Goal: Task Accomplishment & Management: Manage account settings

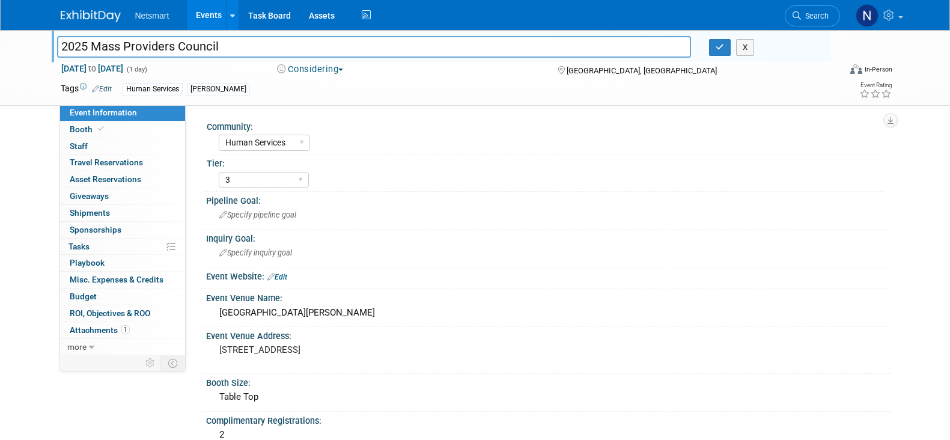
select select "Human Services"
select select "3"
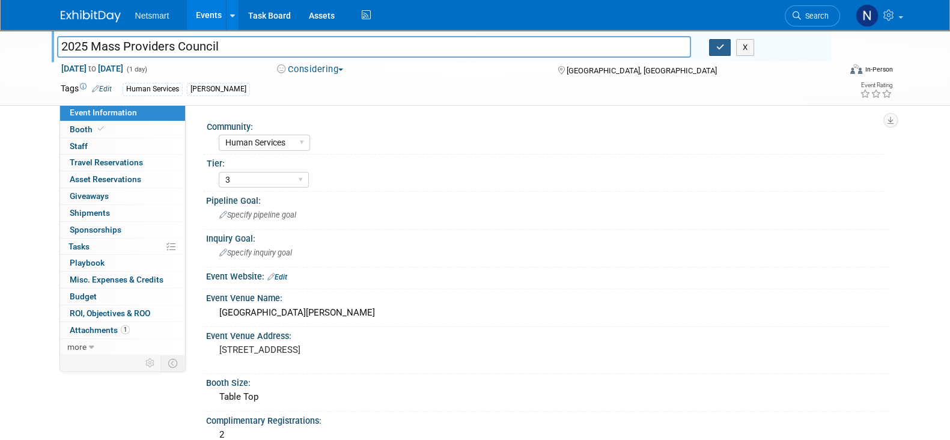
click at [719, 46] on icon "button" at bounding box center [719, 47] width 8 height 8
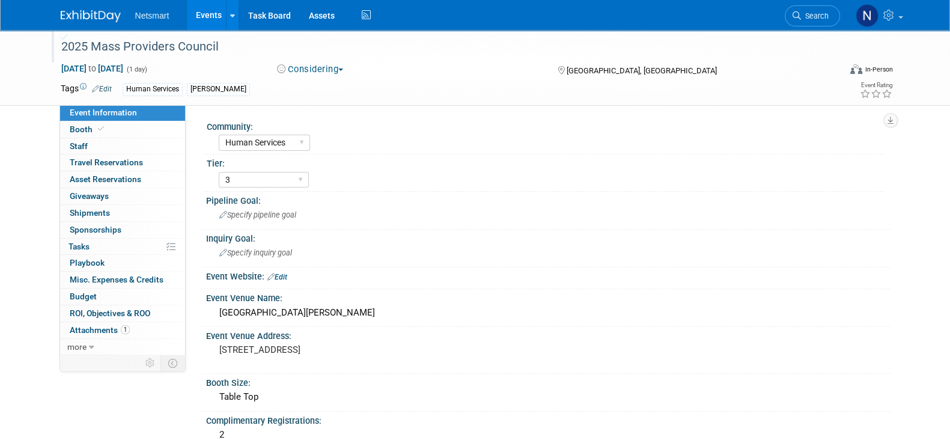
click at [27, 312] on div "2025 Mass Providers Council Oct 6, 2025 to Oct 6, 2025 (1 day) Oct 6, 2025 to O…" at bounding box center [475, 389] width 950 height 719
click at [14, 280] on div "2025 Mass Providers Council Oct 6, 2025 to Oct 6, 2025 (1 day) Oct 6, 2025 to O…" at bounding box center [475, 389] width 950 height 719
click at [804, 20] on link "Search" at bounding box center [811, 15] width 55 height 21
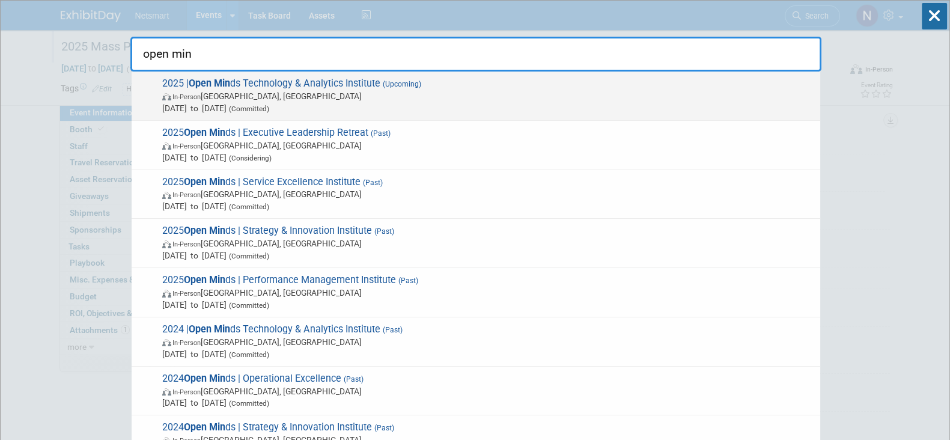
type input "open min"
click at [486, 85] on span "2025 | Open Min ds Technology & Analytics Institute (Upcoming) In-Person Philad…" at bounding box center [486, 95] width 655 height 37
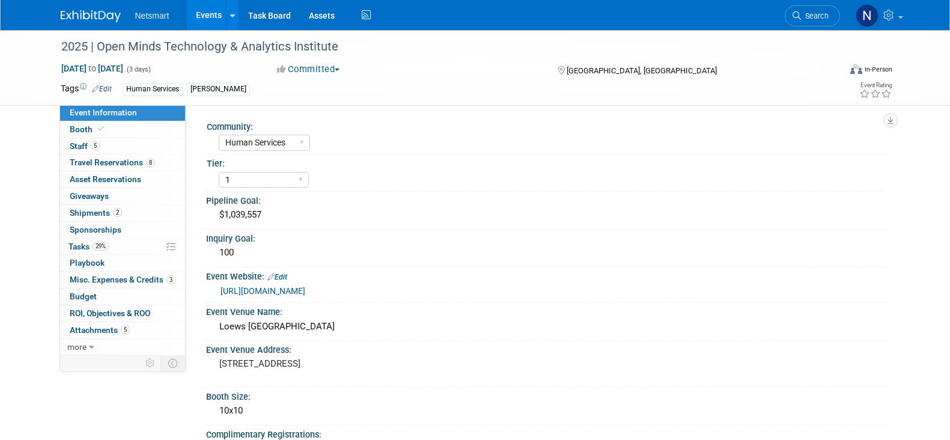
select select "Human Services"
select select "1"
select select "Yes"
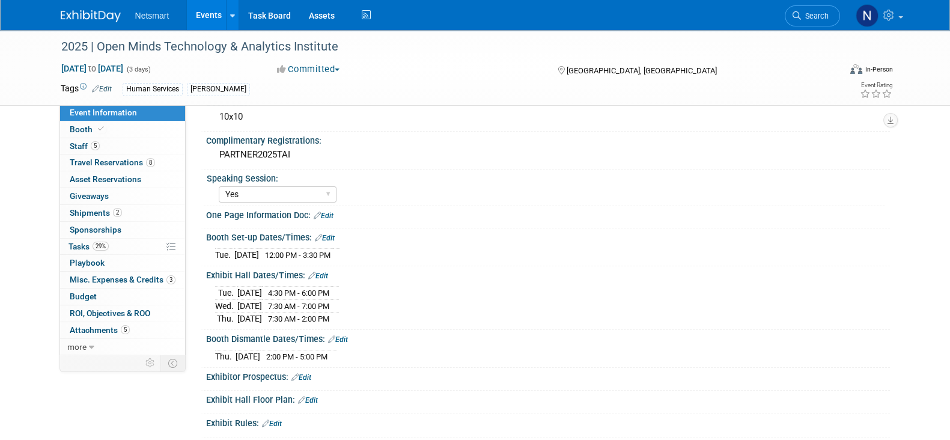
scroll to position [294, 0]
click at [796, 19] on icon at bounding box center [796, 15] width 8 height 8
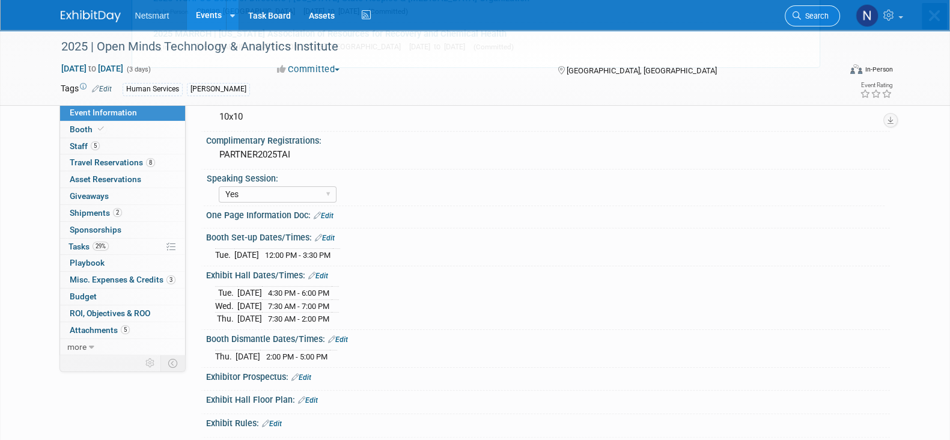
scroll to position [0, 0]
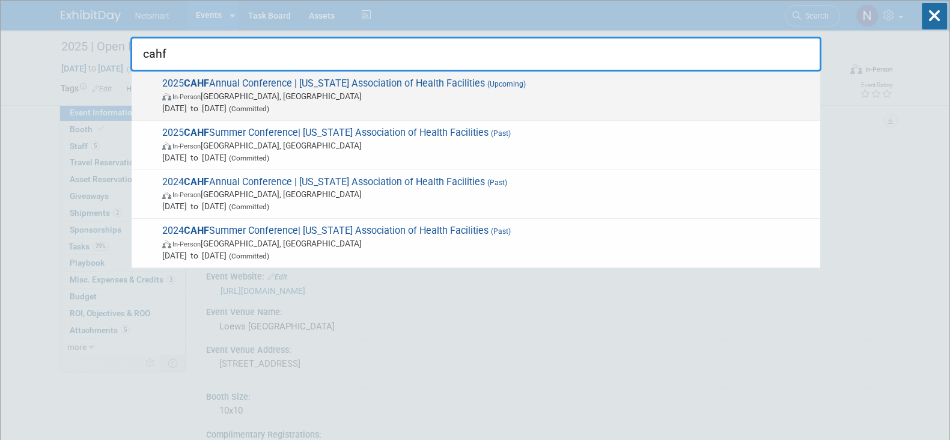
type input "cahf"
click at [383, 88] on span "2025 CAHF Annual Conference | California Association of Health Facilities (Upco…" at bounding box center [486, 95] width 655 height 37
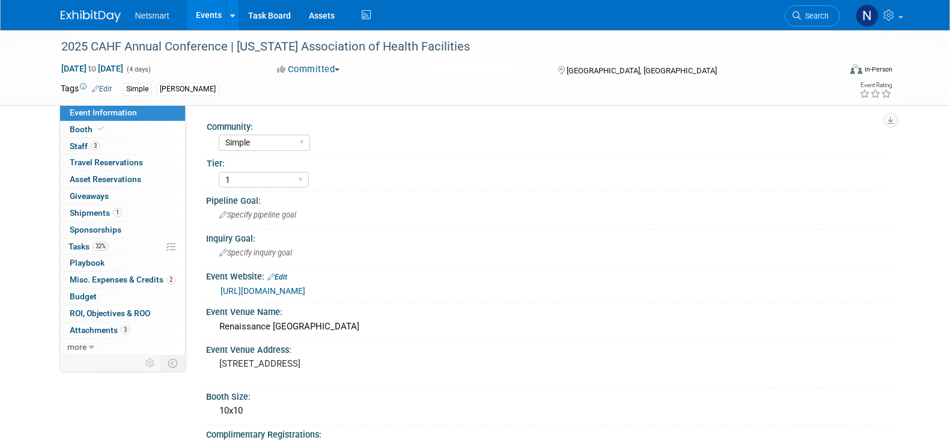
select select "Simple"
select select "1"
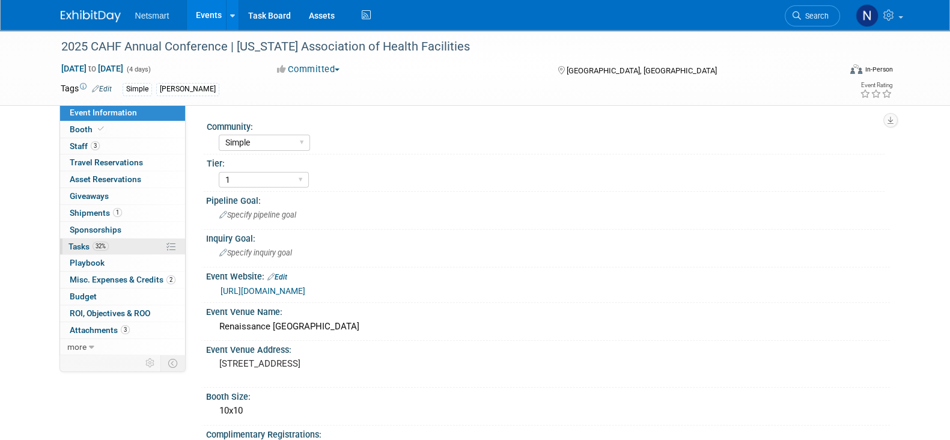
click at [117, 240] on link "32% Tasks 32%" at bounding box center [122, 246] width 125 height 16
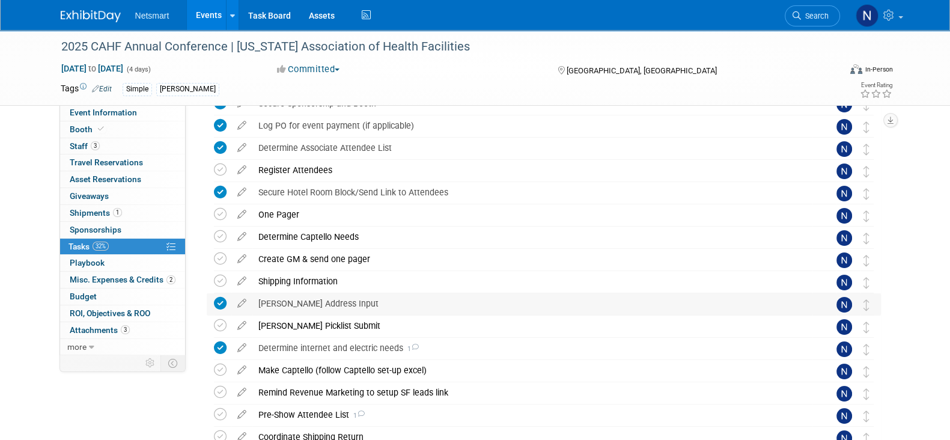
scroll to position [141, 0]
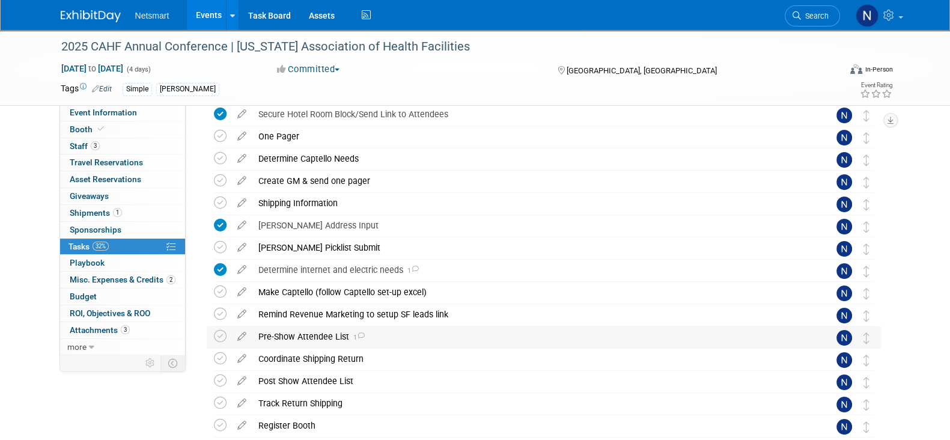
click at [330, 341] on div "Pre-Show Attendee List 1" at bounding box center [532, 336] width 560 height 20
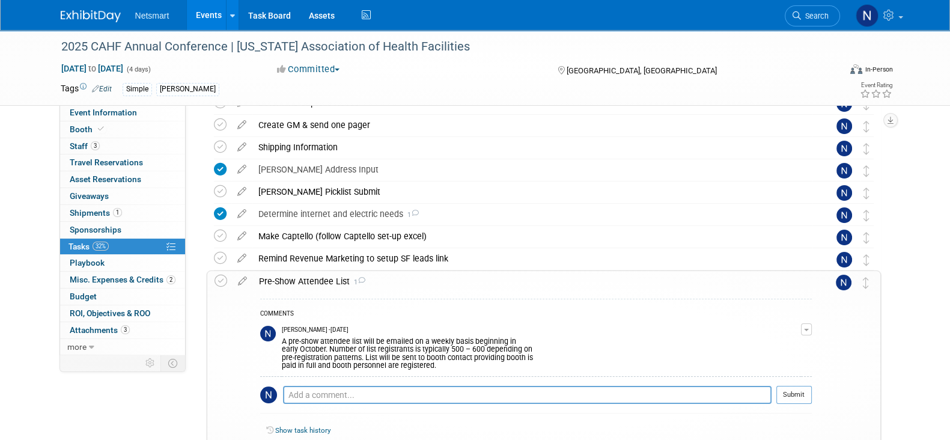
scroll to position [198, 0]
click at [298, 280] on div "Pre-Show Attendee List 1" at bounding box center [532, 280] width 559 height 20
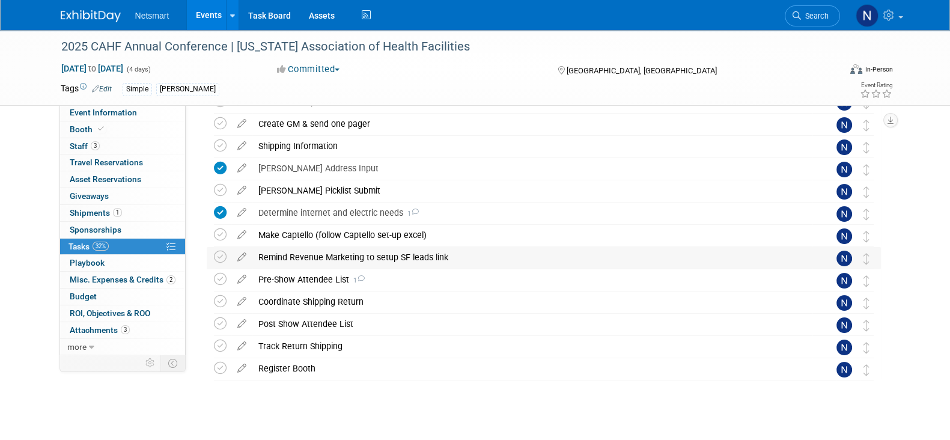
scroll to position [211, 0]
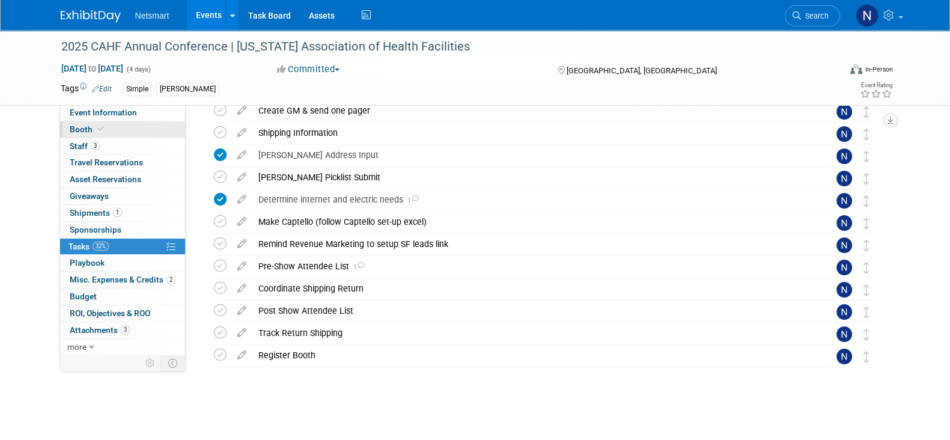
click at [122, 128] on link "Booth" at bounding box center [122, 129] width 125 height 16
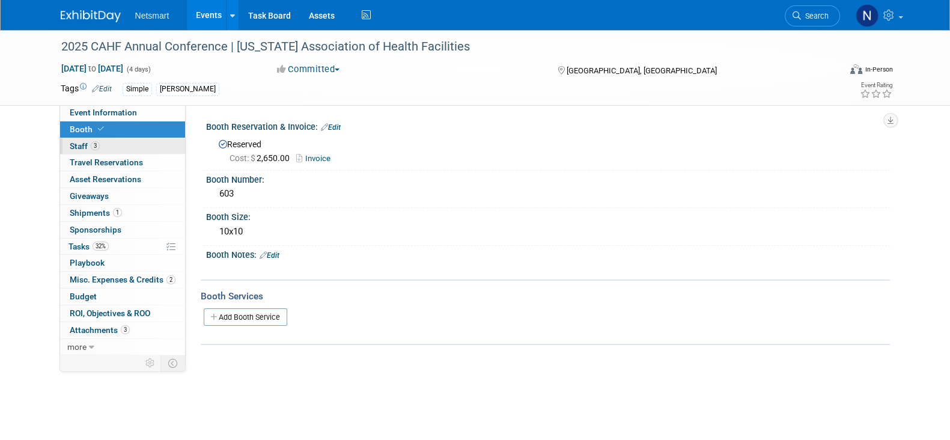
click at [126, 148] on link "3 Staff 3" at bounding box center [122, 146] width 125 height 16
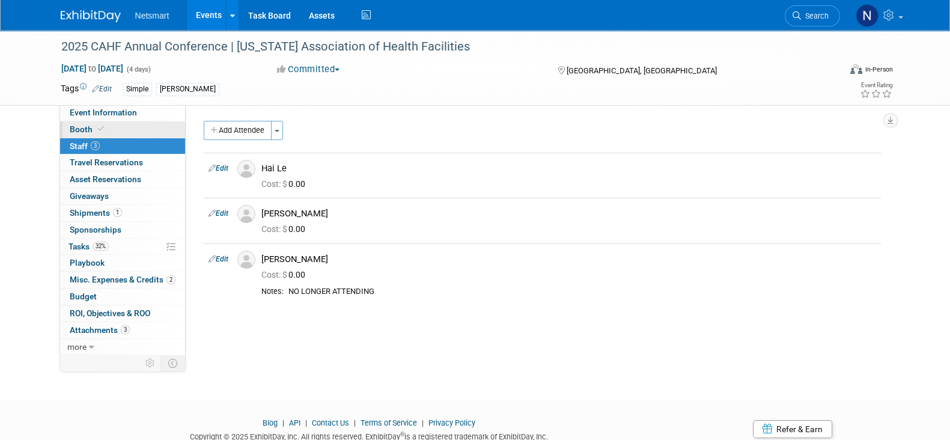
click at [139, 127] on link "Booth" at bounding box center [122, 129] width 125 height 16
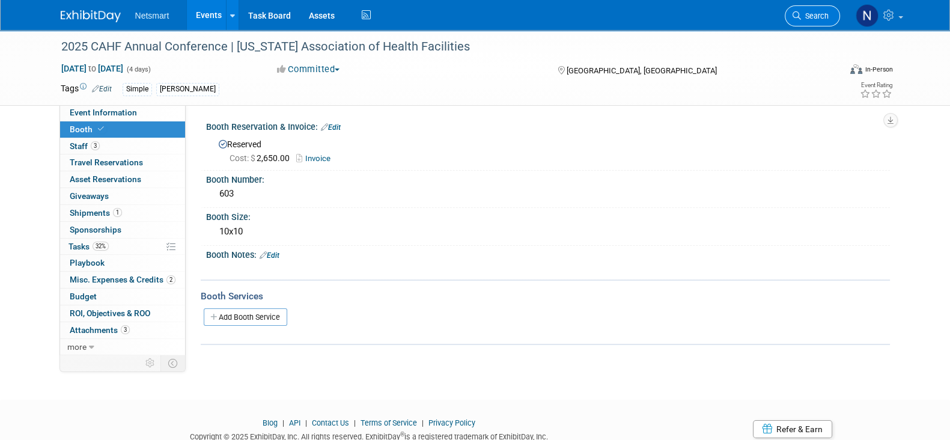
click at [822, 13] on span "Search" at bounding box center [815, 15] width 28 height 9
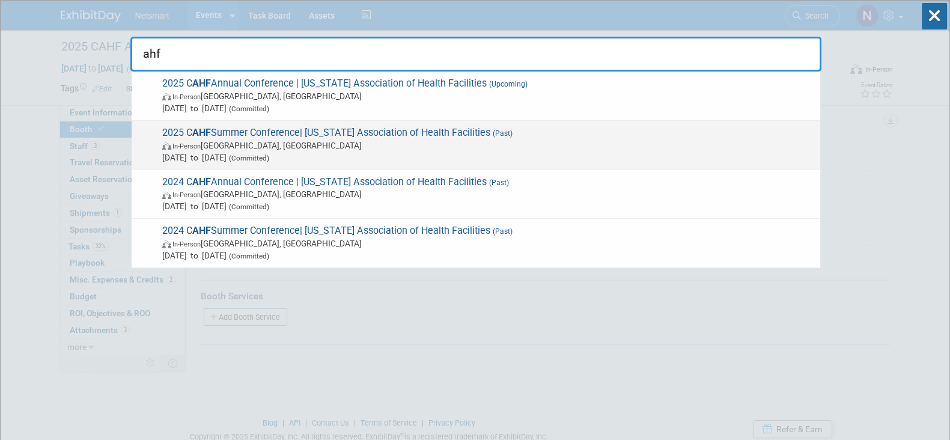
type input "ahf"
click at [342, 147] on span "In-Person Long Beach, CA" at bounding box center [488, 145] width 652 height 12
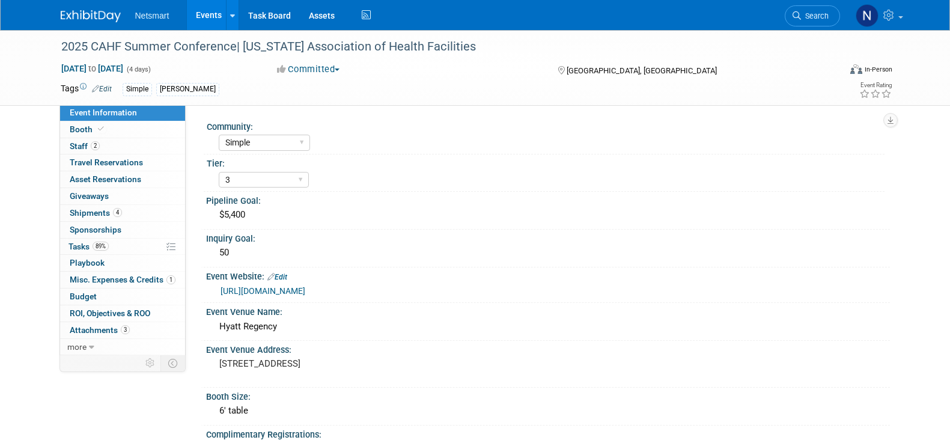
select select "Simple"
select select "3"
select select "No"
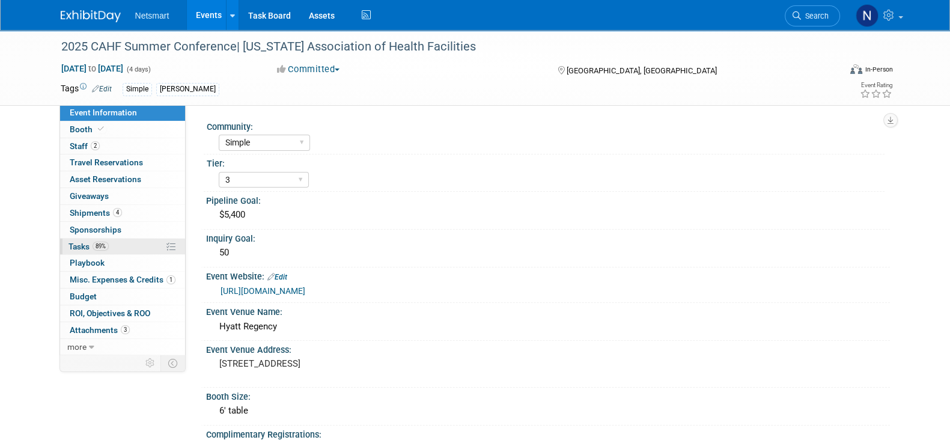
click at [94, 247] on span "89%" at bounding box center [100, 245] width 16 height 9
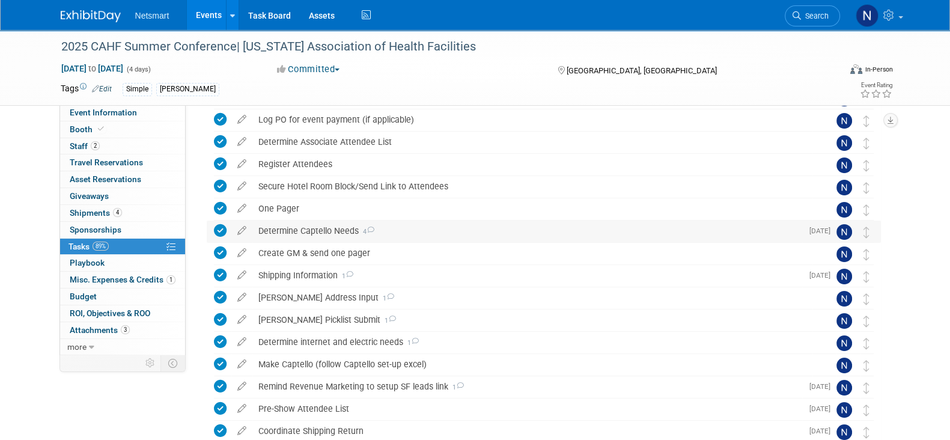
scroll to position [87, 0]
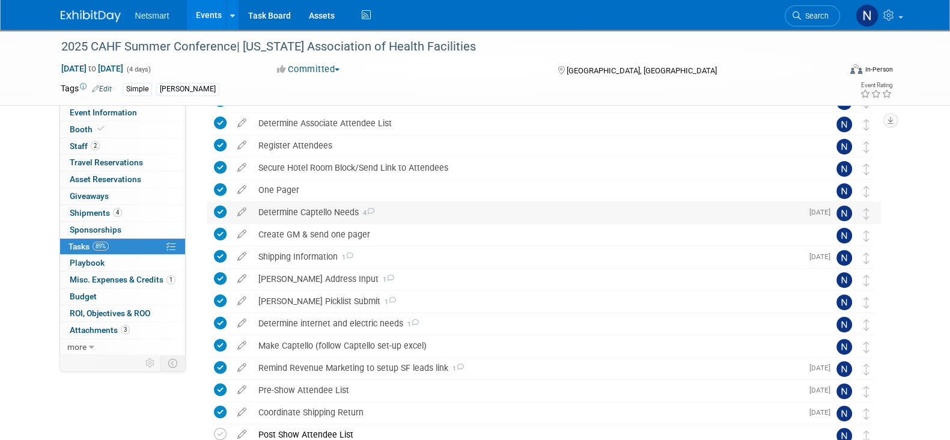
click at [295, 213] on div "Determine Captello Needs 4" at bounding box center [527, 212] width 550 height 20
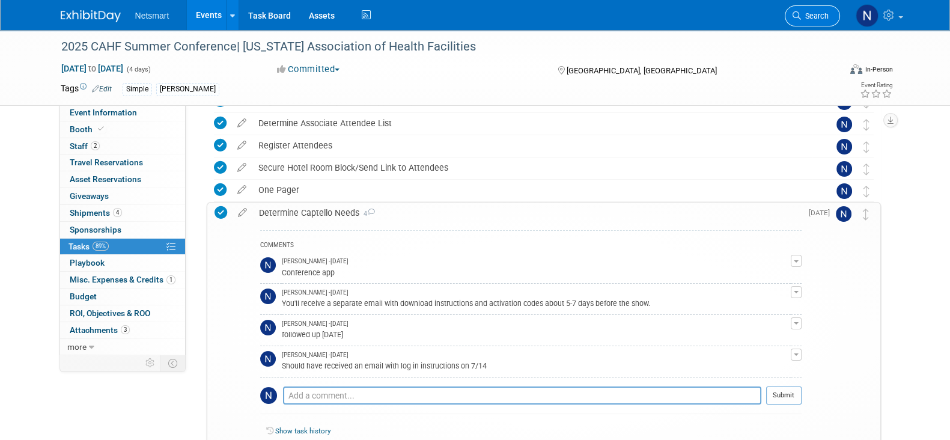
click at [805, 10] on link "Search" at bounding box center [811, 15] width 55 height 21
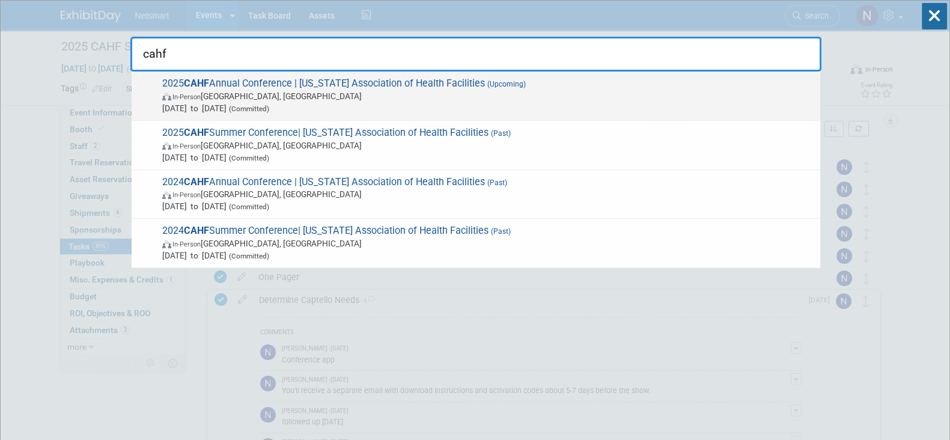
type input "cahf"
click at [448, 105] on span "Nov 16, 2025 to Nov 19, 2025 (Committed)" at bounding box center [488, 108] width 652 height 12
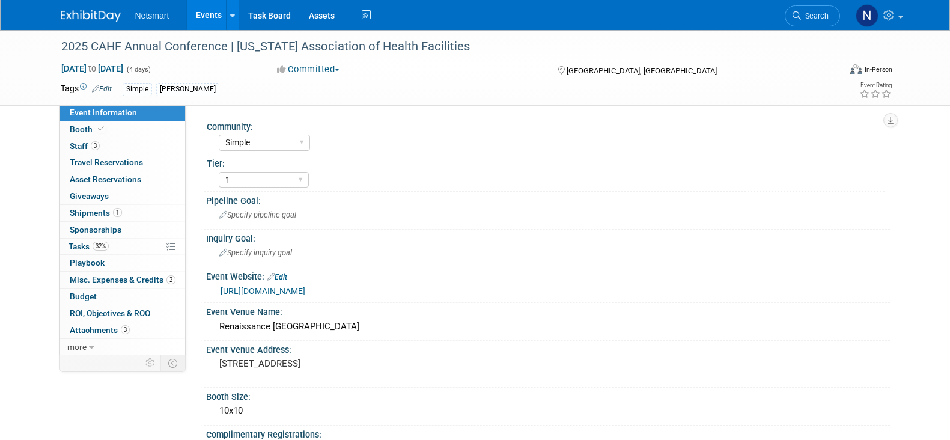
select select "Simple"
select select "1"
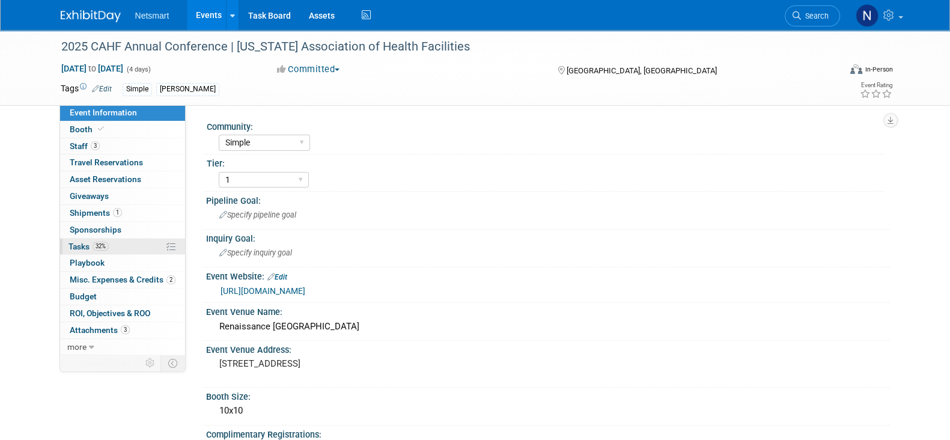
click at [90, 241] on span "Tasks 32%" at bounding box center [88, 246] width 40 height 10
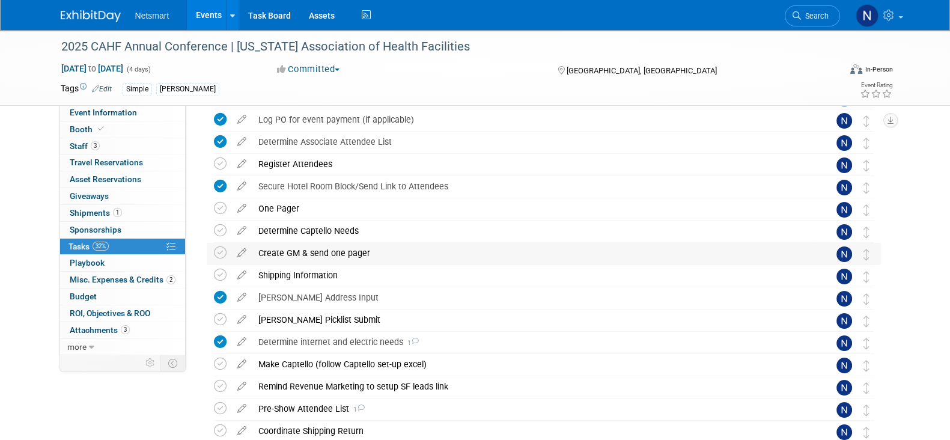
scroll to position [68, 0]
click at [152, 211] on link "1 Shipments 1" at bounding box center [122, 213] width 125 height 16
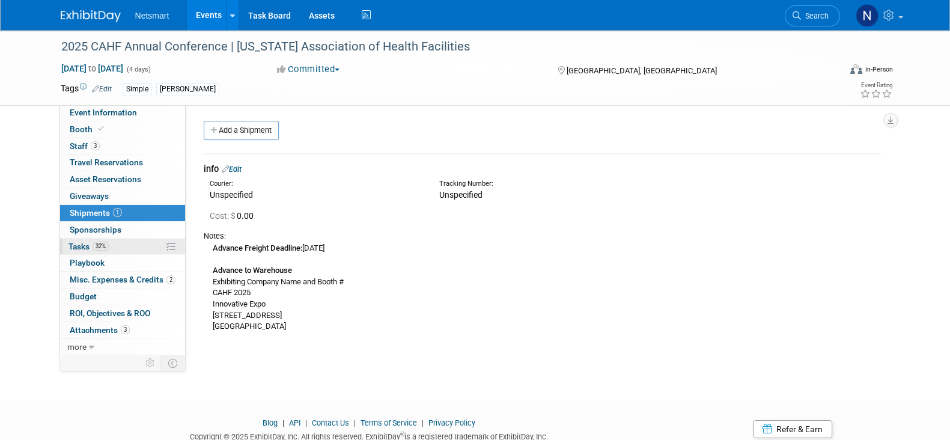
click at [127, 241] on link "32% Tasks 32%" at bounding box center [122, 246] width 125 height 16
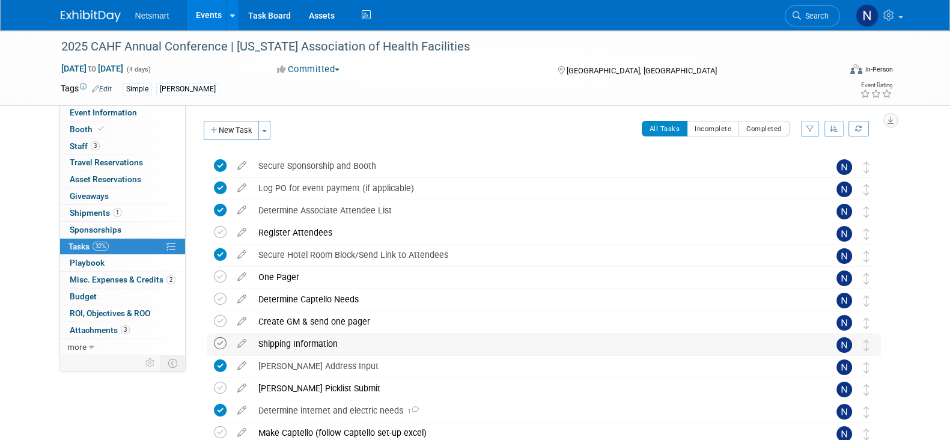
click at [222, 342] on icon at bounding box center [220, 343] width 13 height 13
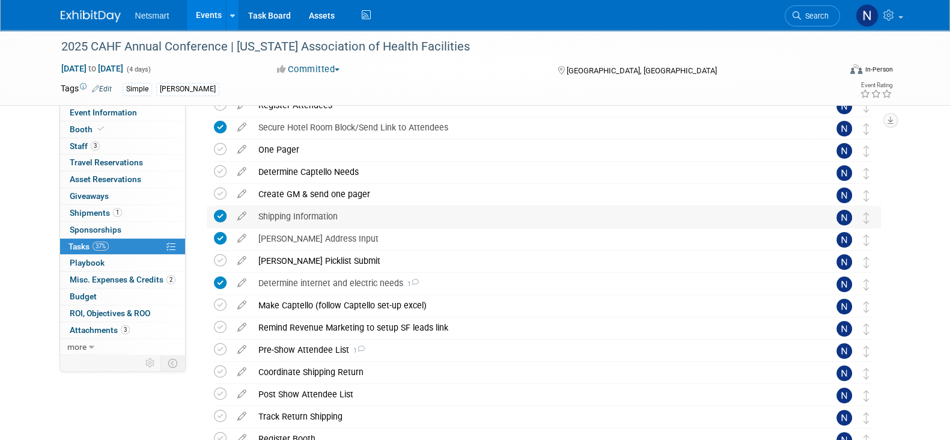
scroll to position [177, 0]
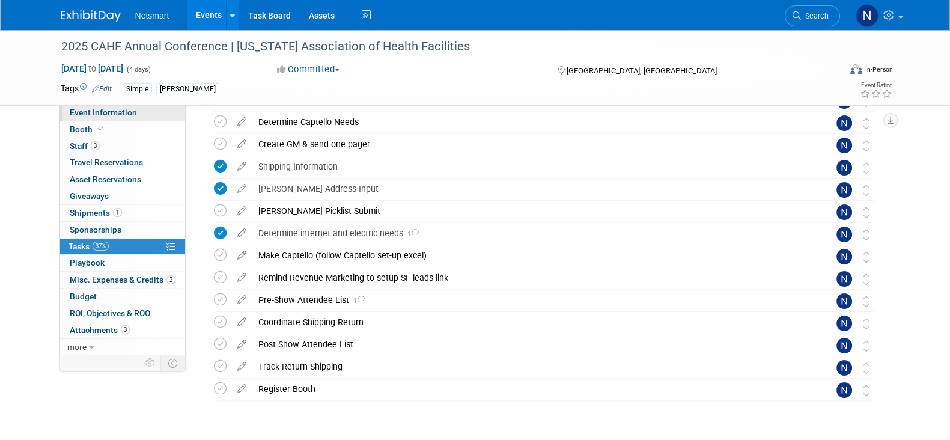
click at [86, 115] on span "Event Information" at bounding box center [103, 113] width 67 height 10
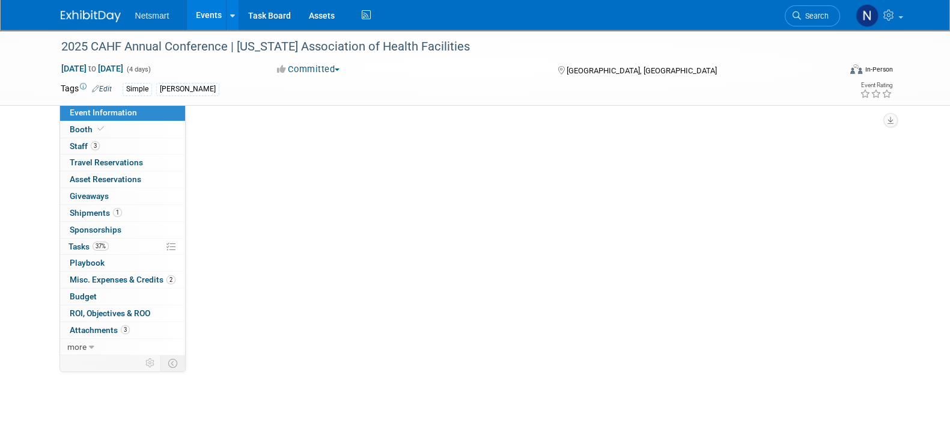
scroll to position [0, 0]
select select "Simple"
select select "1"
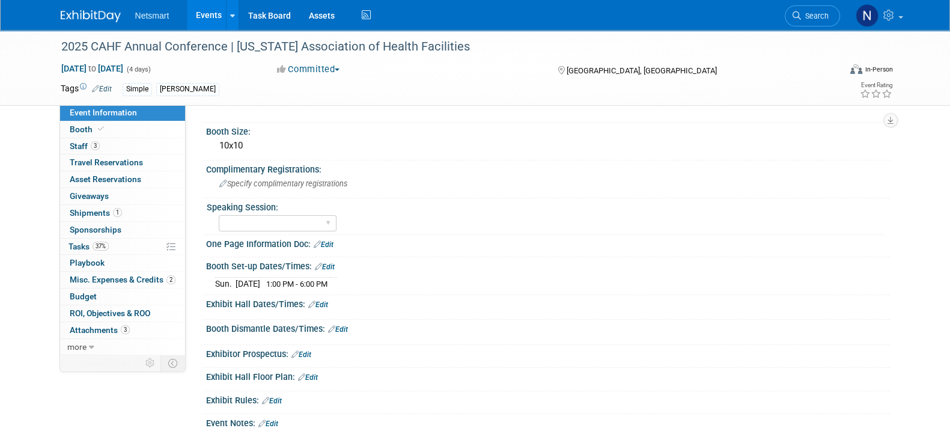
scroll to position [292, 0]
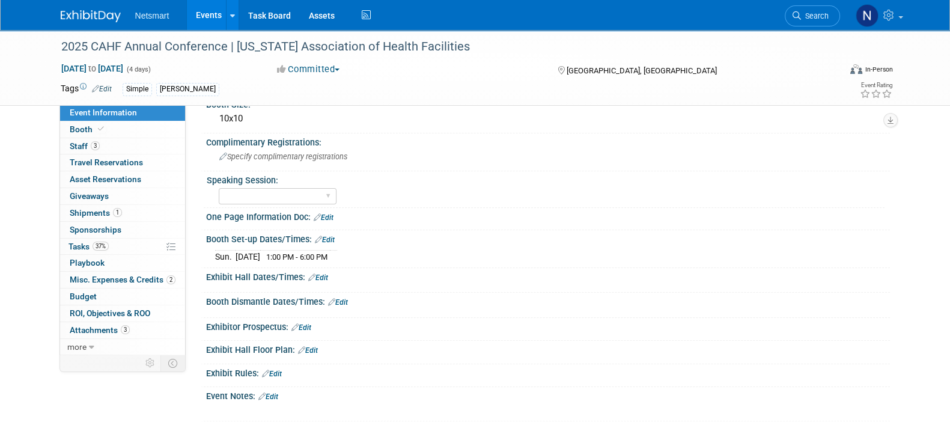
click at [328, 235] on link "Edit" at bounding box center [325, 239] width 20 height 8
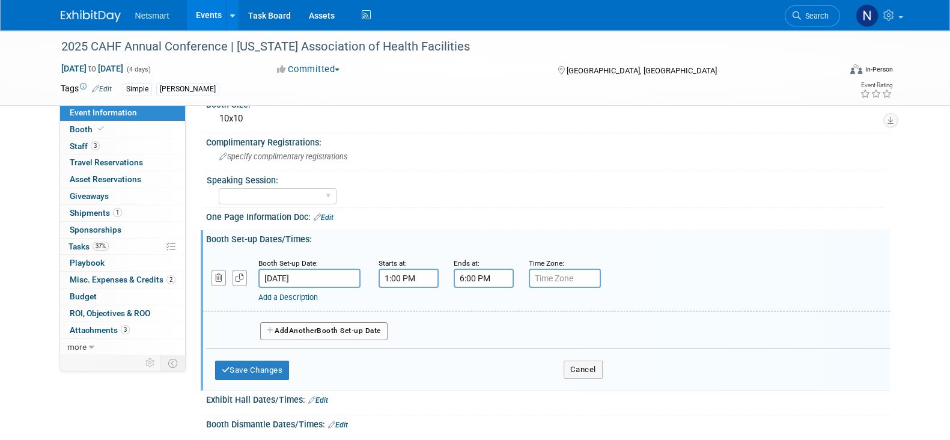
click at [307, 326] on span "Another" at bounding box center [303, 330] width 28 height 8
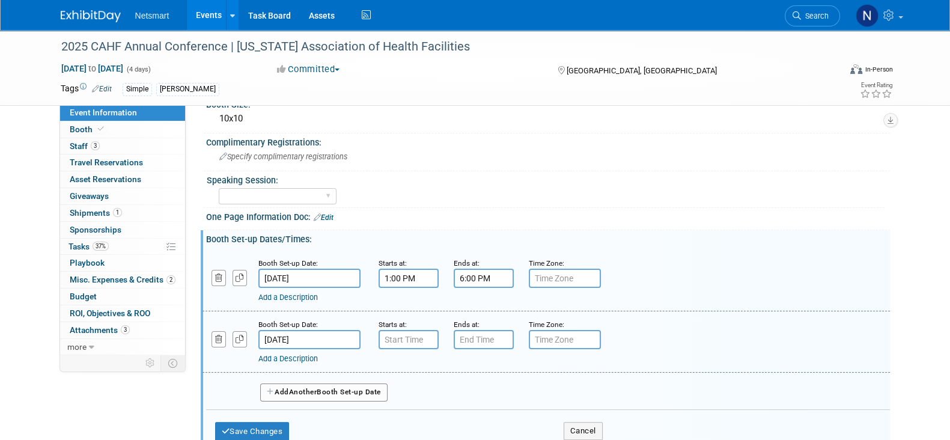
click at [399, 333] on input "text" at bounding box center [408, 339] width 60 height 19
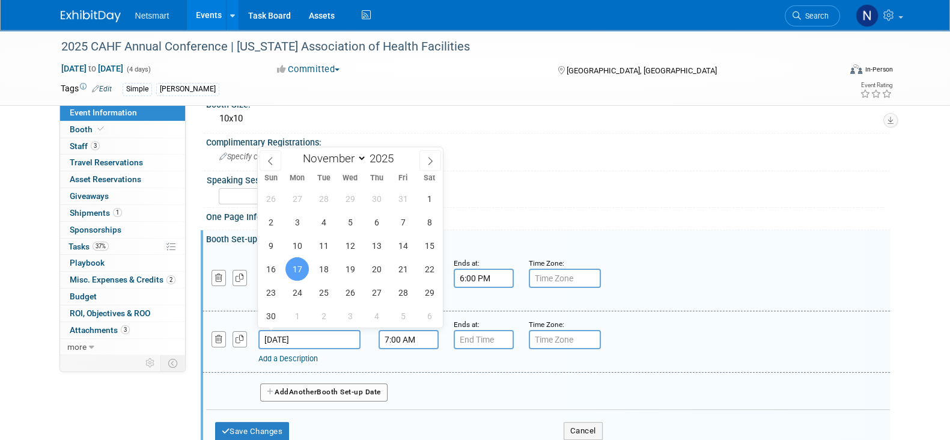
click at [326, 340] on input "Nov 17, 2025" at bounding box center [309, 339] width 102 height 19
click at [399, 339] on input "7:00 AM" at bounding box center [408, 339] width 60 height 19
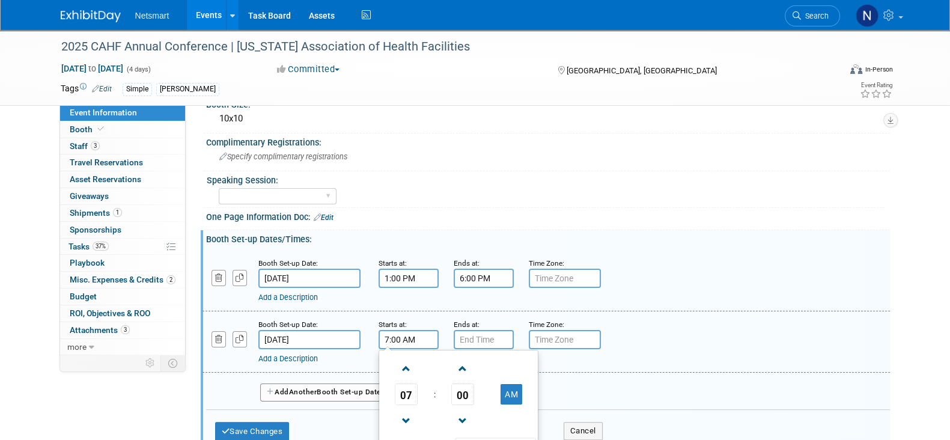
click at [418, 395] on td "07" at bounding box center [406, 394] width 50 height 22
click at [410, 392] on span "07" at bounding box center [406, 394] width 23 height 22
click at [438, 428] on td "09" at bounding box center [439, 433] width 38 height 32
click at [462, 383] on span "00" at bounding box center [462, 394] width 23 height 22
click at [483, 396] on td "30" at bounding box center [477, 401] width 38 height 32
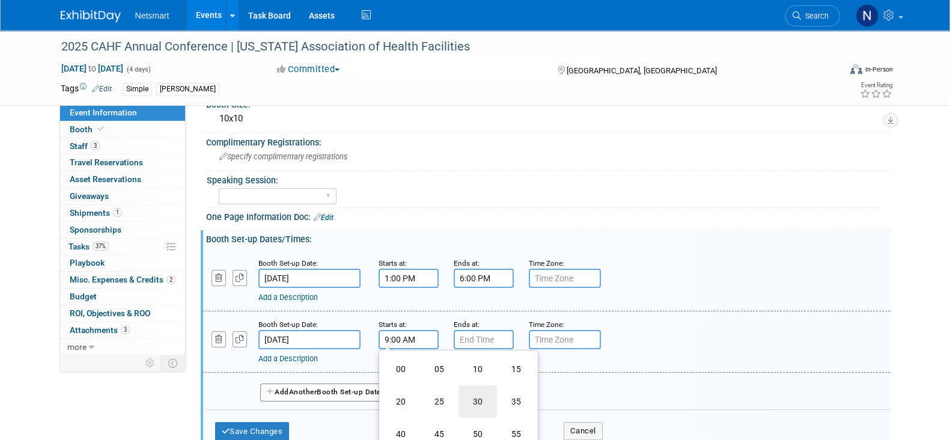
type input "9:30 AM"
click at [478, 332] on input "7:00 PM" at bounding box center [483, 339] width 60 height 19
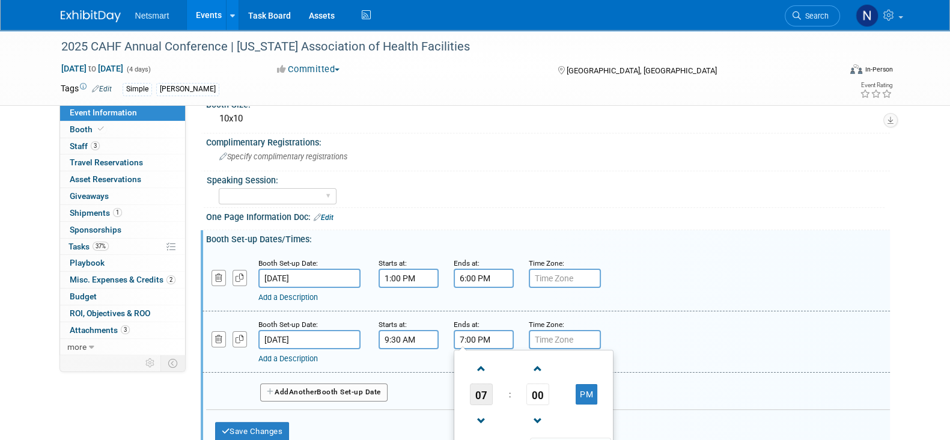
click at [480, 386] on span "07" at bounding box center [481, 394] width 23 height 22
click at [505, 359] on td "01" at bounding box center [514, 369] width 38 height 32
type input "1:00 PM"
click at [441, 410] on div "Save Changes Cancel" at bounding box center [408, 428] width 387 height 37
click at [278, 422] on button "Save Changes" at bounding box center [252, 431] width 74 height 19
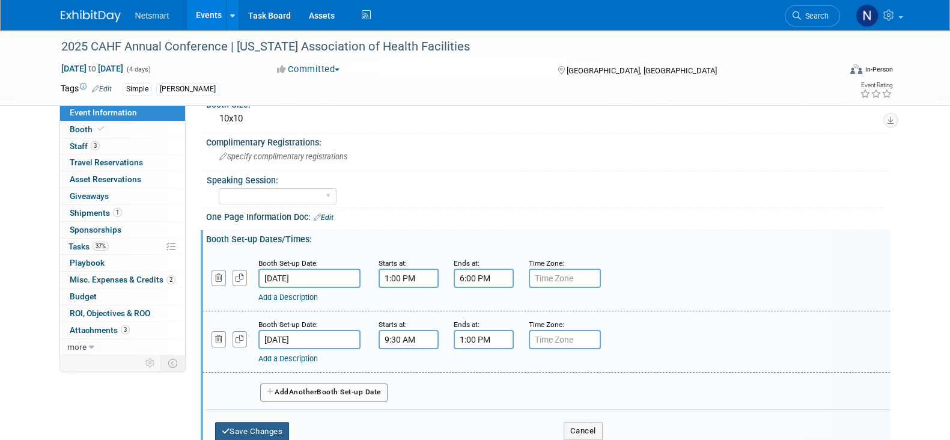
scroll to position [276, 0]
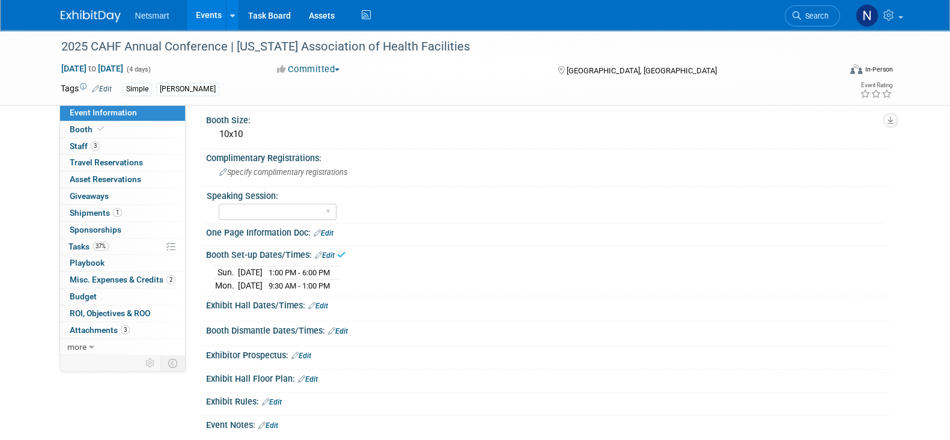
click at [322, 302] on link "Edit" at bounding box center [318, 306] width 20 height 8
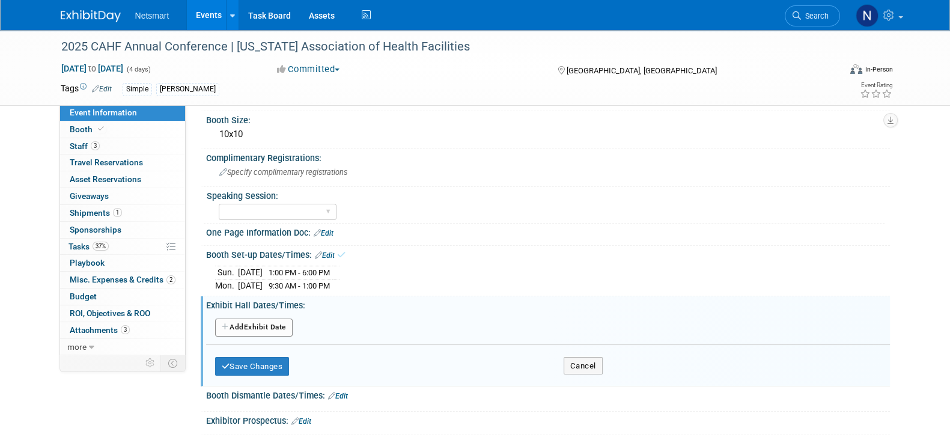
click at [255, 318] on button "Add Another Exhibit Date" at bounding box center [253, 327] width 77 height 18
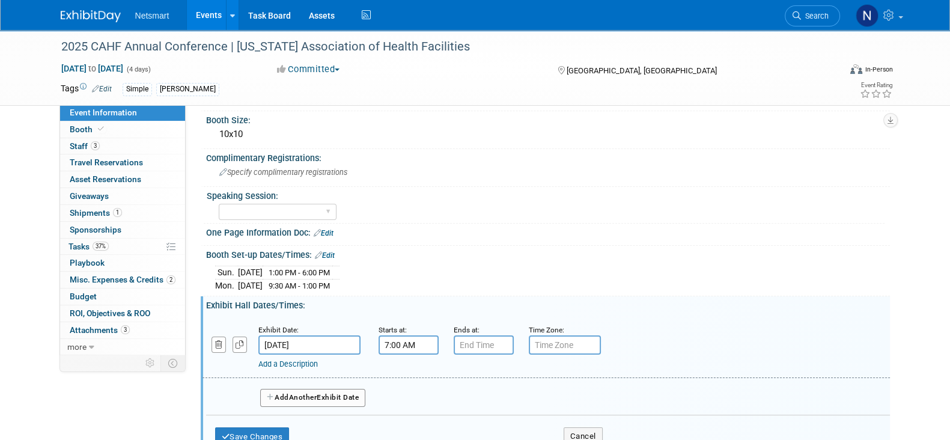
click at [408, 338] on input "7:00 AM" at bounding box center [408, 344] width 60 height 19
click at [411, 398] on span "07" at bounding box center [406, 400] width 23 height 22
click at [434, 373] on td "01" at bounding box center [439, 374] width 38 height 32
click at [508, 393] on button "AM" at bounding box center [511, 399] width 22 height 20
type input "1:00 PM"
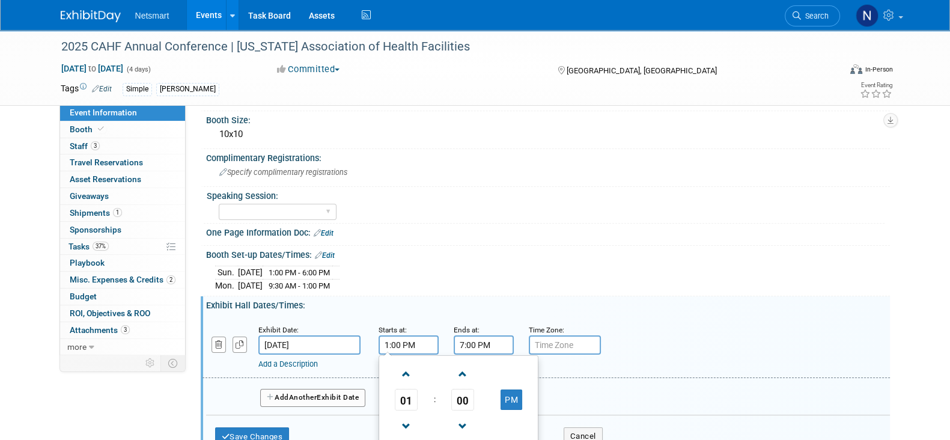
click at [484, 344] on input "7:00 PM" at bounding box center [483, 344] width 60 height 19
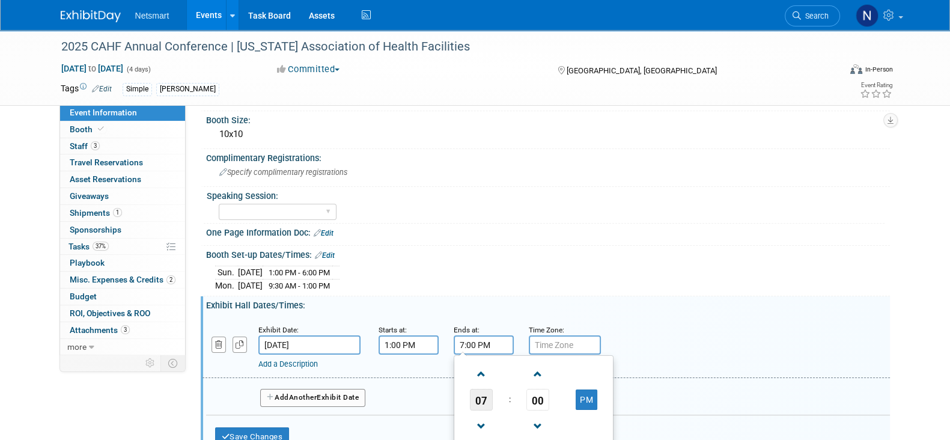
click at [477, 392] on span "07" at bounding box center [481, 400] width 23 height 22
click at [484, 404] on td "04" at bounding box center [475, 406] width 38 height 32
type input "4:00 PM"
click at [323, 399] on button "Add Another Exhibit Date" at bounding box center [313, 398] width 106 height 18
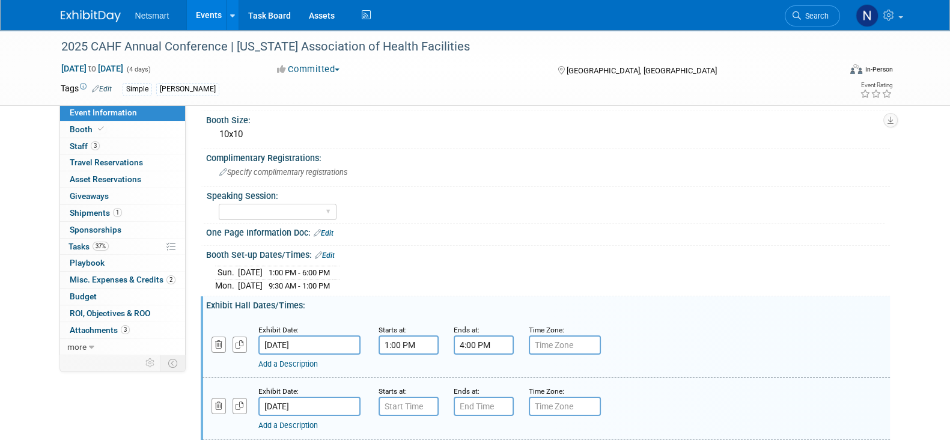
type input "7:00 AM"
click at [414, 407] on input "7:00 AM" at bounding box center [408, 405] width 60 height 19
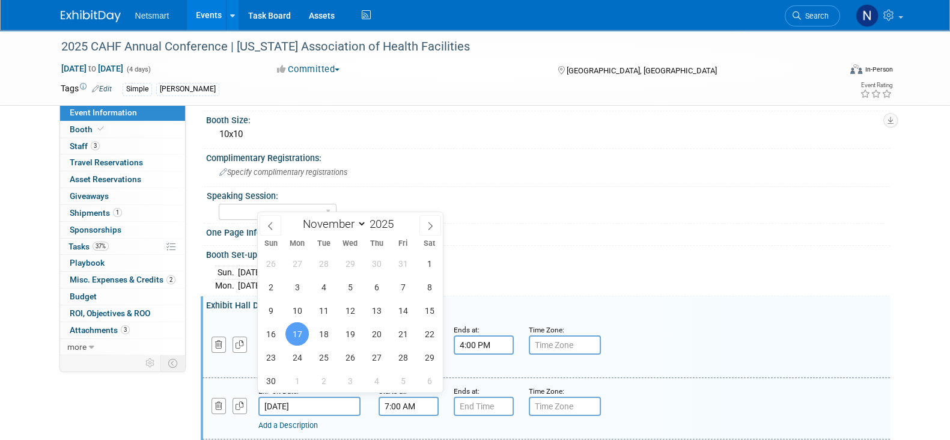
click at [334, 398] on input "Nov 17, 2025" at bounding box center [309, 405] width 102 height 19
click at [327, 334] on span "18" at bounding box center [323, 333] width 23 height 23
type input "Nov 18, 2025"
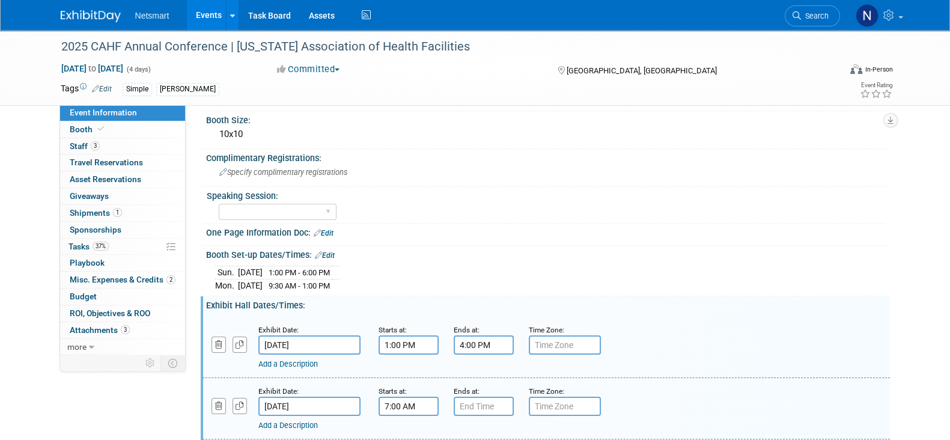
click at [303, 335] on input "Nov 16, 2025" at bounding box center [309, 344] width 102 height 19
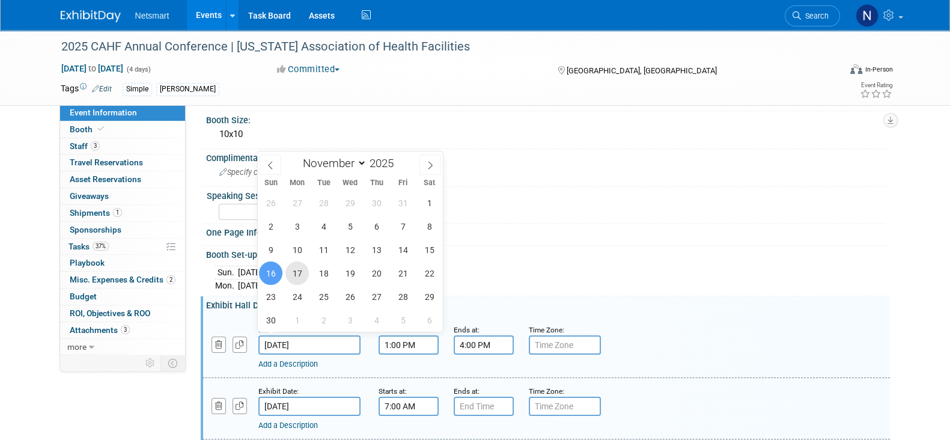
click at [298, 271] on span "17" at bounding box center [296, 272] width 23 height 23
type input "Nov 17, 2025"
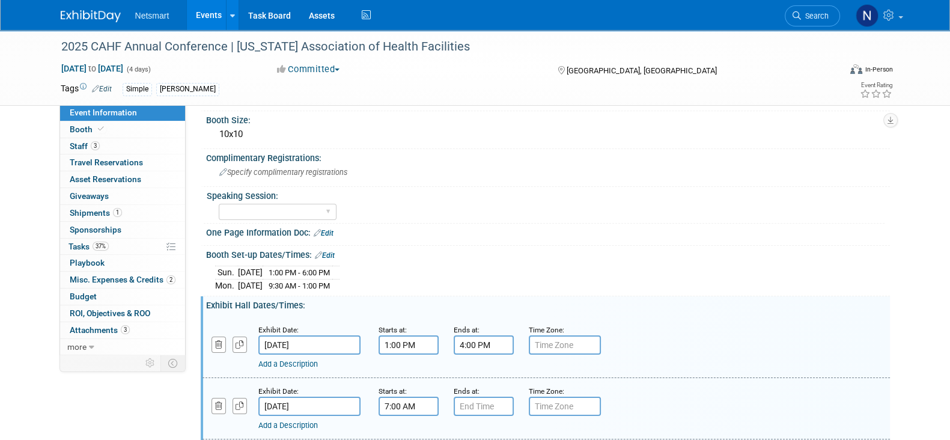
click at [409, 397] on input "7:00 AM" at bounding box center [408, 405] width 60 height 19
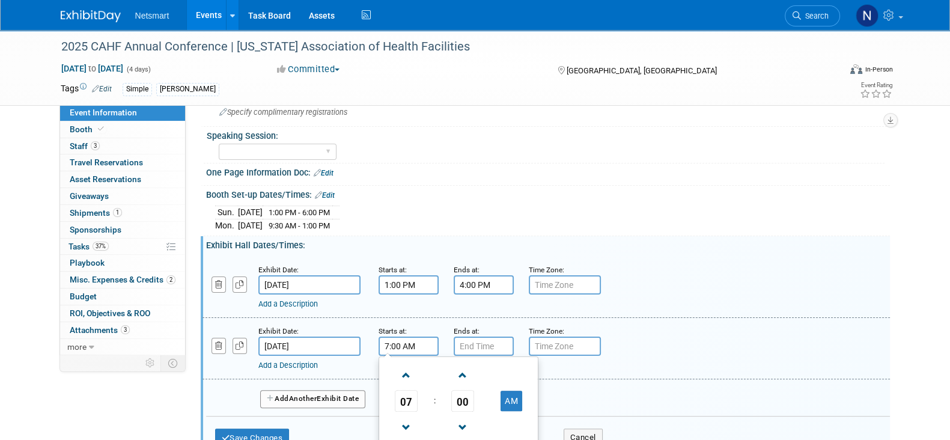
scroll to position [338, 0]
click at [396, 327] on small "Starts at:" at bounding box center [392, 330] width 28 height 8
click at [401, 342] on input "7:00 AM" at bounding box center [408, 344] width 60 height 19
click at [413, 402] on span "07" at bounding box center [406, 400] width 23 height 22
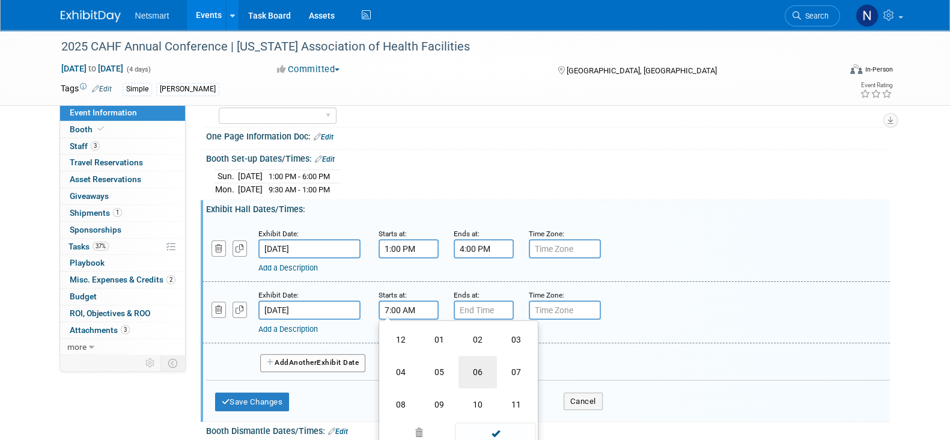
scroll to position [372, 0]
click at [480, 390] on td "10" at bounding box center [477, 404] width 38 height 32
type input "10:00 AM"
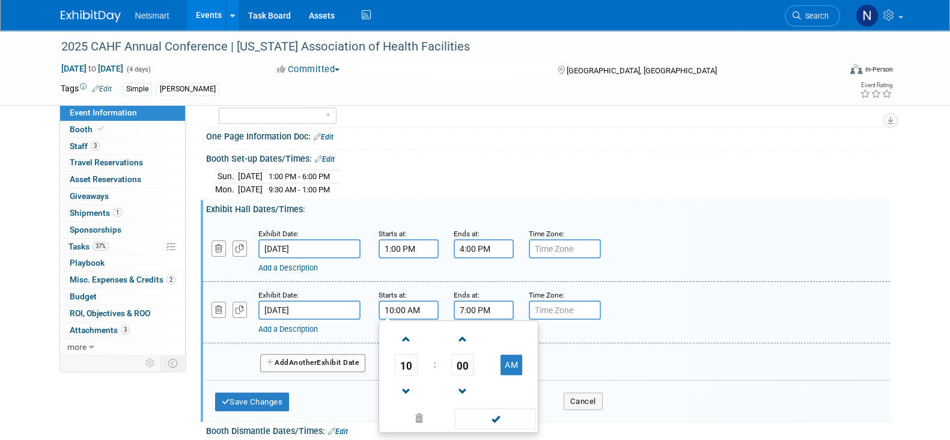
click at [473, 300] on input "7:00 PM" at bounding box center [483, 309] width 60 height 19
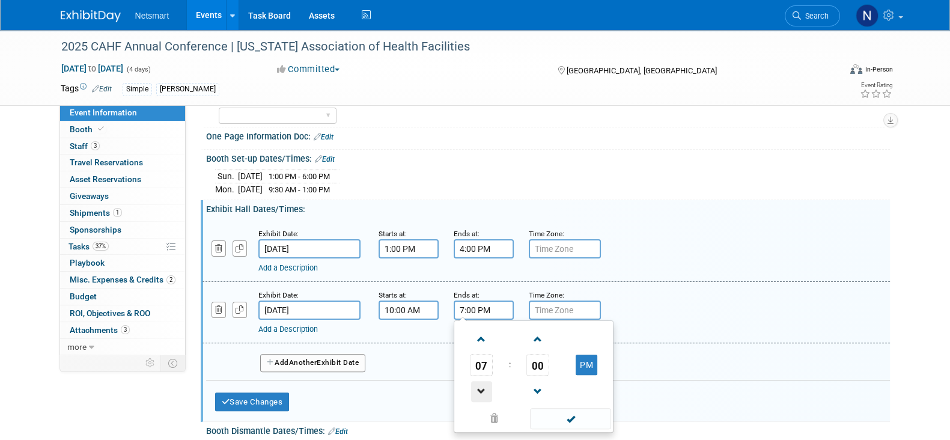
click at [485, 381] on span at bounding box center [481, 391] width 21 height 21
click at [480, 357] on span "06" at bounding box center [481, 365] width 23 height 22
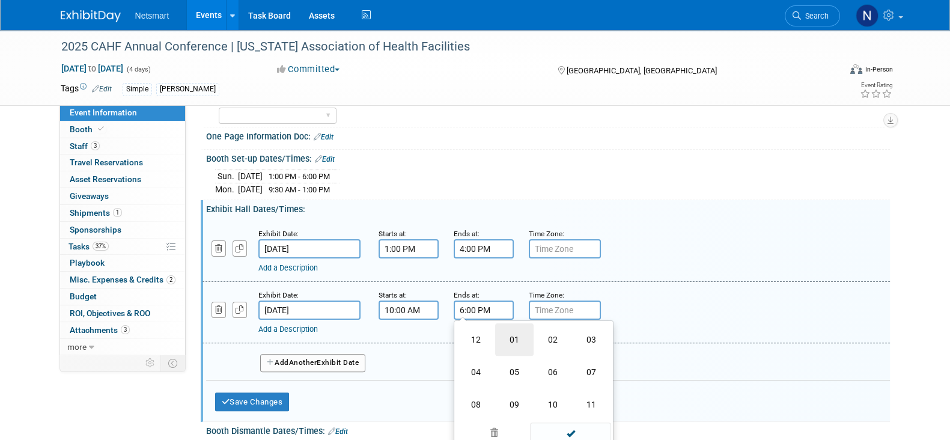
click at [503, 332] on td "01" at bounding box center [514, 339] width 38 height 32
type input "1:00 PM"
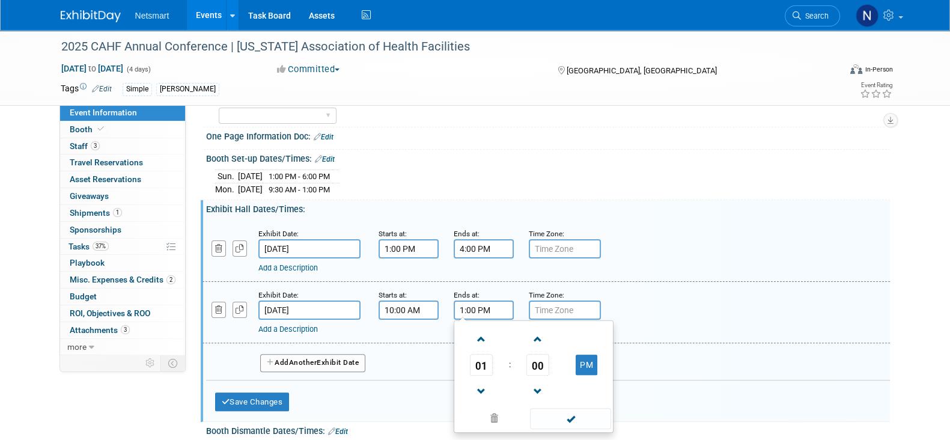
click at [405, 344] on div "Add Another Exhibit Date" at bounding box center [547, 359] width 683 height 32
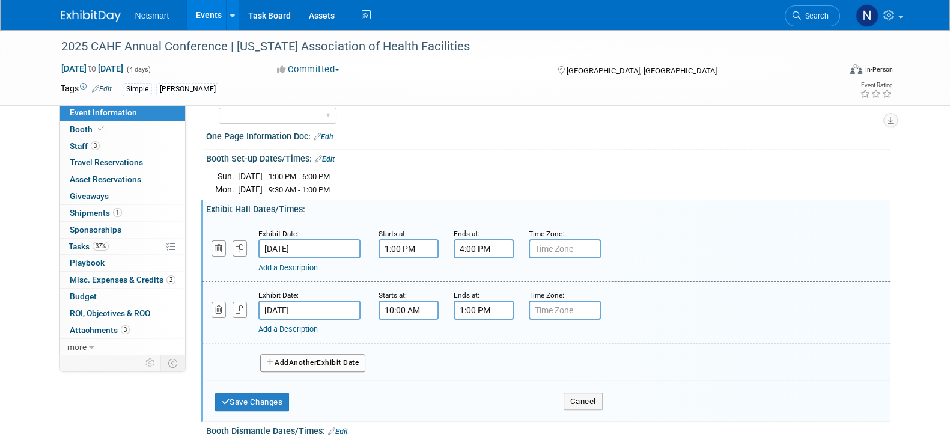
click at [360, 354] on button "Add Another Exhibit Date" at bounding box center [313, 363] width 106 height 18
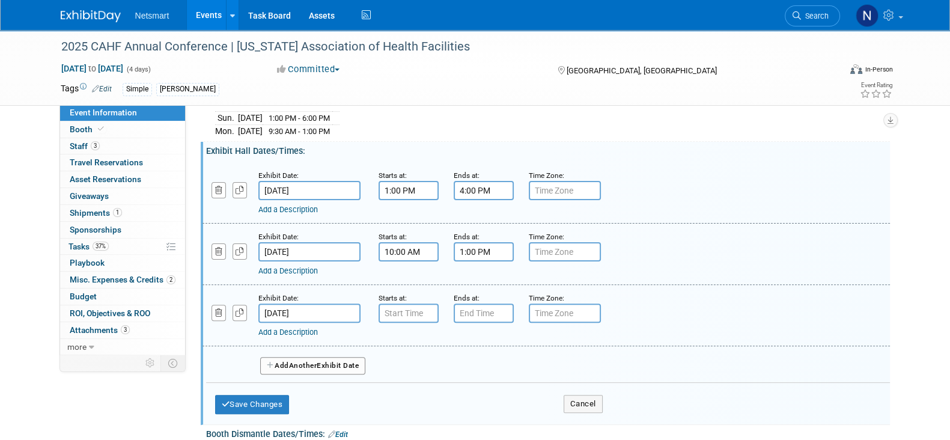
scroll to position [431, 0]
click at [220, 308] on icon "button" at bounding box center [219, 312] width 8 height 8
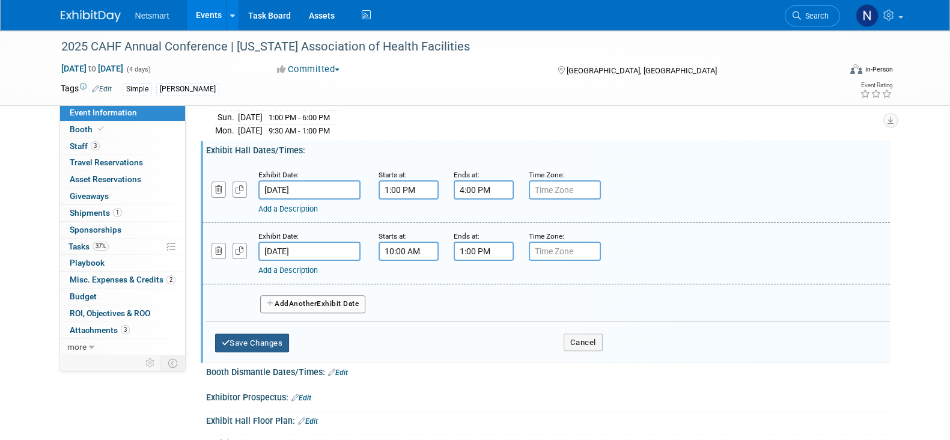
click at [261, 337] on button "Save Changes" at bounding box center [252, 342] width 74 height 19
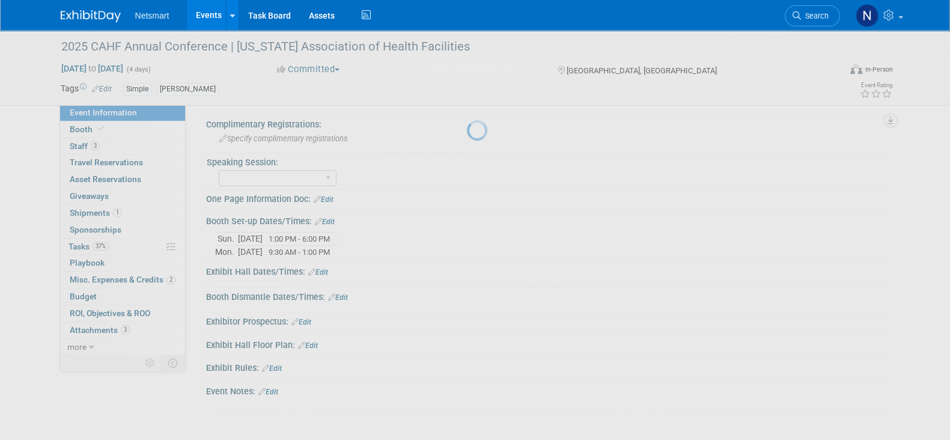
scroll to position [302, 0]
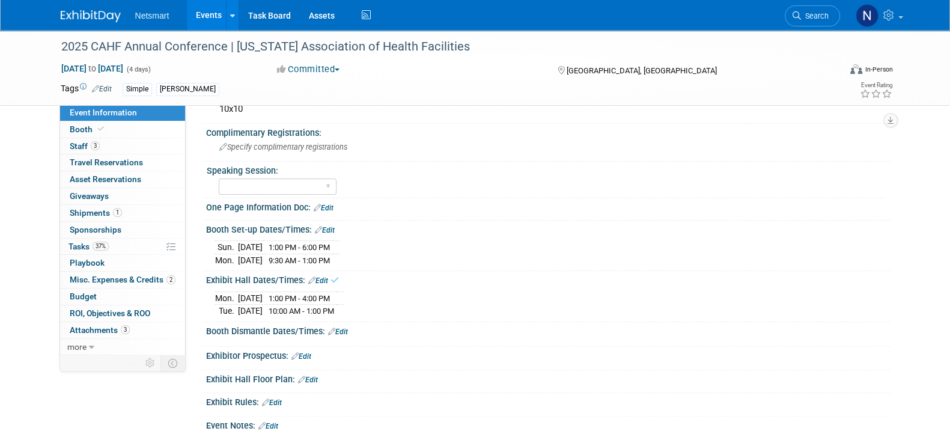
click at [339, 329] on link "Edit" at bounding box center [338, 331] width 20 height 8
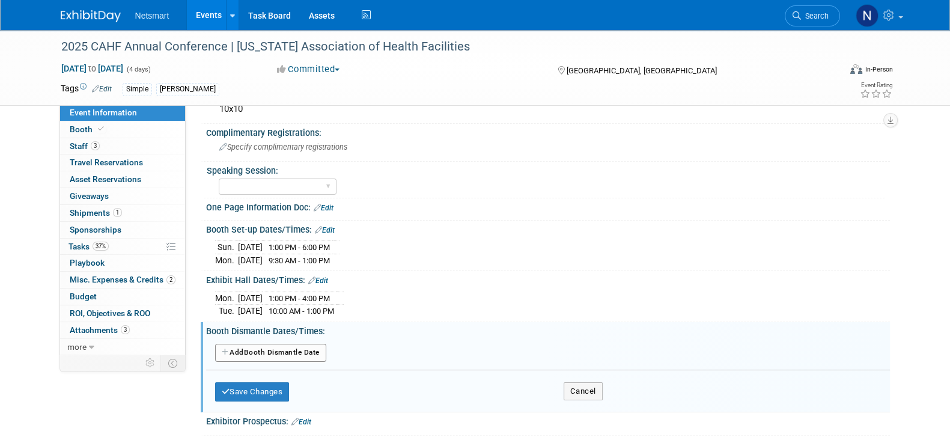
click at [288, 339] on div "Add Another Booth Dismantle Date" at bounding box center [547, 354] width 665 height 31
click at [291, 344] on button "Add Another Booth Dismantle Date" at bounding box center [270, 353] width 111 height 18
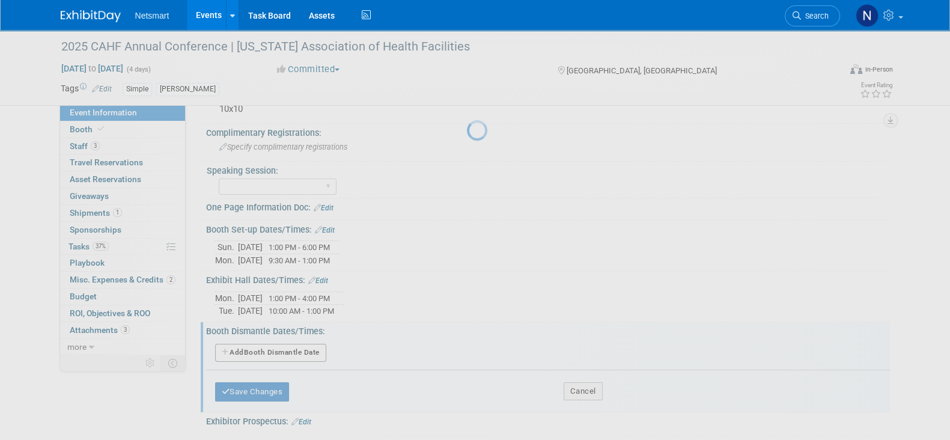
select select "10"
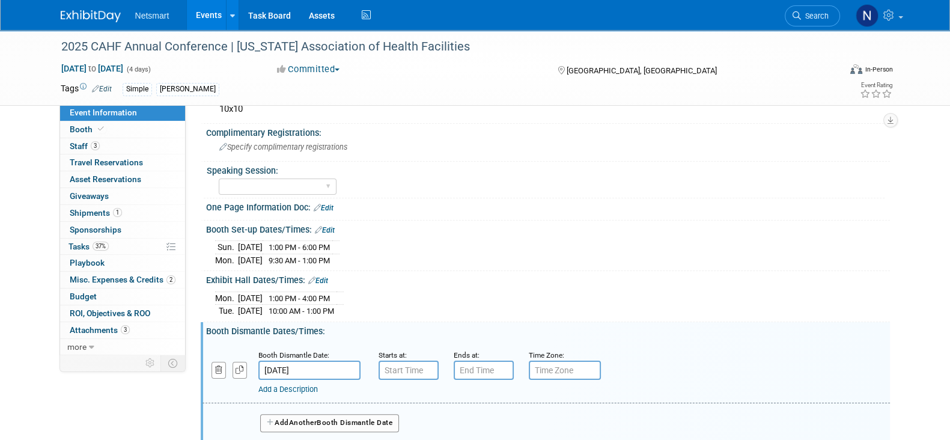
click at [351, 362] on input "Nov 19, 2025" at bounding box center [309, 369] width 102 height 19
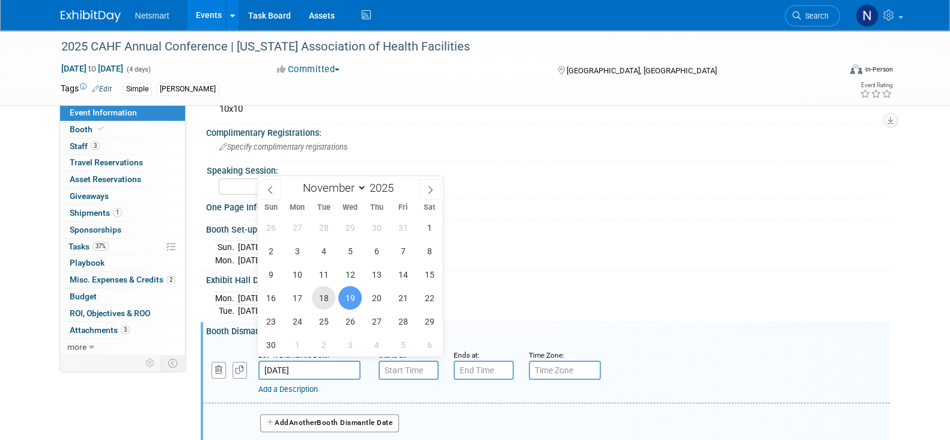
click at [330, 298] on span "18" at bounding box center [323, 297] width 23 height 23
type input "Nov 18, 2025"
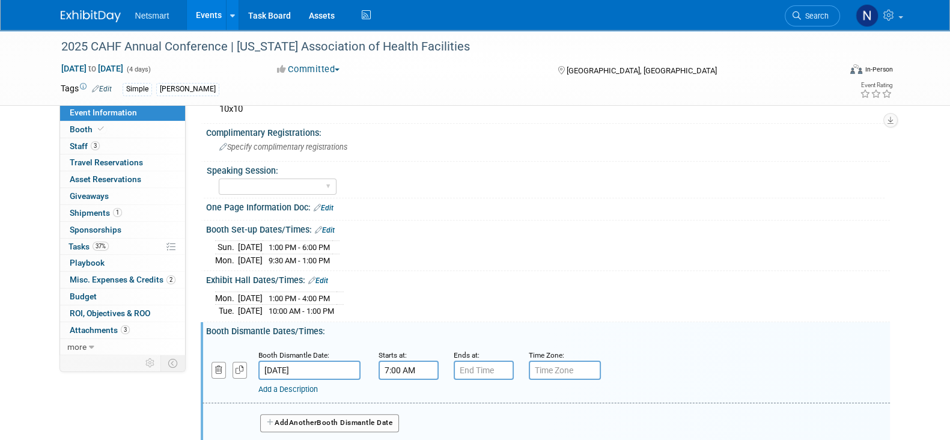
click at [420, 369] on input "7:00 AM" at bounding box center [408, 369] width 60 height 19
click at [408, 414] on span "07" at bounding box center [406, 425] width 23 height 22
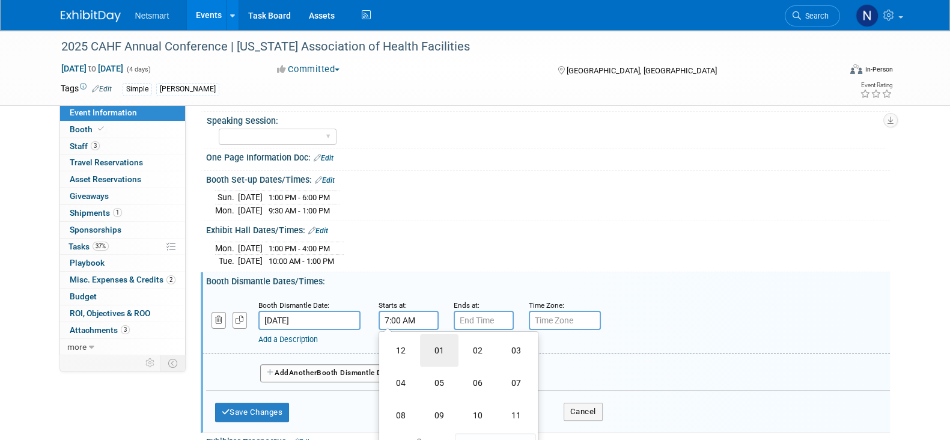
click at [435, 353] on td "01" at bounding box center [439, 350] width 38 height 32
click at [519, 370] on button "AM" at bounding box center [511, 375] width 22 height 20
type input "1:00 PM"
click at [474, 305] on div "Ends at:" at bounding box center [481, 304] width 57 height 12
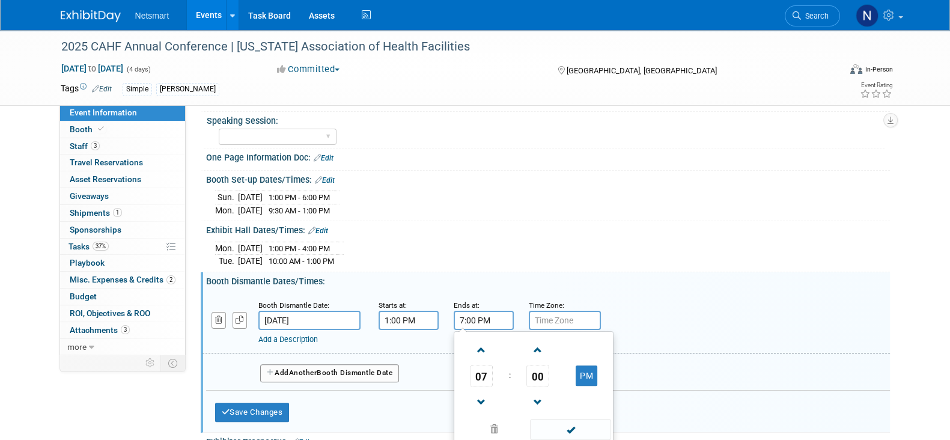
click at [476, 321] on input "7:00 PM" at bounding box center [483, 320] width 60 height 19
click at [480, 371] on span "07" at bounding box center [481, 376] width 23 height 22
click at [551, 377] on td "06" at bounding box center [552, 382] width 38 height 32
type input "6:00 PM"
click at [574, 425] on span at bounding box center [570, 429] width 81 height 21
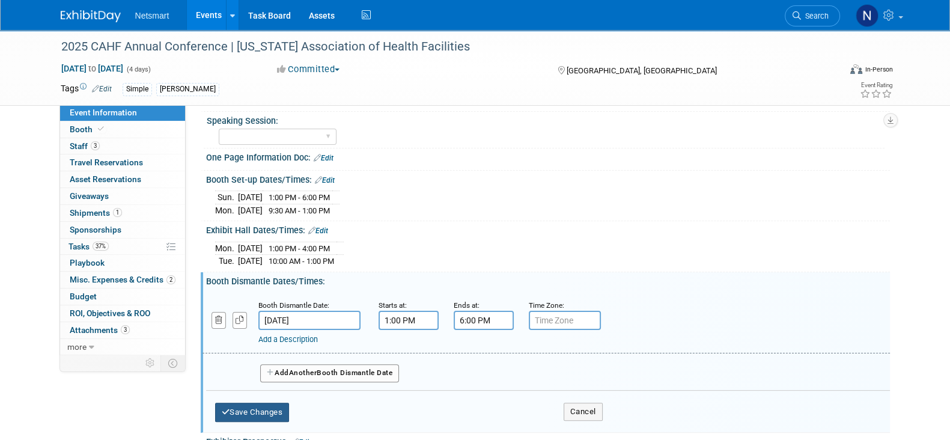
click at [238, 408] on button "Save Changes" at bounding box center [252, 411] width 74 height 19
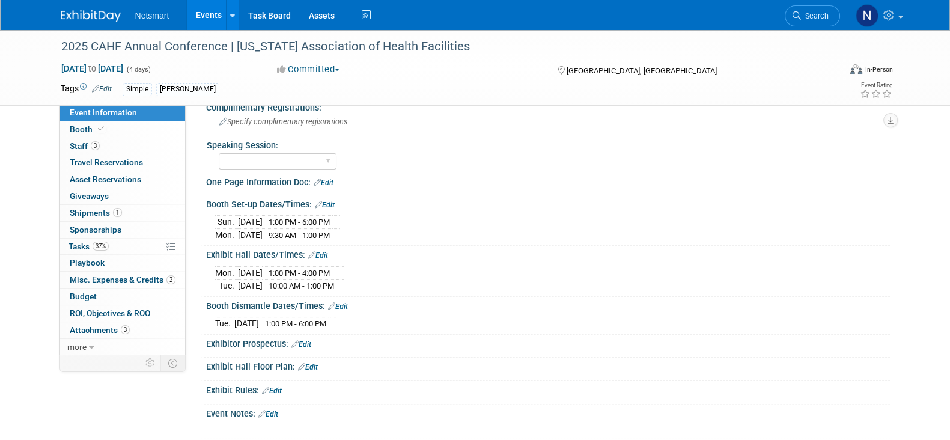
click at [344, 302] on link "Edit" at bounding box center [338, 306] width 20 height 8
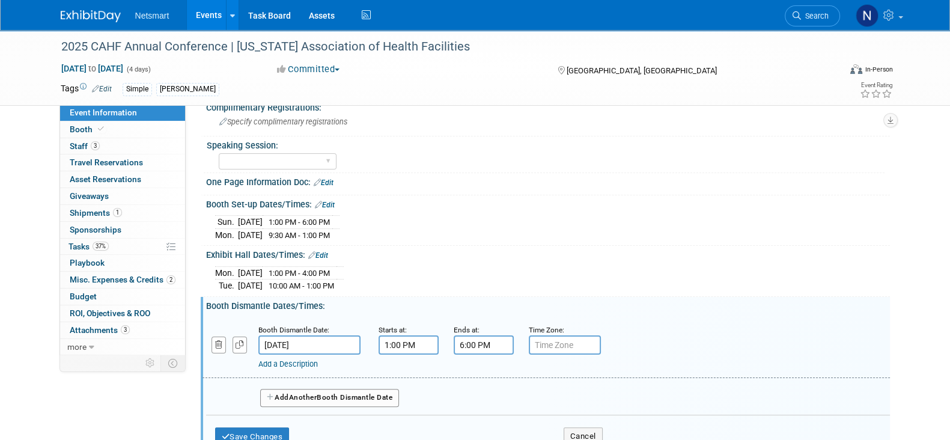
click at [289, 359] on link "Add a Description" at bounding box center [287, 363] width 59 height 9
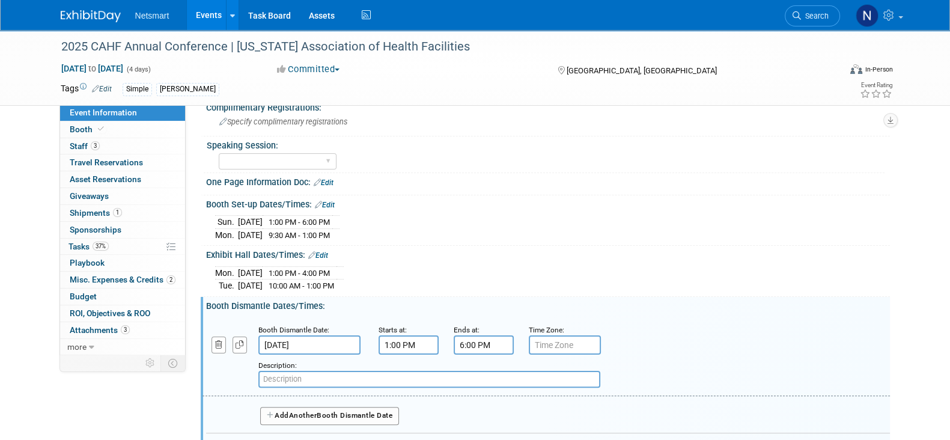
click at [318, 373] on input "text" at bounding box center [429, 379] width 342 height 17
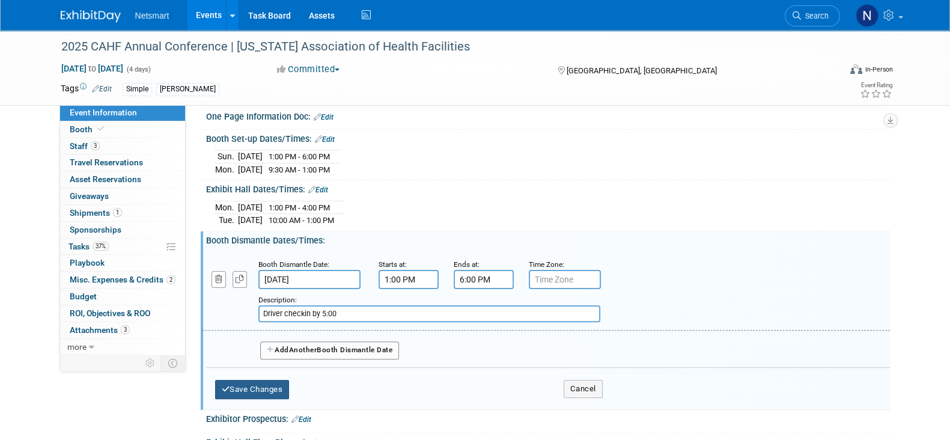
type input "Driver checkin by 5:00"
click at [258, 381] on button "Save Changes" at bounding box center [252, 389] width 74 height 19
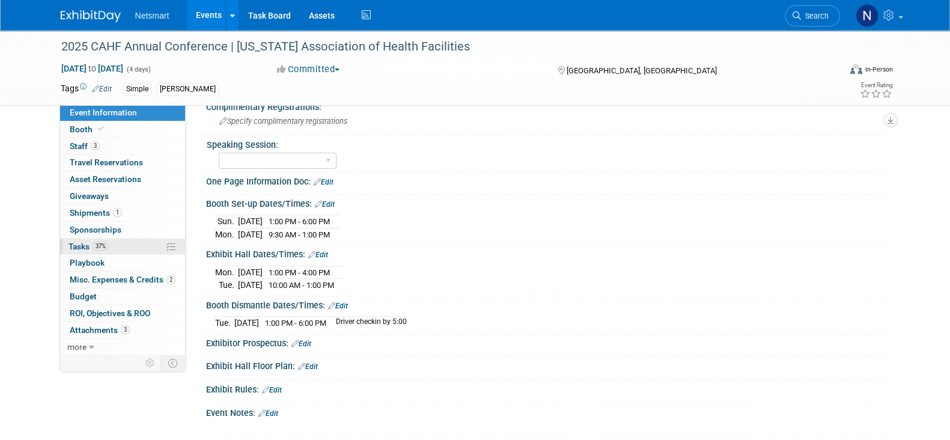
click at [117, 250] on link "37% Tasks 37%" at bounding box center [122, 246] width 125 height 16
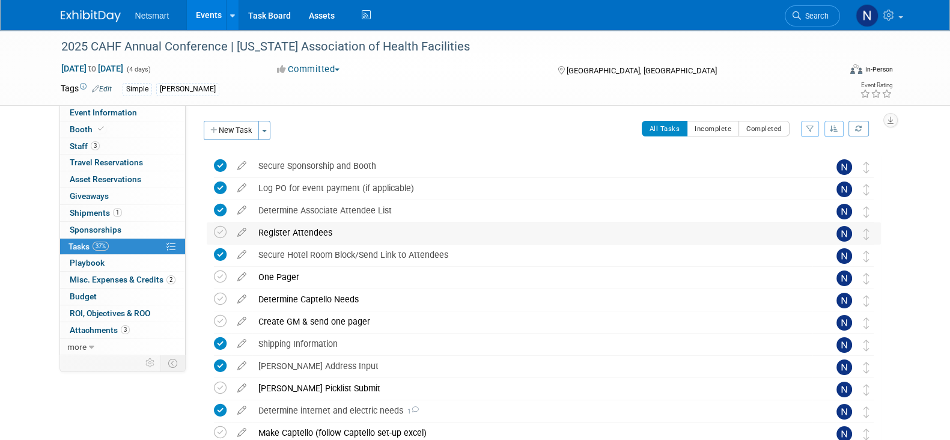
click at [300, 237] on div "Register Attendees" at bounding box center [532, 232] width 560 height 20
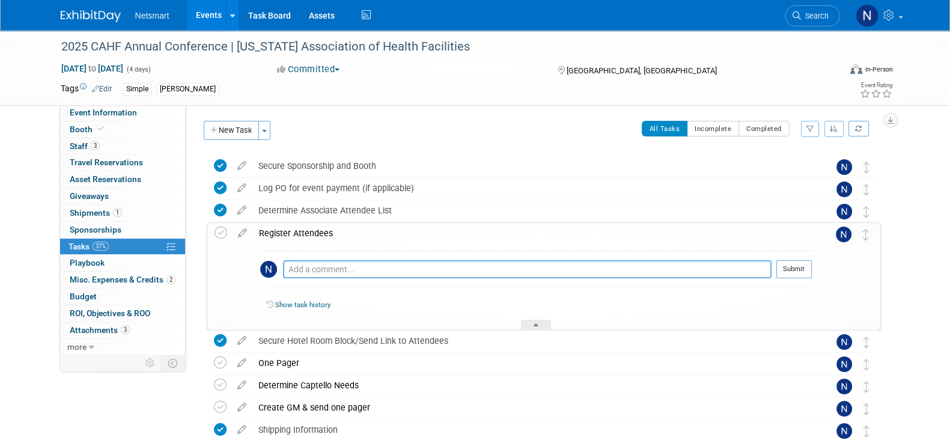
click at [321, 268] on textarea at bounding box center [527, 269] width 488 height 18
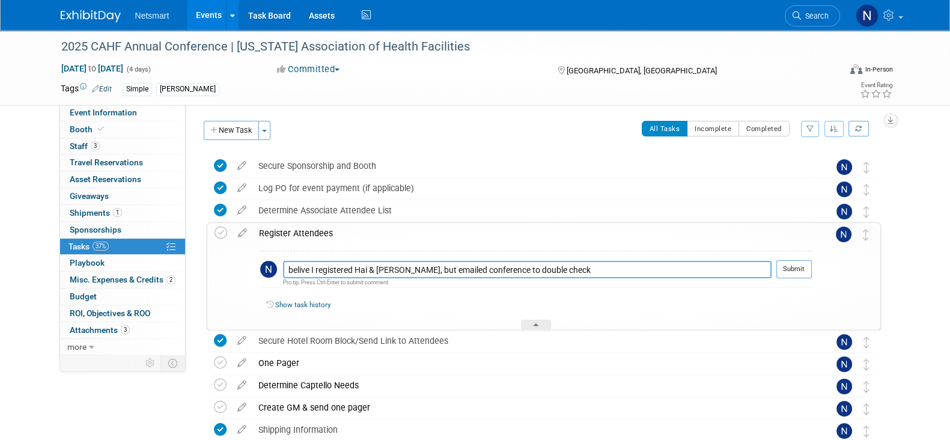
click at [300, 265] on textarea "belive I registered Hai & Josh, but emailed conference to double check" at bounding box center [527, 269] width 488 height 17
type textarea "believe I registered Hai & Josh, but emailed conference to double check"
click at [784, 271] on button "Submit" at bounding box center [793, 269] width 35 height 18
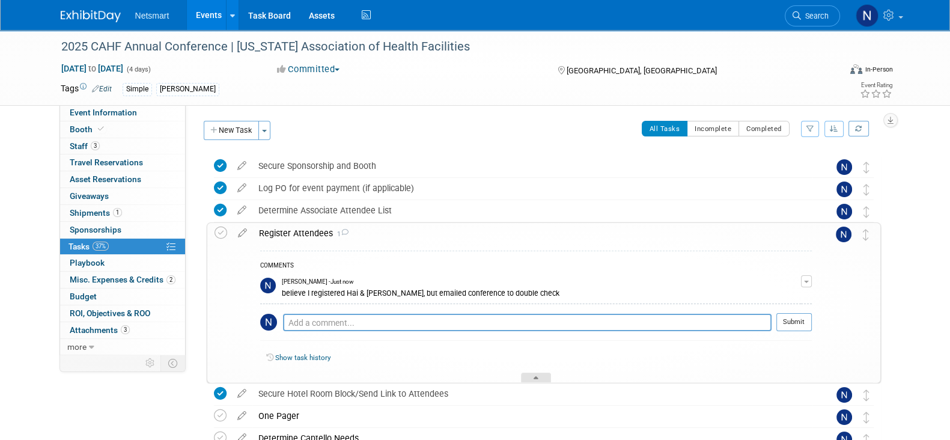
click at [548, 374] on div at bounding box center [536, 377] width 30 height 10
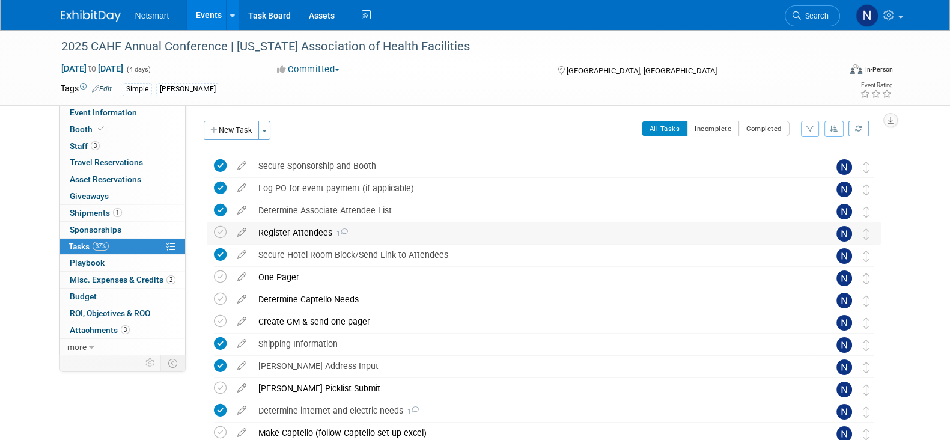
scroll to position [78, 0]
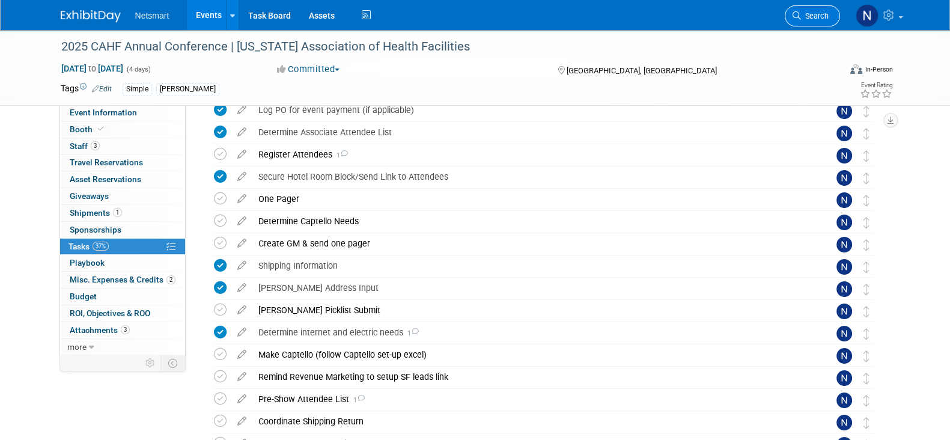
click at [817, 19] on span "Search" at bounding box center [815, 15] width 28 height 9
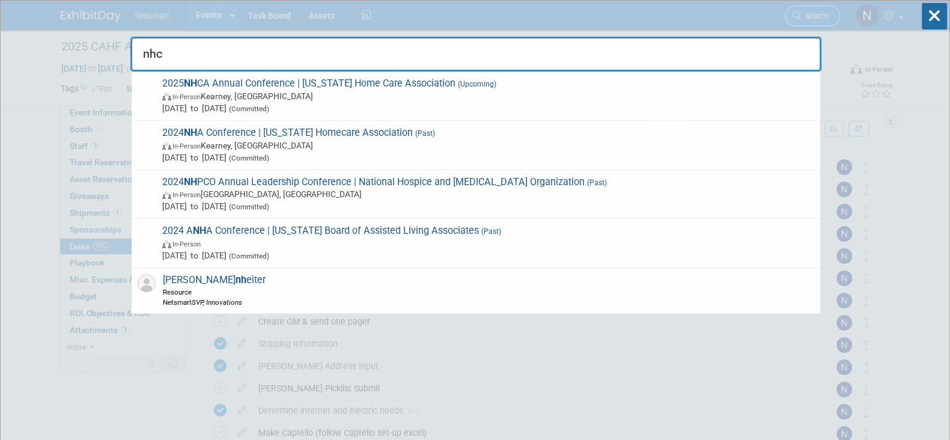
type input "nhca"
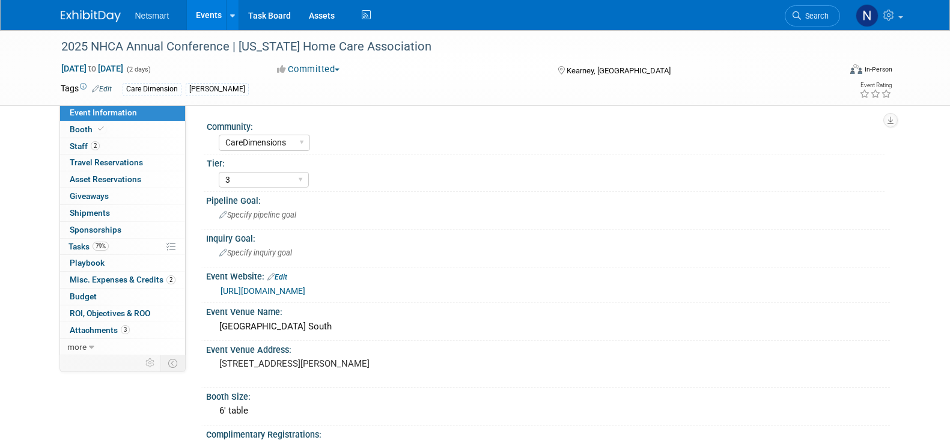
select select "CareDimensions"
select select "3"
select select "No"
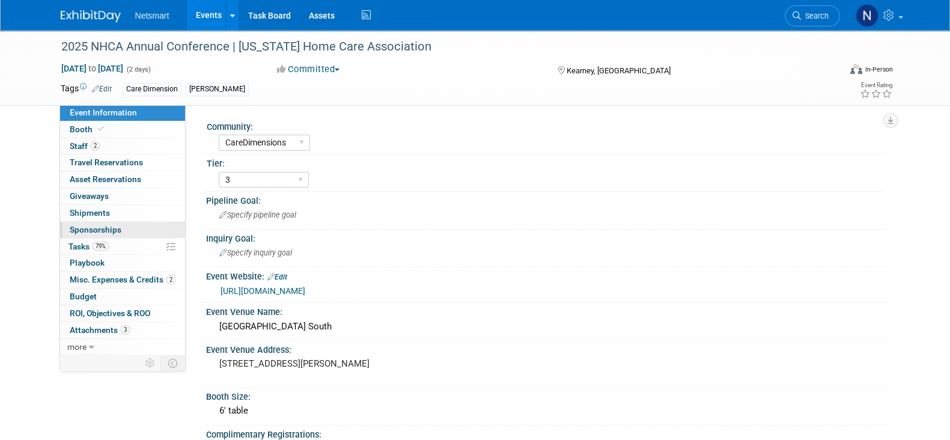
click at [86, 233] on span "Sponsorships 0" at bounding box center [96, 230] width 52 height 10
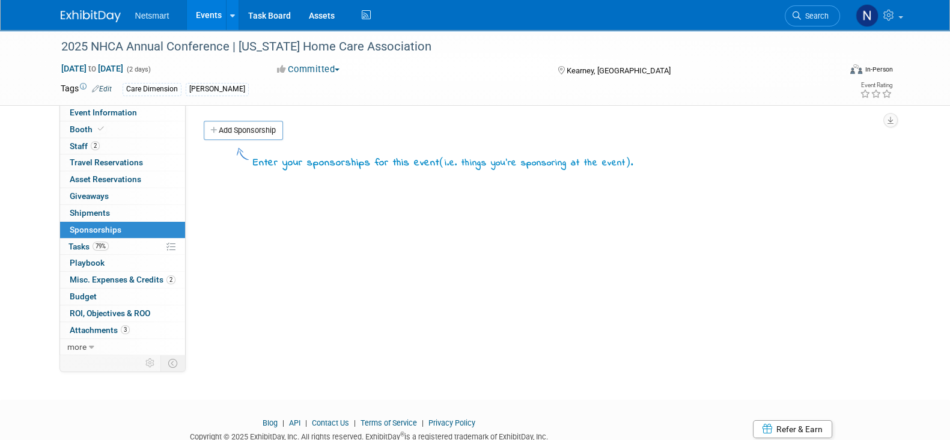
click at [86, 233] on span "Sponsorships 0" at bounding box center [96, 230] width 52 height 10
click at [100, 250] on span "79%" at bounding box center [100, 245] width 16 height 9
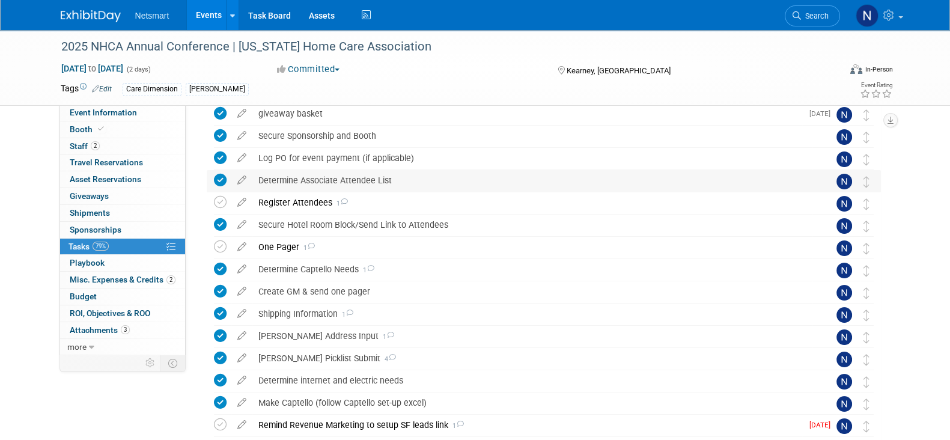
scroll to position [141, 0]
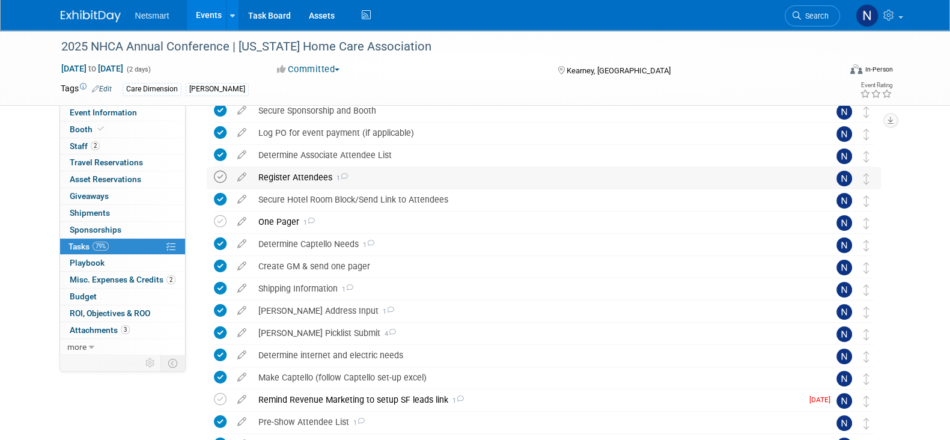
click at [222, 178] on icon at bounding box center [220, 177] width 13 height 13
click at [288, 176] on div "Register Attendees 1" at bounding box center [532, 177] width 560 height 20
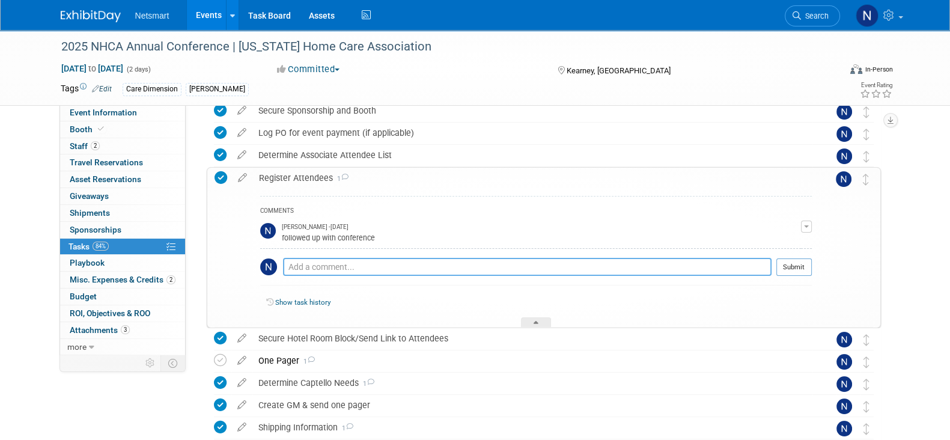
click at [330, 265] on textarea at bounding box center [527, 267] width 488 height 18
type textarea "she confirmed they are registered"
click at [787, 264] on button "Submit" at bounding box center [793, 267] width 35 height 18
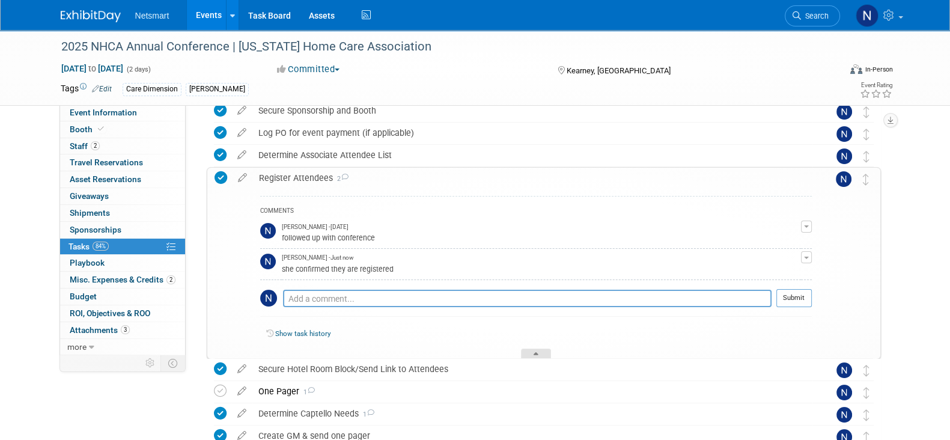
click at [548, 351] on div at bounding box center [536, 353] width 30 height 10
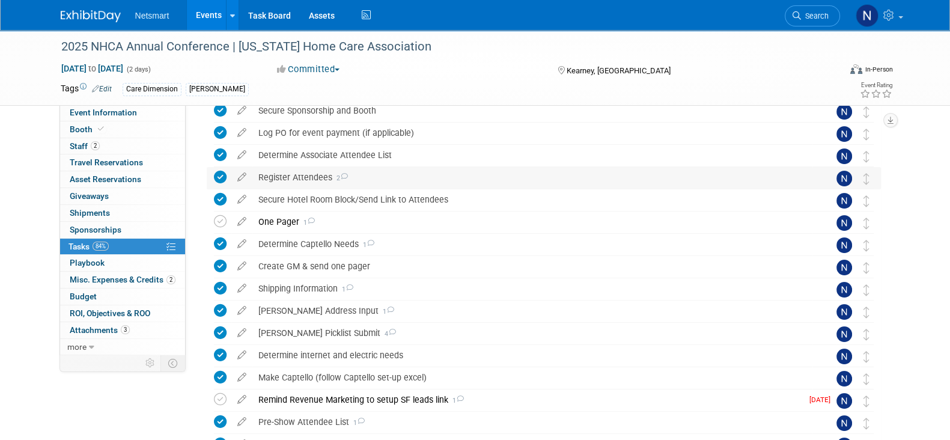
scroll to position [174, 0]
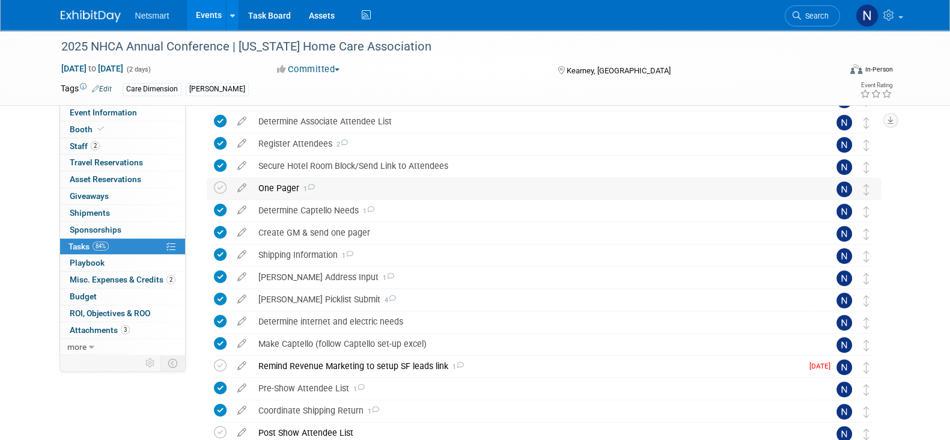
click at [276, 187] on div "One Pager 1" at bounding box center [532, 188] width 560 height 20
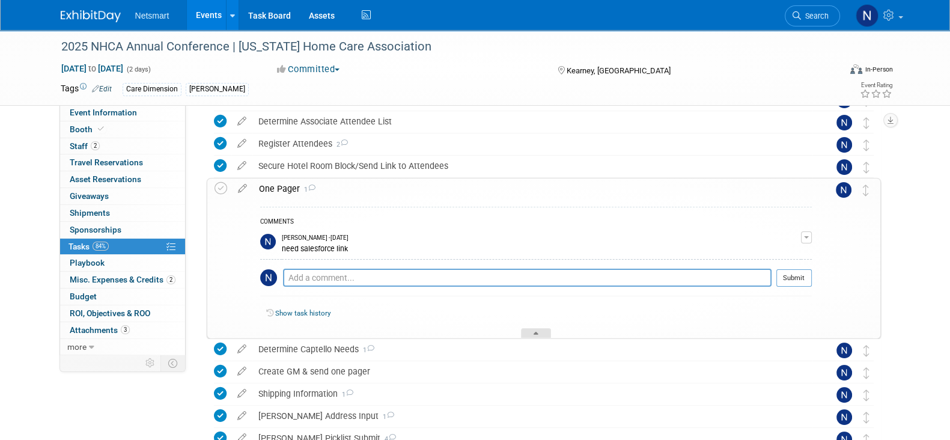
click at [538, 328] on div at bounding box center [536, 333] width 30 height 10
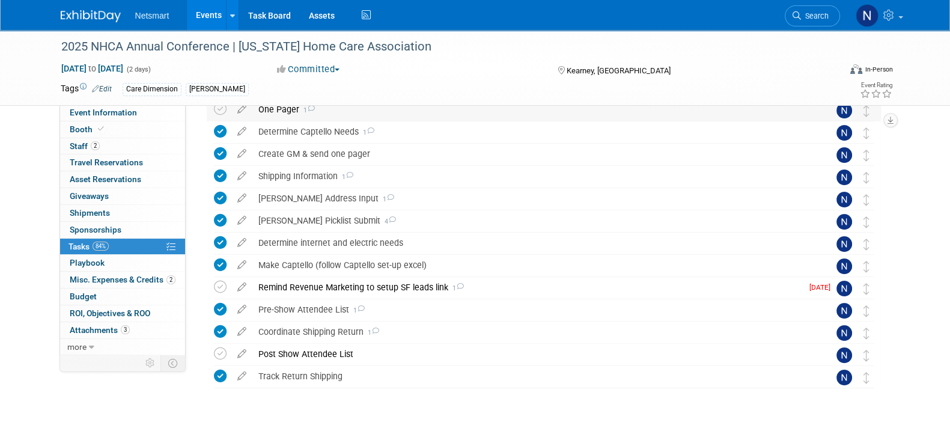
scroll to position [253, 0]
click at [376, 286] on div "Remind Revenue Marketing to setup SF leads link 1" at bounding box center [527, 286] width 550 height 20
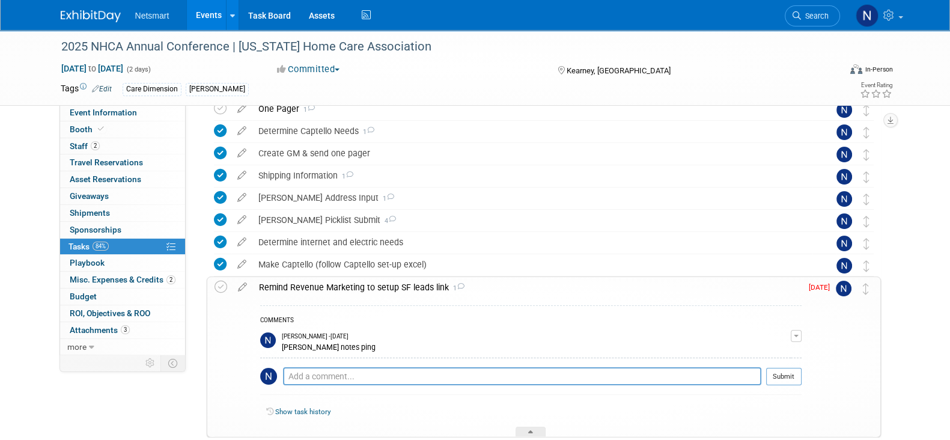
click at [376, 286] on div "Remind Revenue Marketing to setup SF leads link 1" at bounding box center [527, 287] width 548 height 20
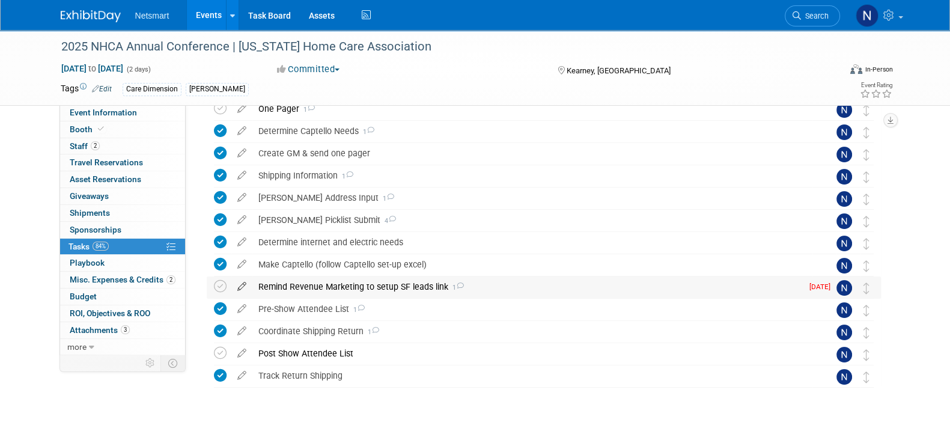
click at [243, 283] on icon at bounding box center [241, 283] width 21 height 15
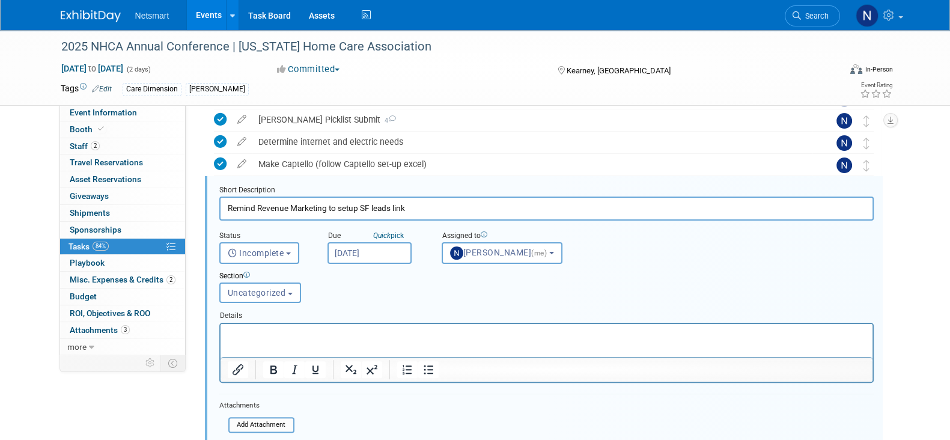
scroll to position [0, 0]
click at [363, 246] on input "Oct 6, 2025" at bounding box center [369, 253] width 84 height 22
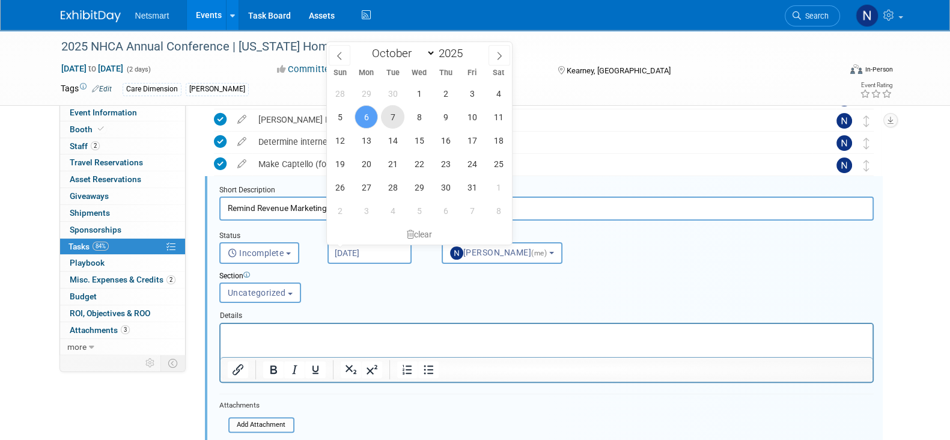
click at [392, 119] on span "7" at bounding box center [392, 116] width 23 height 23
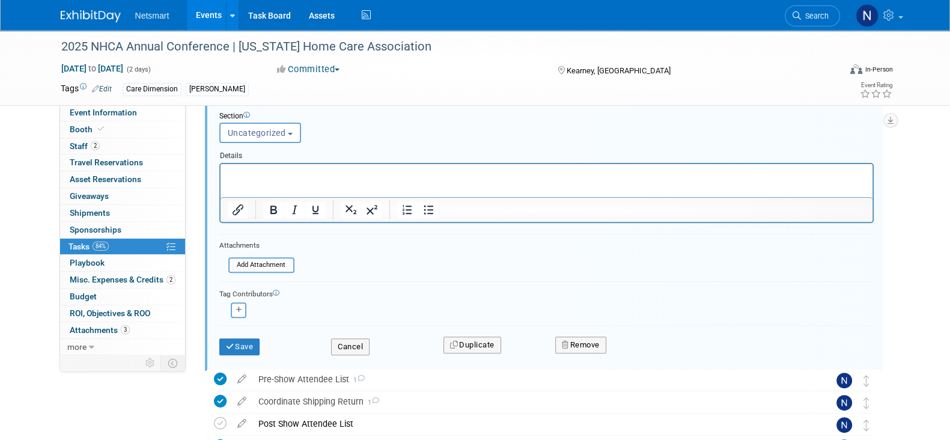
scroll to position [372, 0]
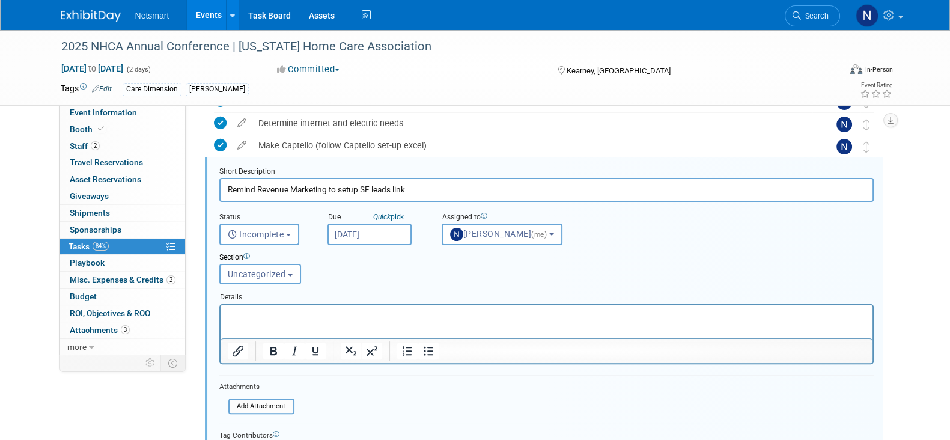
click at [370, 237] on input "Oct 7, 2025" at bounding box center [369, 234] width 84 height 22
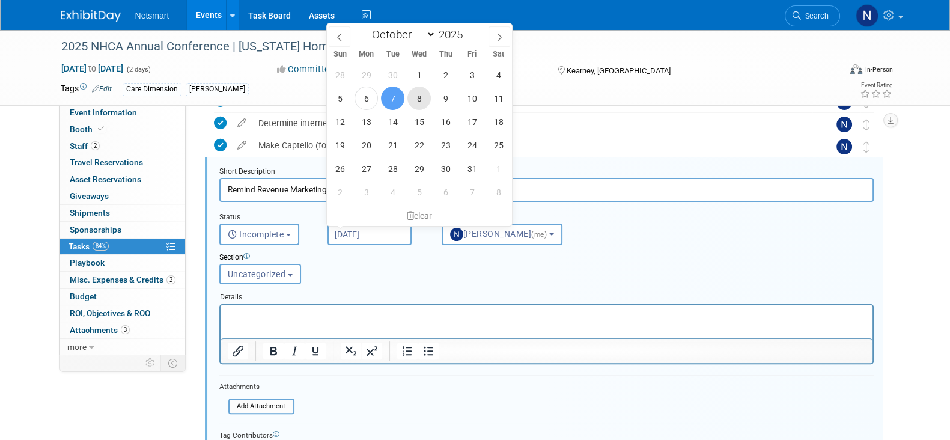
click at [423, 99] on span "8" at bounding box center [418, 97] width 23 height 23
type input "Oct 8, 2025"
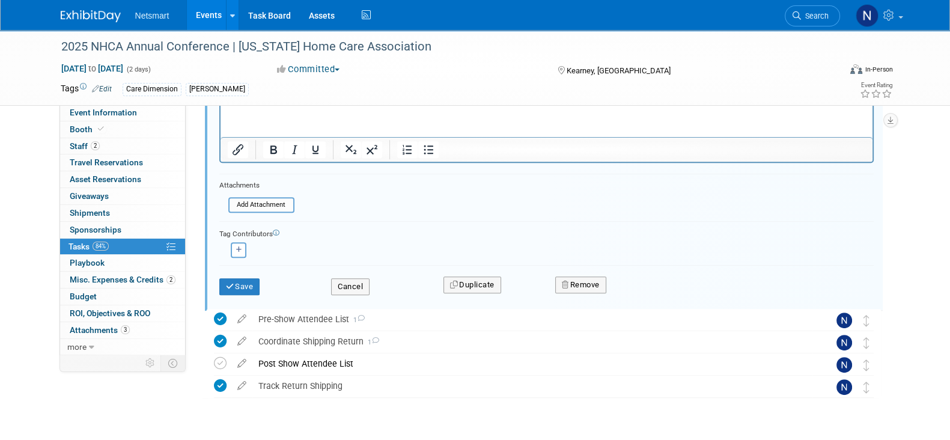
scroll to position [577, 0]
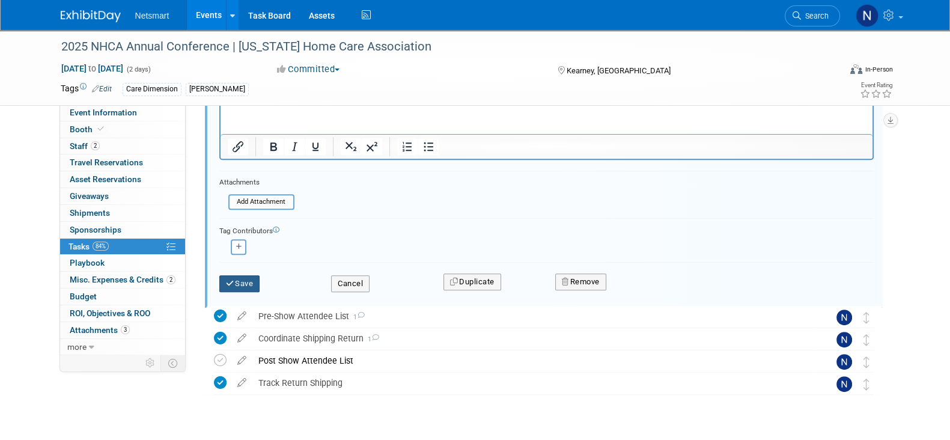
click at [251, 280] on button "Save" at bounding box center [239, 283] width 41 height 17
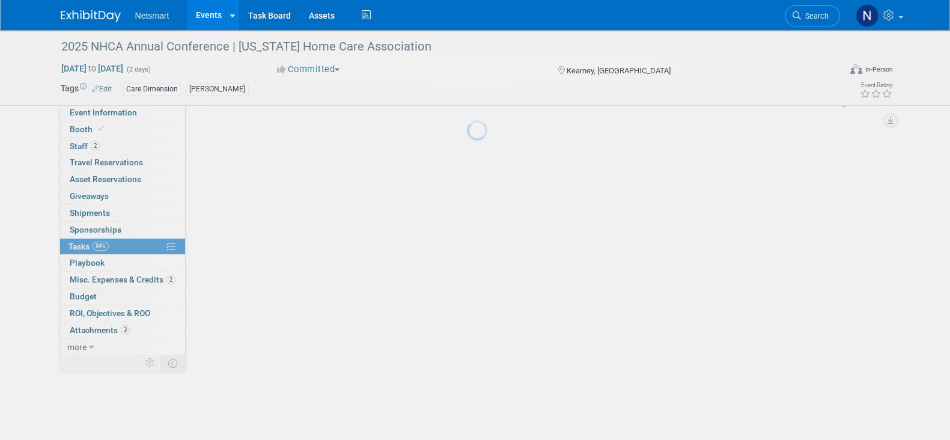
scroll to position [274, 0]
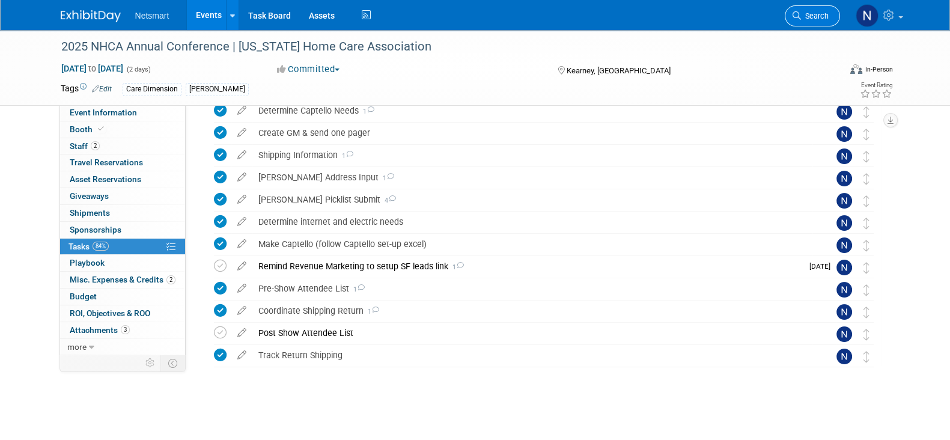
click at [823, 12] on span "Search" at bounding box center [815, 15] width 28 height 9
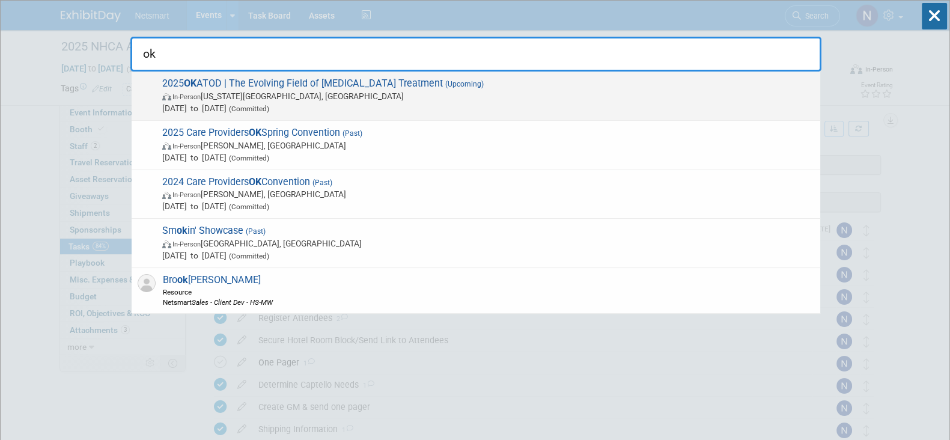
type input "ok"
click at [455, 86] on span "2025 OK ATOD | The Evolving Field of Opioid Treatment (Upcoming) In-Person Okla…" at bounding box center [486, 95] width 655 height 37
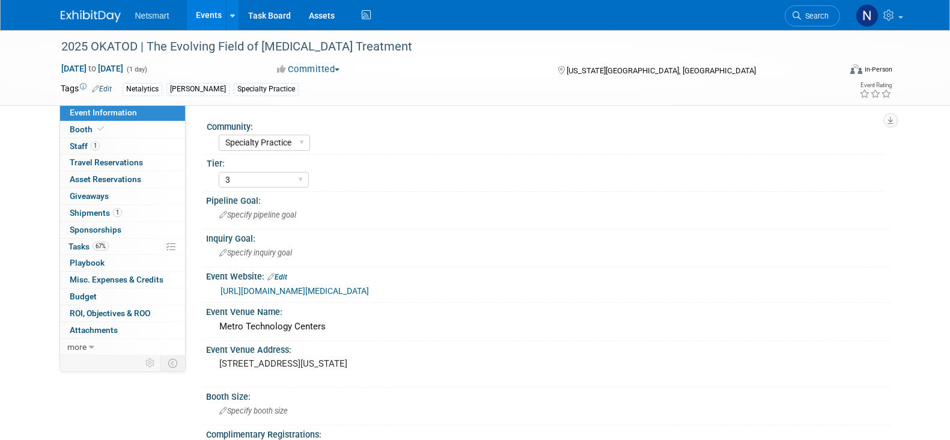
select select "Specialty Practice"
select select "3"
select select "No"
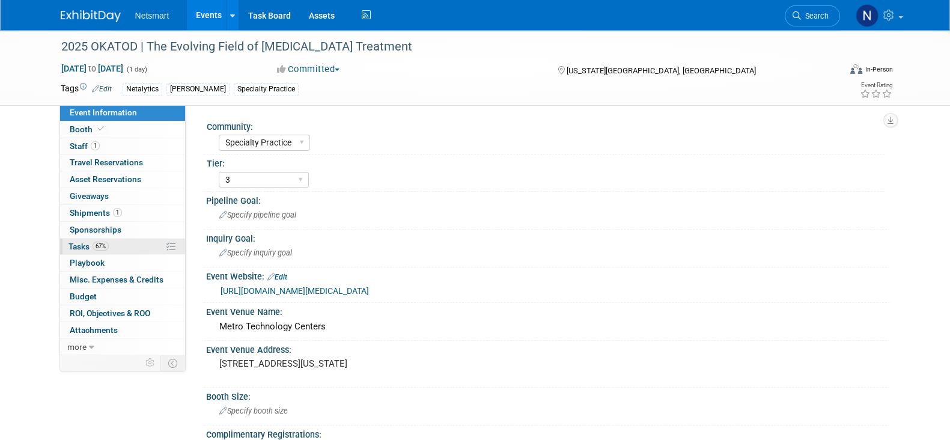
click at [138, 244] on link "67% Tasks 67%" at bounding box center [122, 246] width 125 height 16
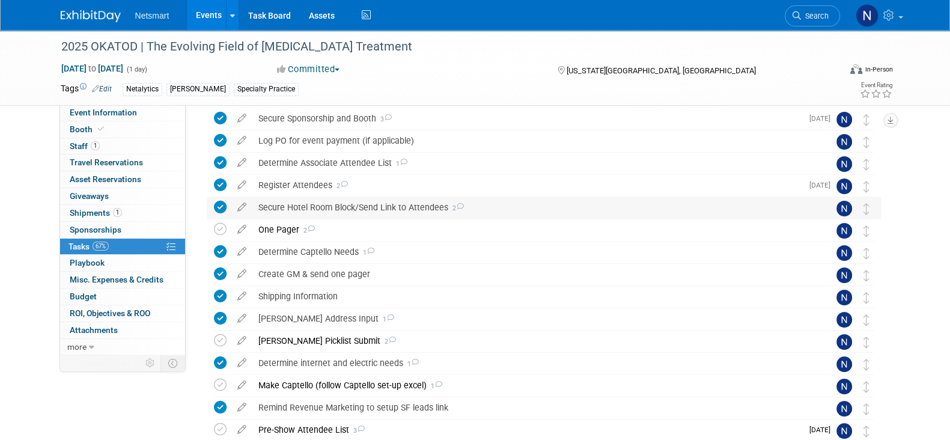
scroll to position [48, 0]
click at [271, 225] on div "One Pager 2" at bounding box center [532, 229] width 560 height 20
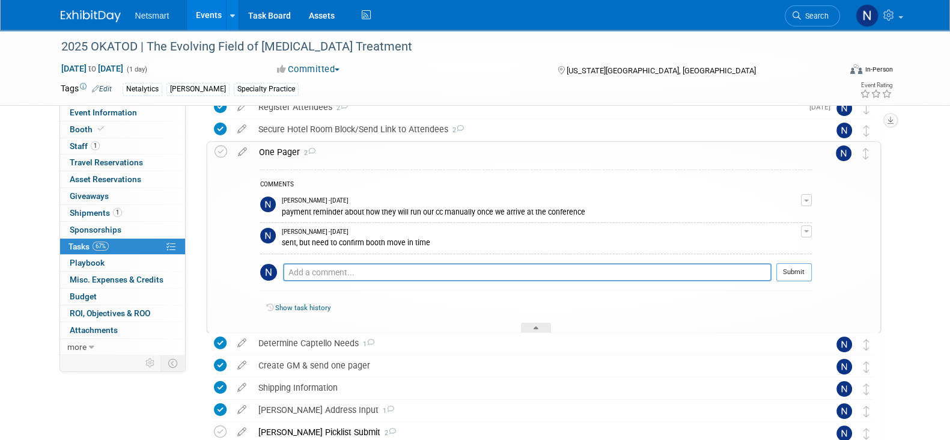
scroll to position [123, 0]
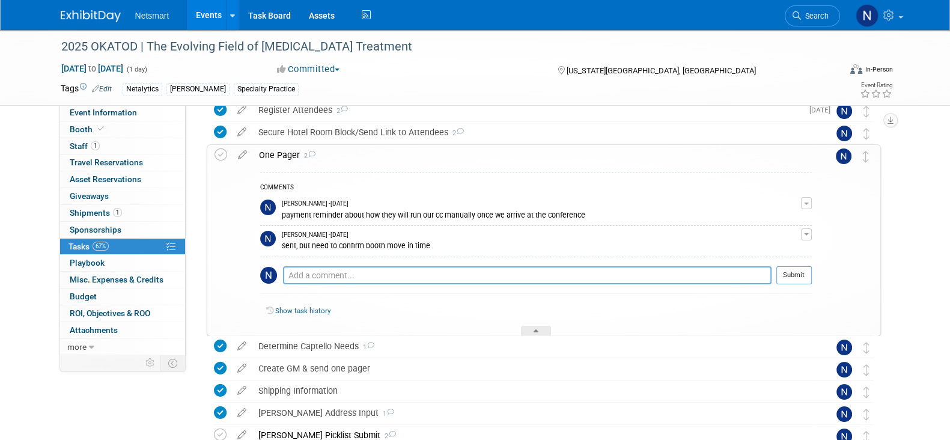
click at [387, 274] on textarea at bounding box center [527, 275] width 488 height 18
type textarea "still troubleshooting cc link. still need to confirm move in time"
click at [790, 278] on button "Submit" at bounding box center [793, 275] width 35 height 18
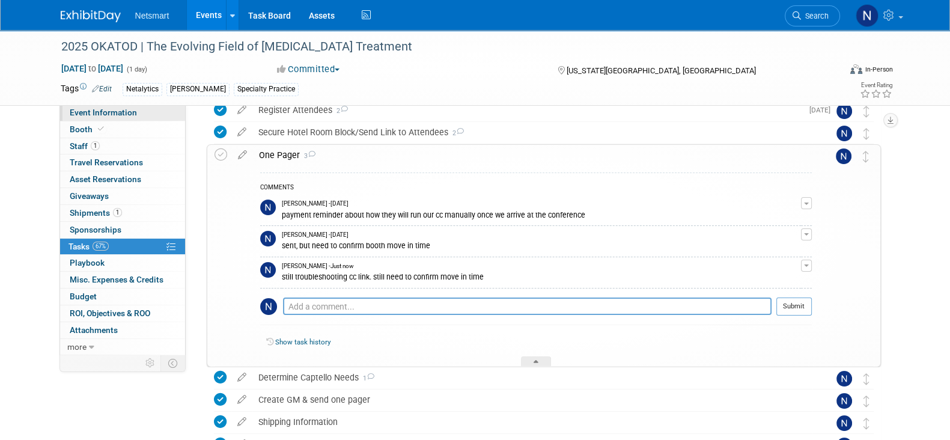
click at [82, 110] on span "Event Information" at bounding box center [103, 113] width 67 height 10
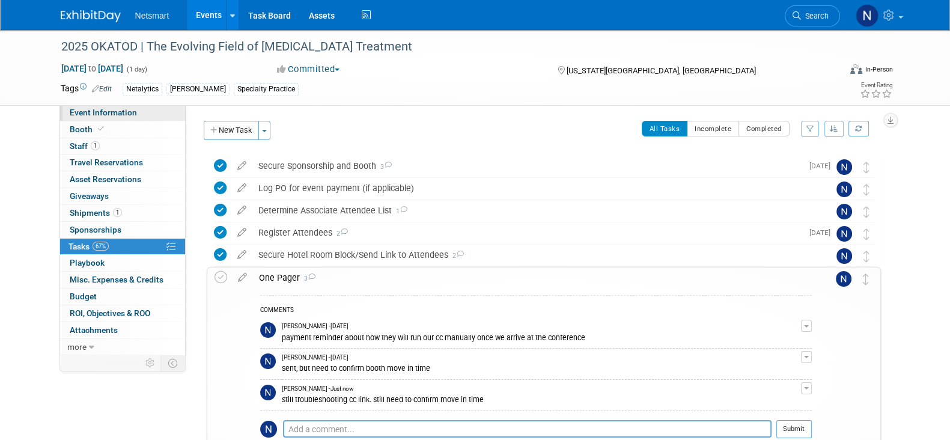
select select "Specialty Practice"
select select "3"
select select "No"
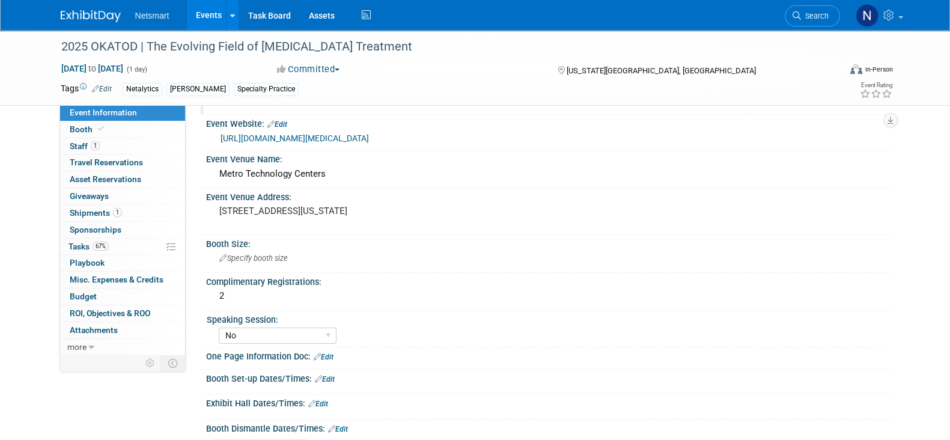
scroll to position [160, 0]
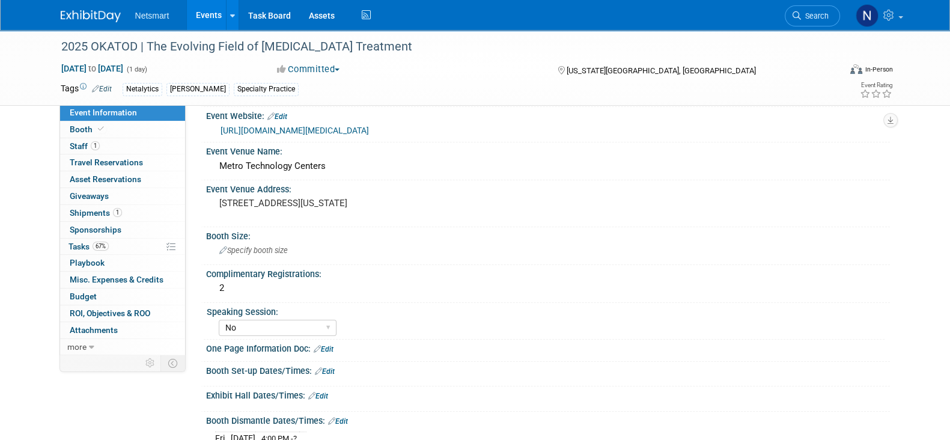
click at [330, 345] on link "Edit" at bounding box center [324, 349] width 20 height 8
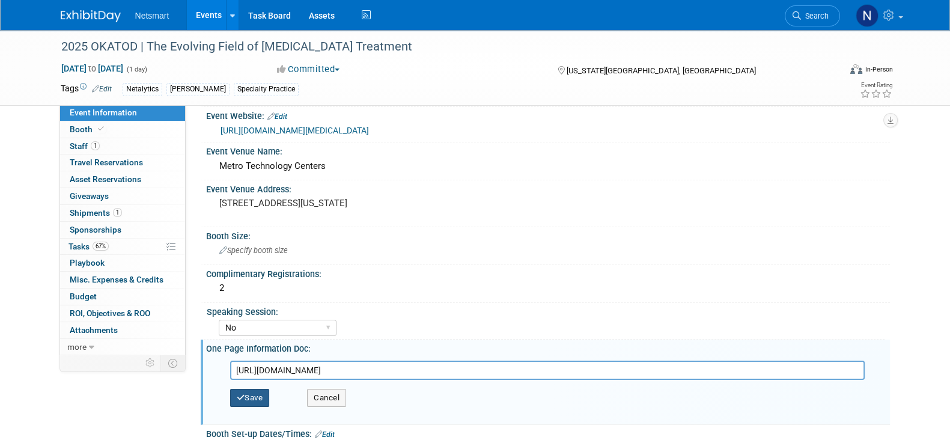
type input "https://ntst.sharepoint.com/:w:/s/HSTradeshowsEvents/ESRiGNSZ145CnwgV16b_ZTQBUy…"
click at [265, 394] on button "Save" at bounding box center [250, 398] width 40 height 18
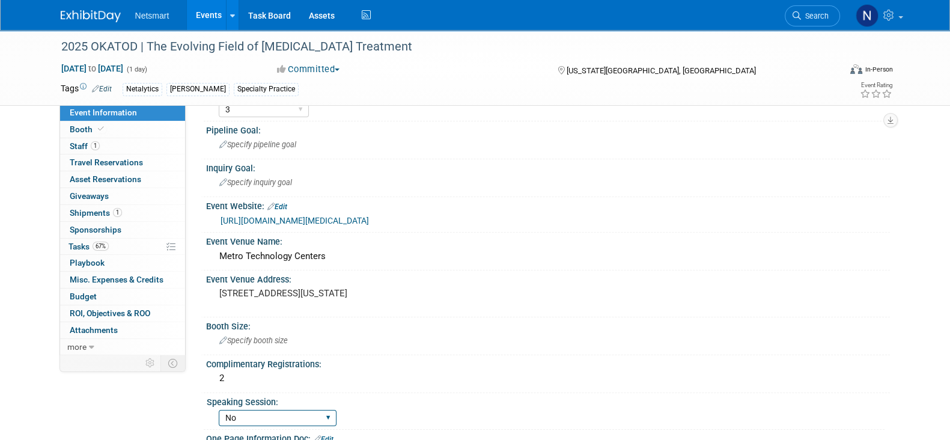
scroll to position [70, 0]
click at [318, 220] on link "https://www.eventbrite.com/e/2025-okatod-conference-the-evolving-field-of-opioi…" at bounding box center [294, 221] width 148 height 10
click at [132, 208] on link "1 Shipments 1" at bounding box center [122, 213] width 125 height 16
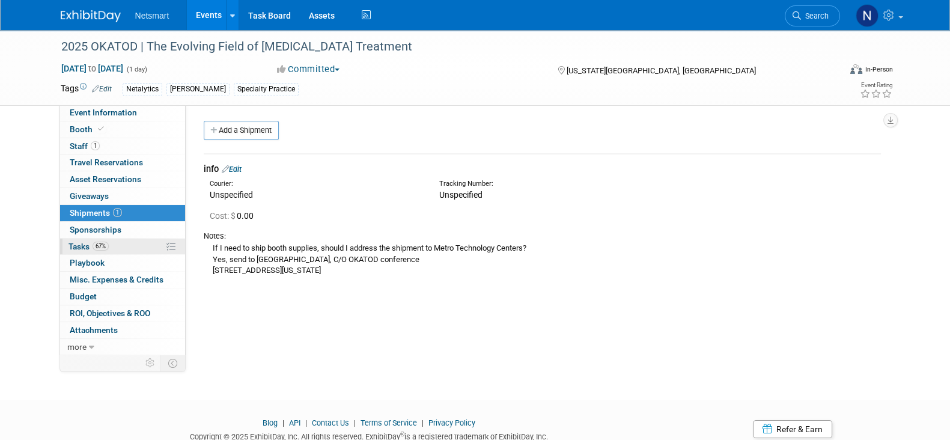
click at [136, 241] on link "67% Tasks 67%" at bounding box center [122, 246] width 125 height 16
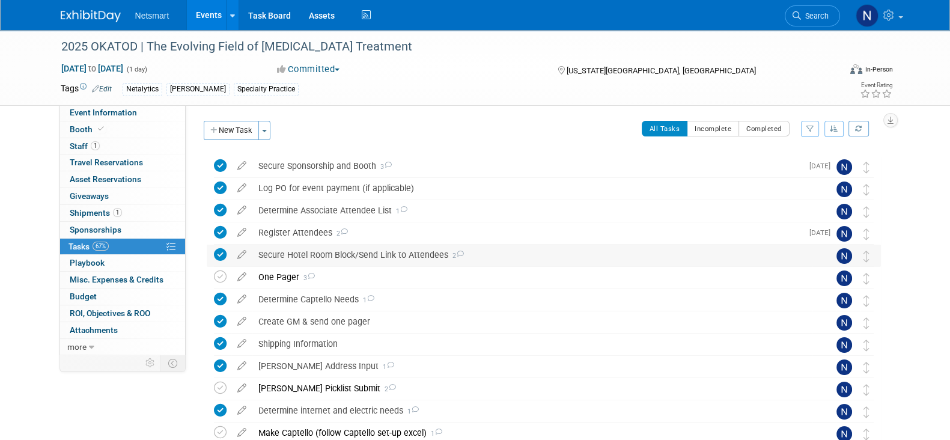
scroll to position [118, 0]
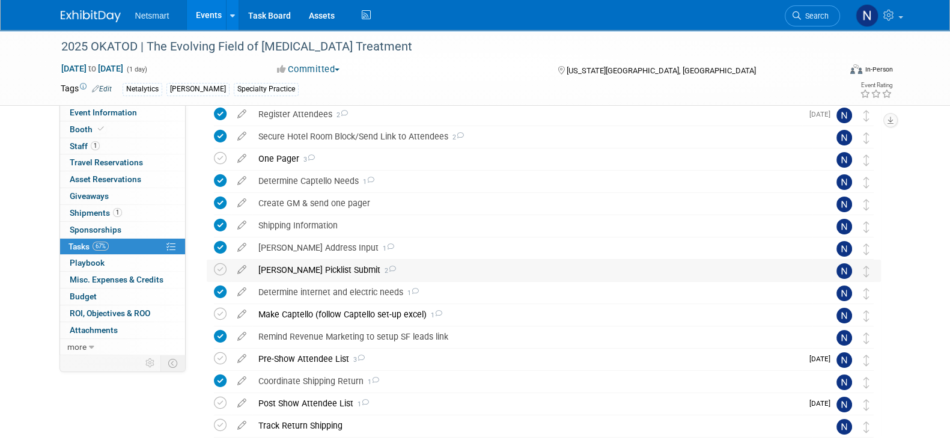
click at [324, 271] on div "Derse Picklist Submit 2" at bounding box center [532, 269] width 560 height 20
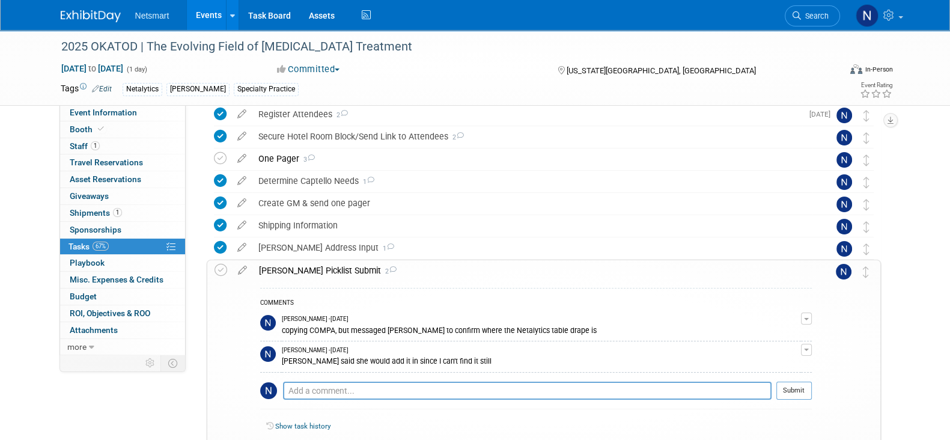
click at [324, 271] on div "Derse Picklist Submit 2" at bounding box center [532, 270] width 559 height 20
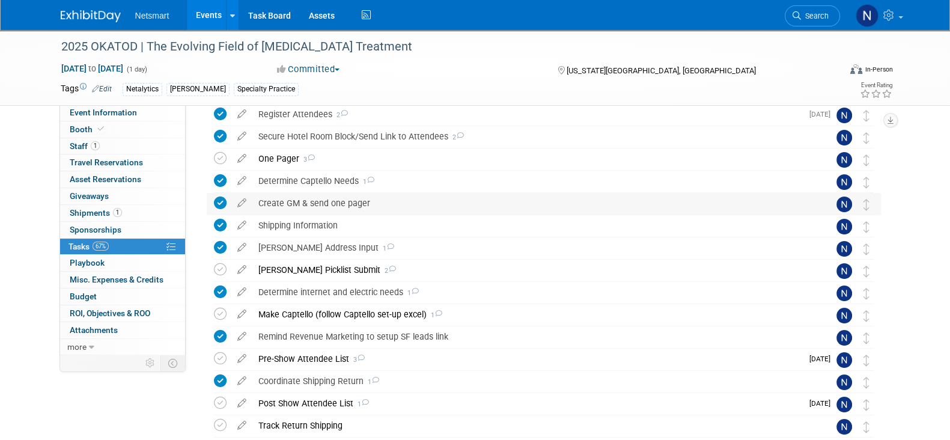
scroll to position [142, 0]
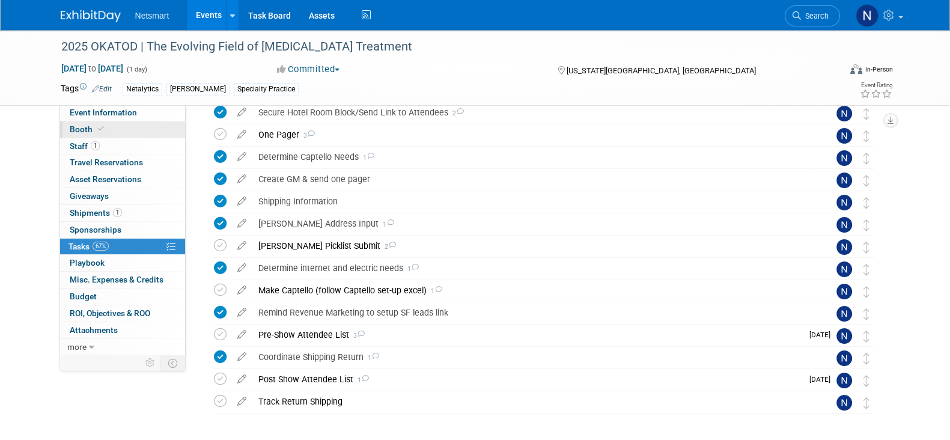
click at [103, 136] on link "Booth" at bounding box center [122, 129] width 125 height 16
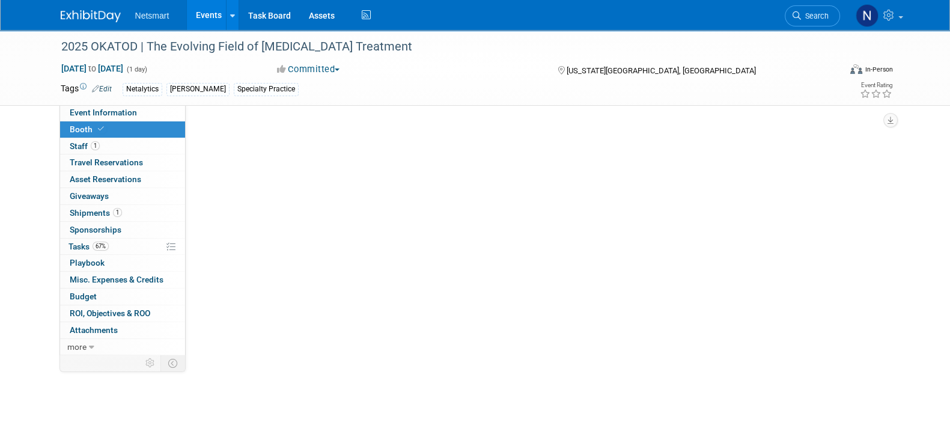
scroll to position [0, 0]
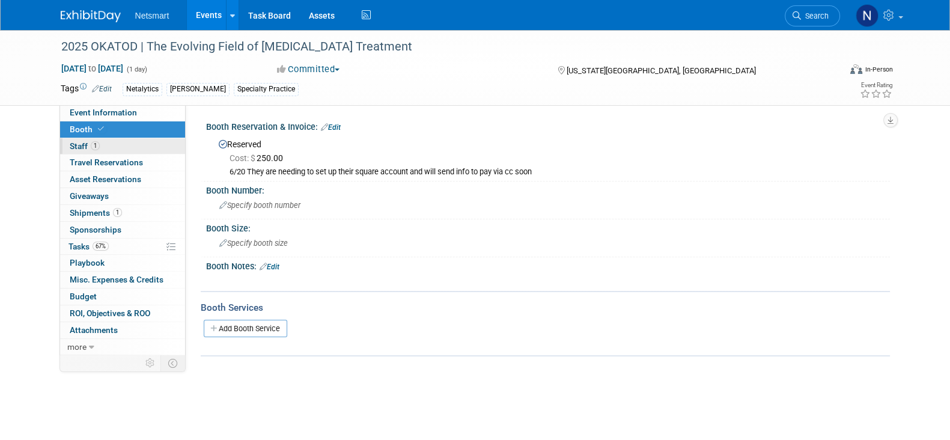
click at [103, 149] on link "1 Staff 1" at bounding box center [122, 146] width 125 height 16
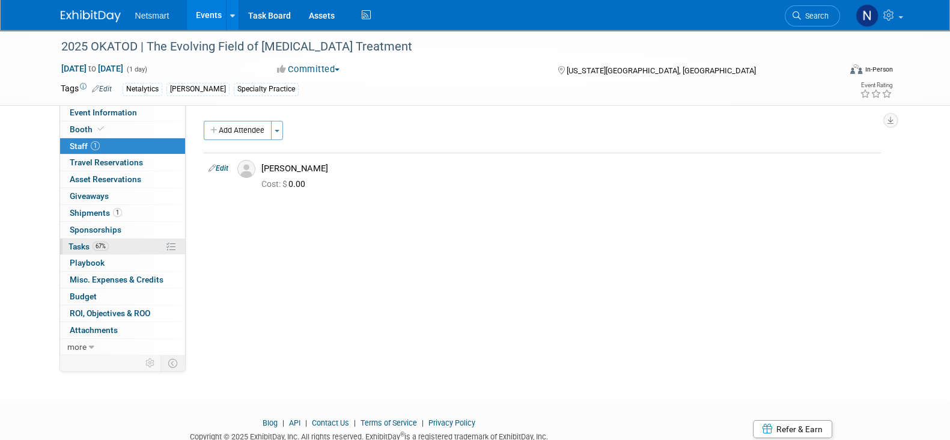
click at [109, 244] on link "67% Tasks 67%" at bounding box center [122, 246] width 125 height 16
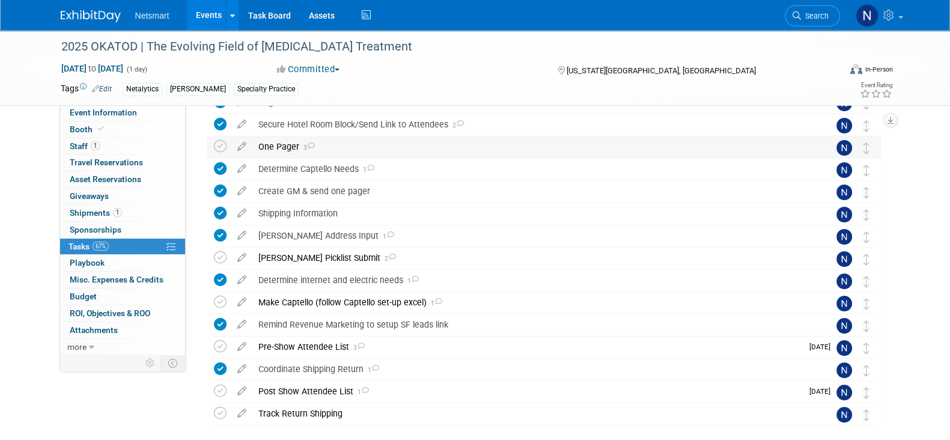
scroll to position [132, 0]
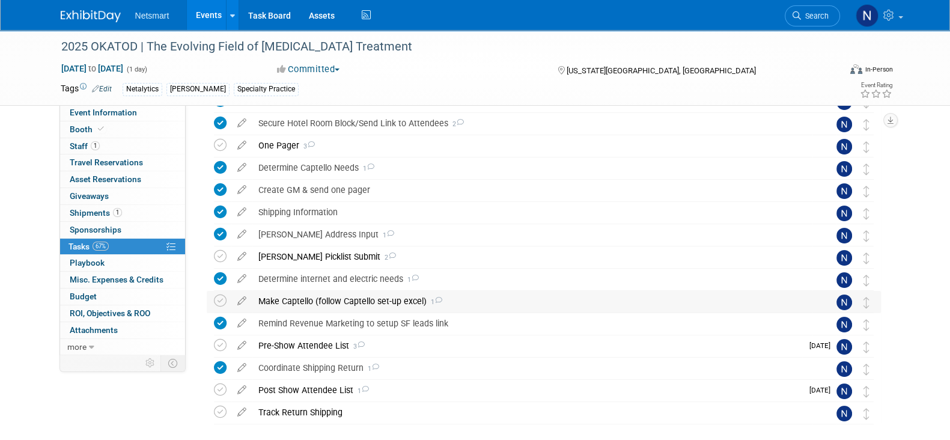
click at [336, 302] on div "Make Captello (follow Captello set-up excel) 1" at bounding box center [532, 301] width 560 height 20
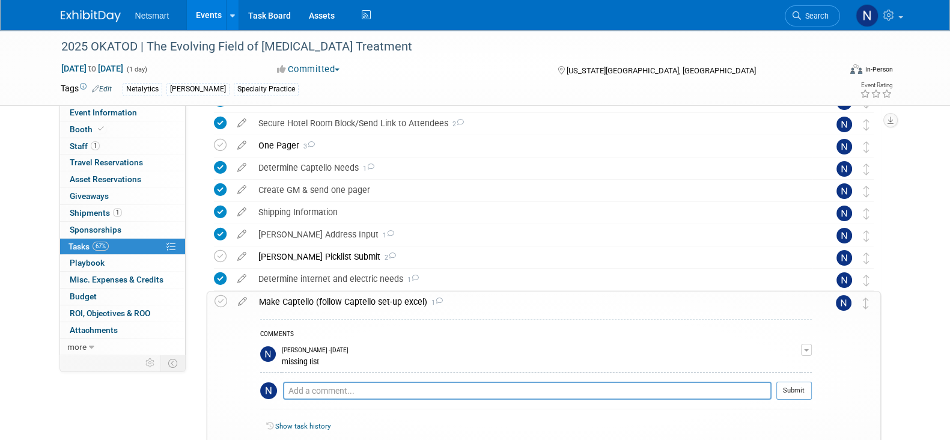
click at [336, 302] on div "Make Captello (follow Captello set-up excel) 1" at bounding box center [532, 301] width 559 height 20
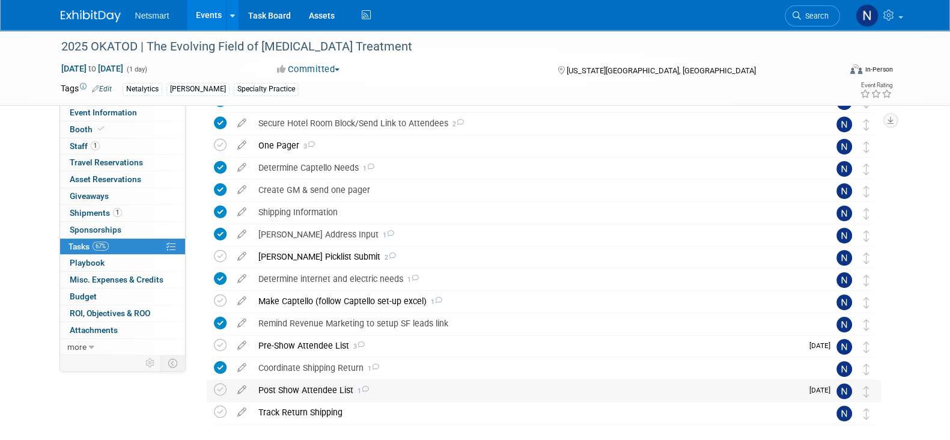
click at [333, 394] on div "Post Show Attendee List 1" at bounding box center [527, 390] width 550 height 20
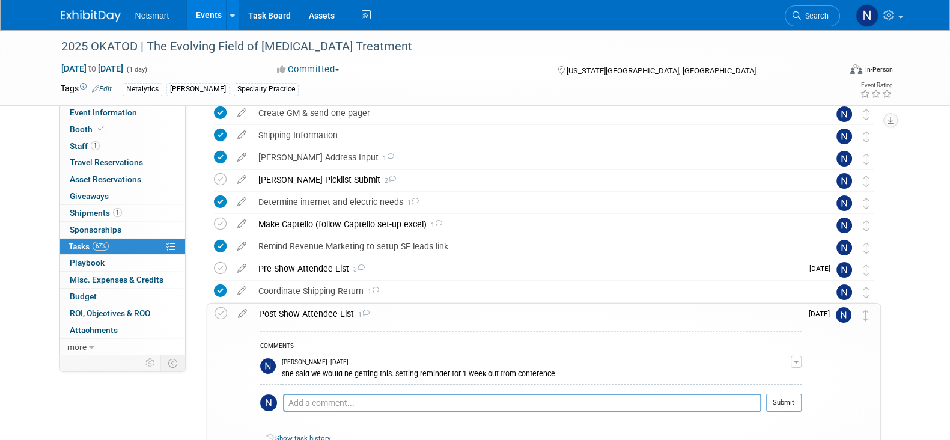
scroll to position [210, 0]
click at [321, 315] on div "Post Show Attendee List 1" at bounding box center [527, 312] width 548 height 20
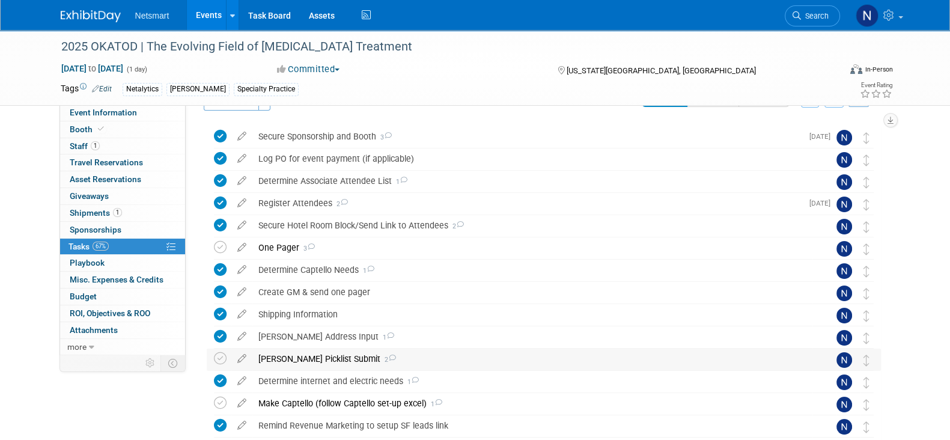
scroll to position [0, 0]
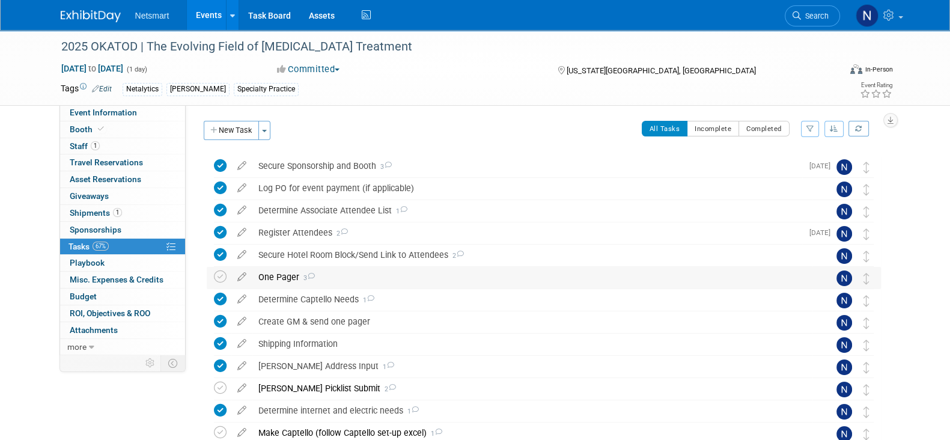
click at [274, 274] on div "One Pager 3" at bounding box center [532, 277] width 560 height 20
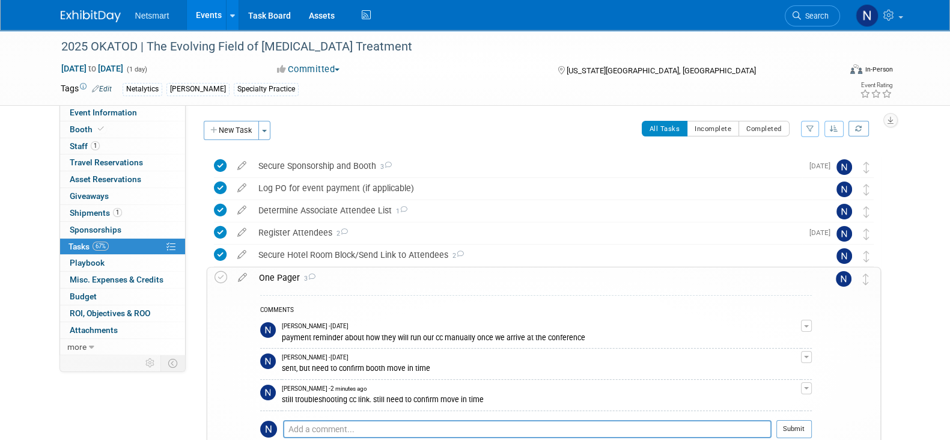
scroll to position [124, 0]
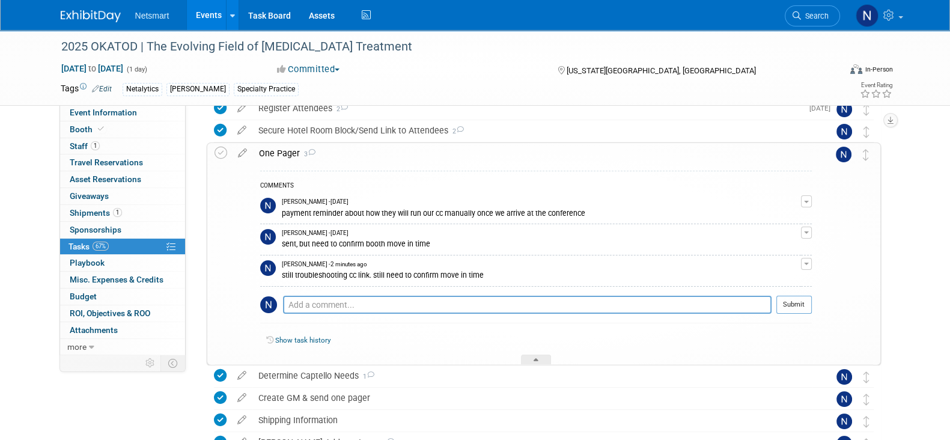
click at [273, 150] on div "One Pager 3" at bounding box center [532, 153] width 559 height 20
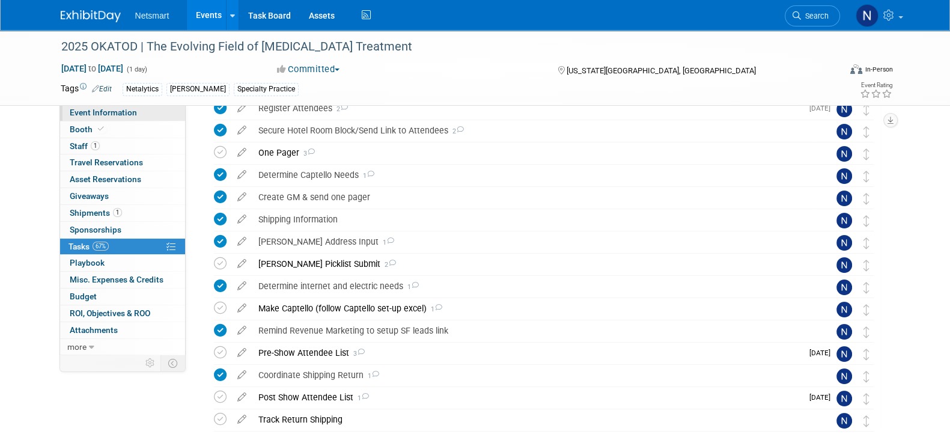
click at [147, 107] on link "Event Information" at bounding box center [122, 113] width 125 height 16
select select "Specialty Practice"
select select "3"
select select "No"
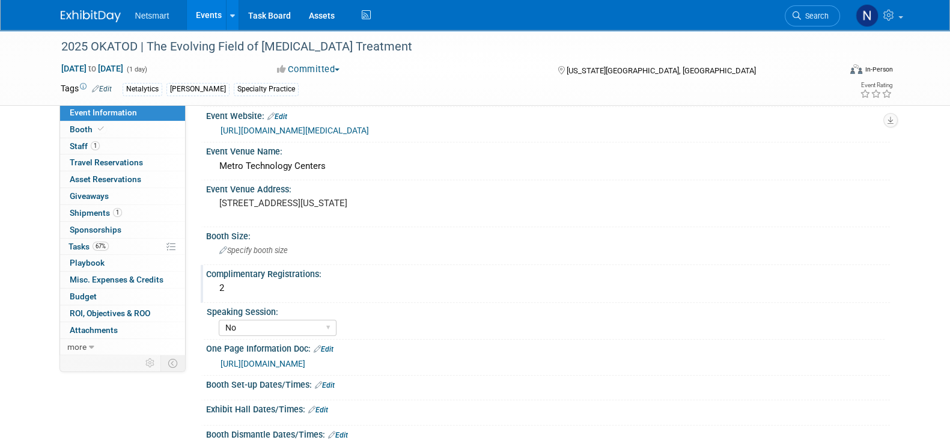
scroll to position [306, 0]
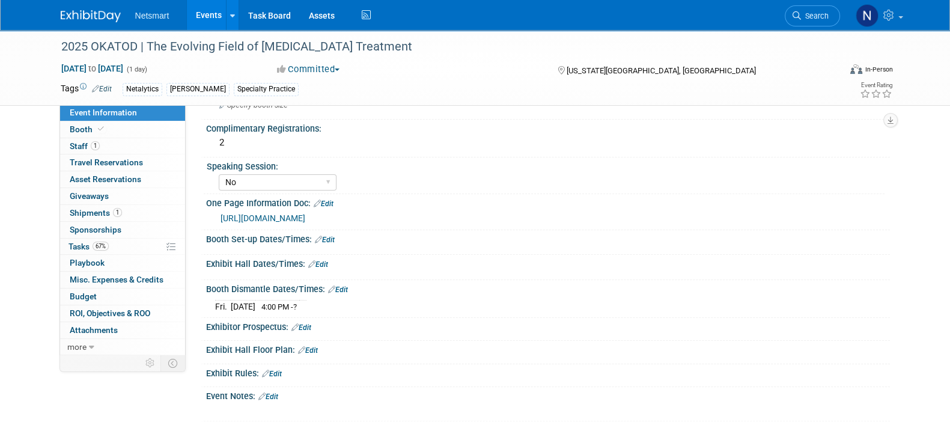
click at [345, 285] on link "Edit" at bounding box center [338, 289] width 20 height 8
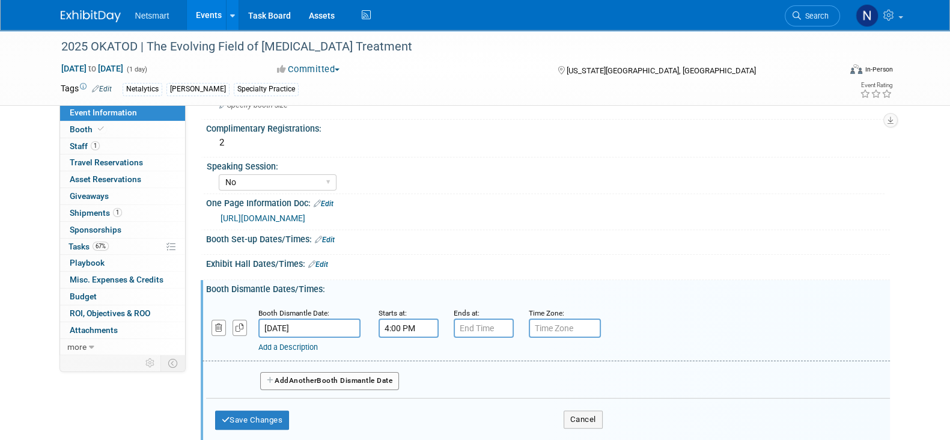
click at [401, 321] on input "4:00 PM" at bounding box center [408, 327] width 60 height 19
click at [462, 382] on span "00" at bounding box center [462, 383] width 23 height 22
click at [471, 386] on td "30" at bounding box center [477, 390] width 38 height 32
type input "4:30 PM"
click at [505, 431] on span at bounding box center [495, 436] width 81 height 21
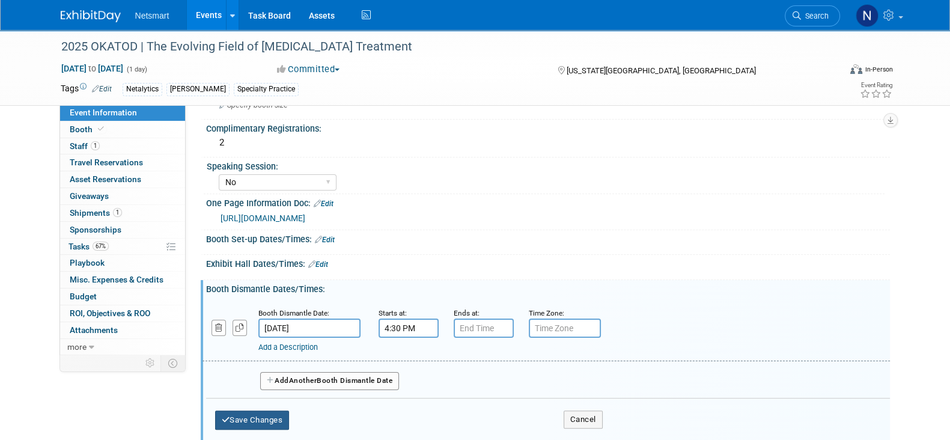
click at [273, 410] on button "Save Changes" at bounding box center [252, 419] width 74 height 19
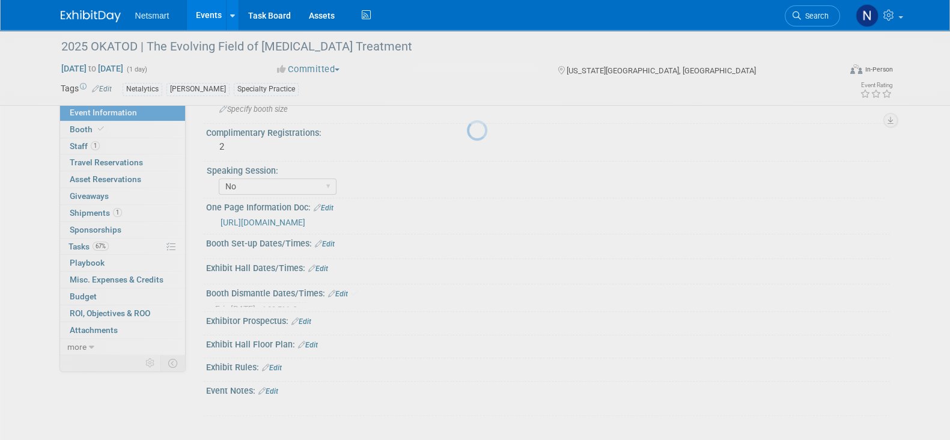
scroll to position [291, 0]
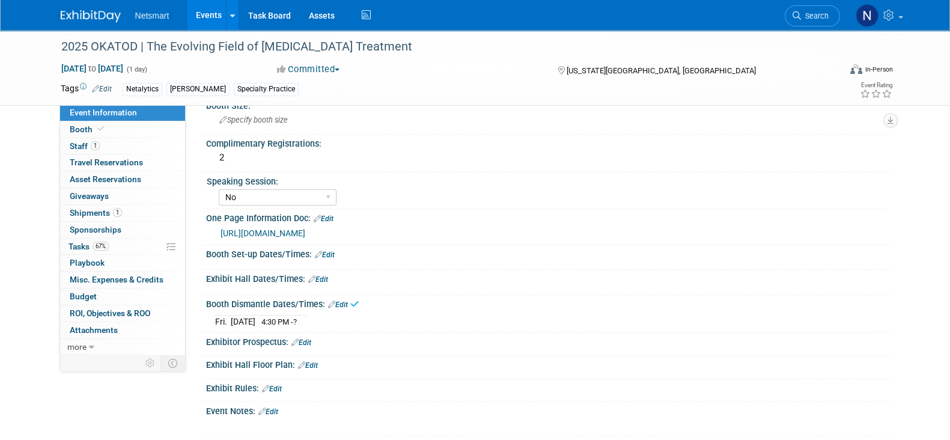
click at [321, 276] on link "Edit" at bounding box center [318, 279] width 20 height 8
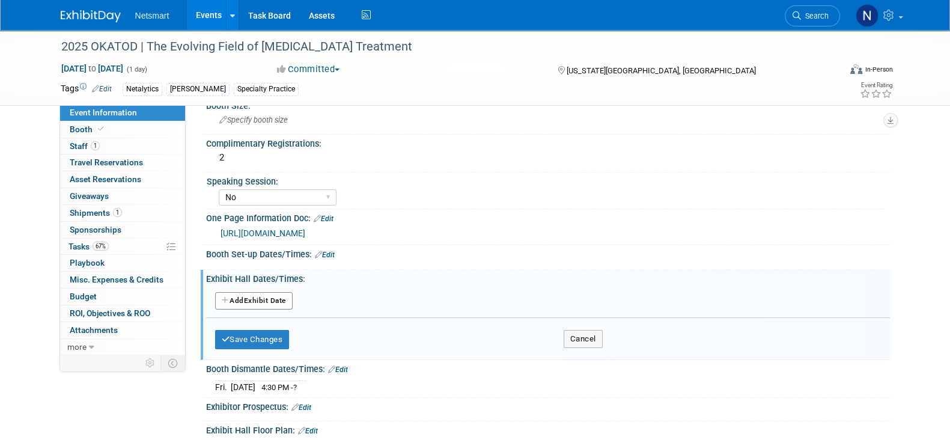
click at [270, 295] on button "Add Another Exhibit Date" at bounding box center [253, 301] width 77 height 18
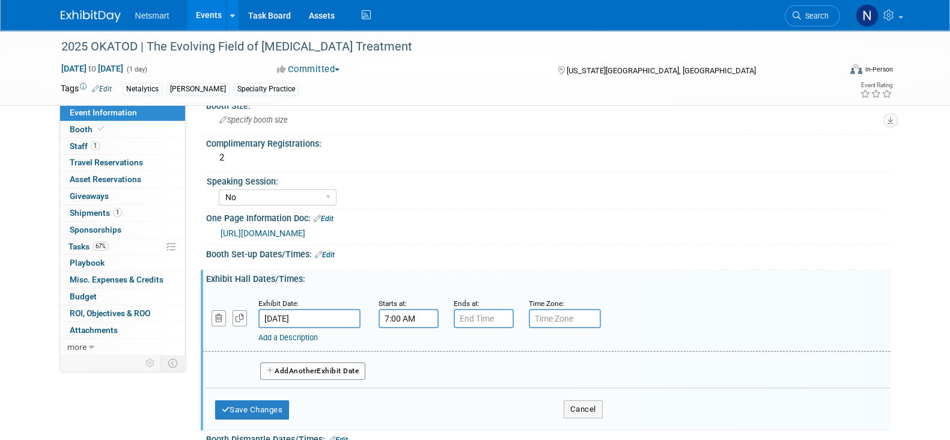
click at [392, 312] on input "7:00 AM" at bounding box center [408, 318] width 60 height 19
click at [414, 377] on span "07" at bounding box center [406, 373] width 23 height 22
click at [405, 413] on td "08" at bounding box center [400, 412] width 38 height 32
type input "8:00 AM"
click at [479, 311] on input "7:00 PM" at bounding box center [483, 318] width 60 height 19
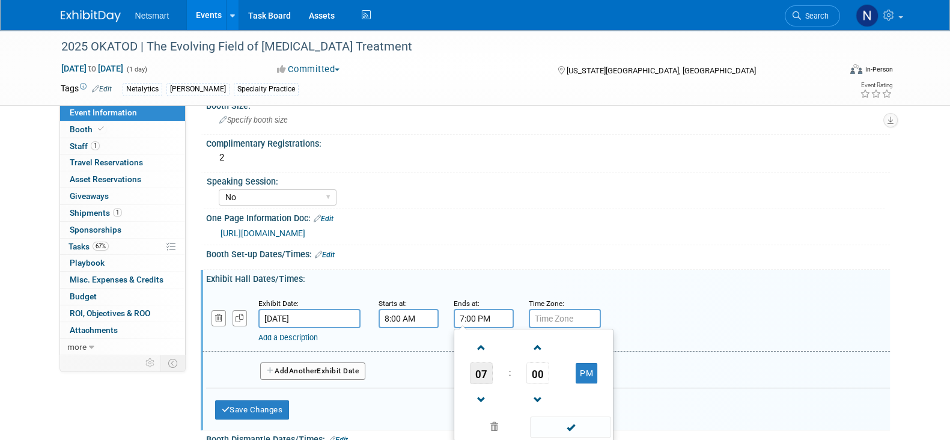
click at [477, 365] on span "07" at bounding box center [481, 373] width 23 height 22
click at [486, 383] on td "04" at bounding box center [475, 380] width 38 height 32
click at [540, 371] on span "00" at bounding box center [537, 373] width 23 height 22
click at [548, 374] on td "30" at bounding box center [552, 380] width 38 height 32
type input "4:30 PM"
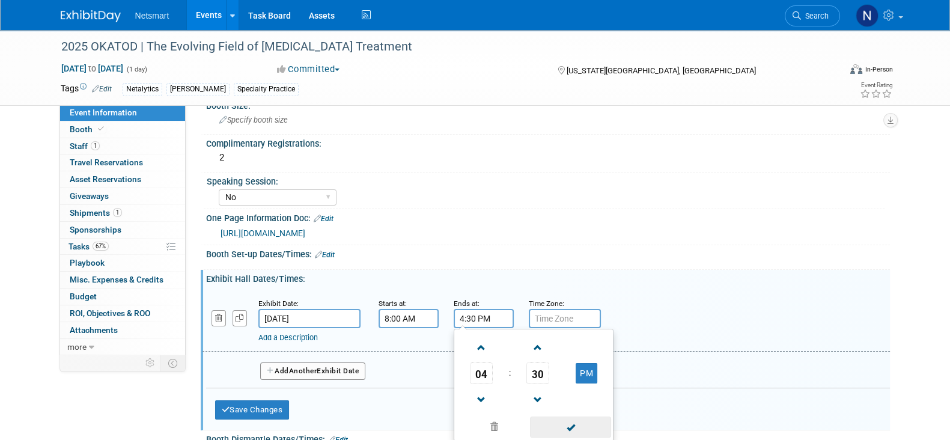
click at [574, 417] on span at bounding box center [570, 426] width 81 height 21
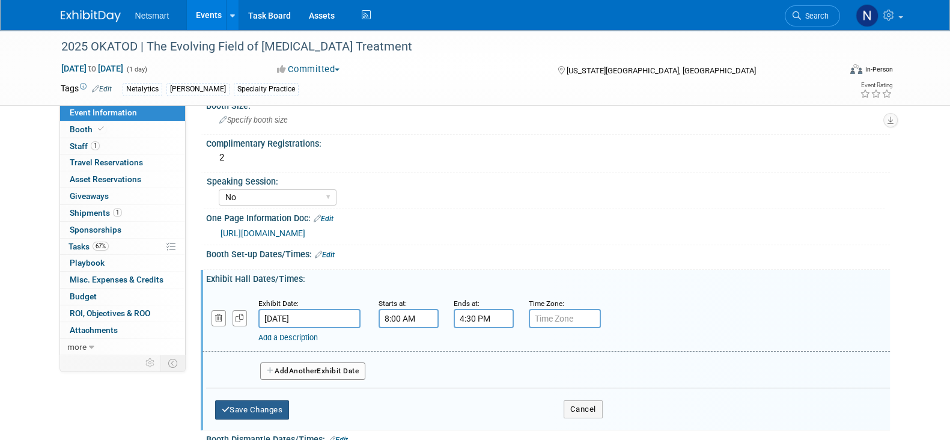
click at [274, 401] on button "Save Changes" at bounding box center [252, 409] width 74 height 19
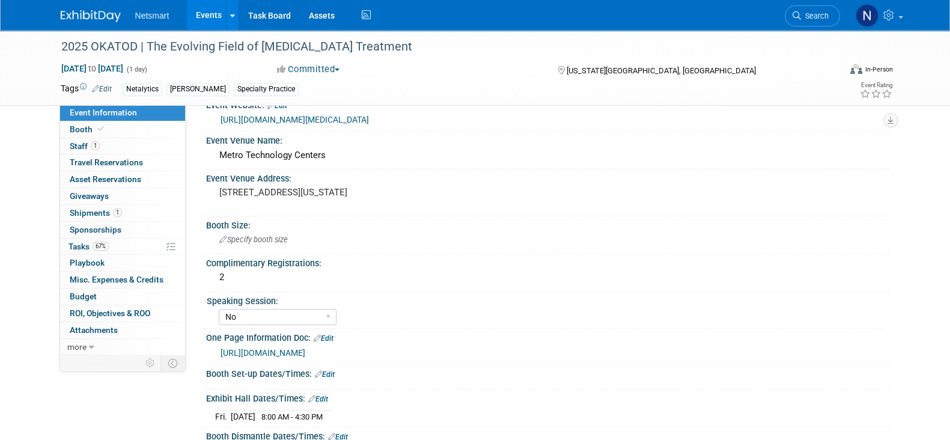
scroll to position [48, 0]
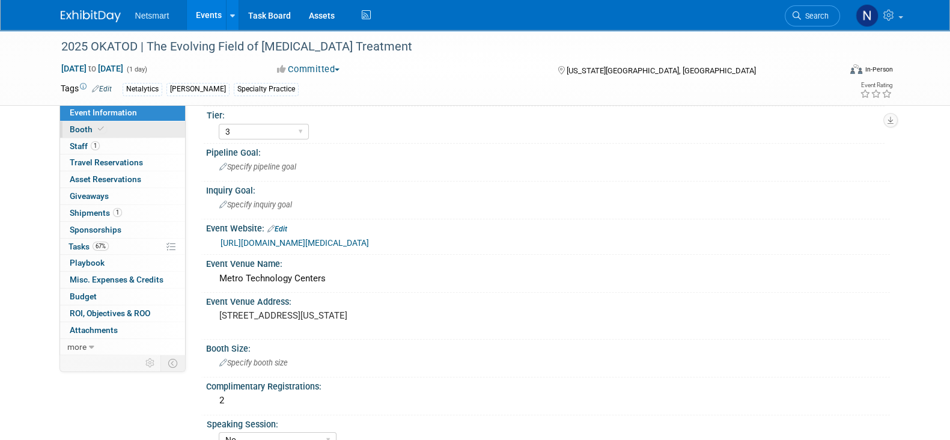
click at [120, 128] on link "Booth" at bounding box center [122, 129] width 125 height 16
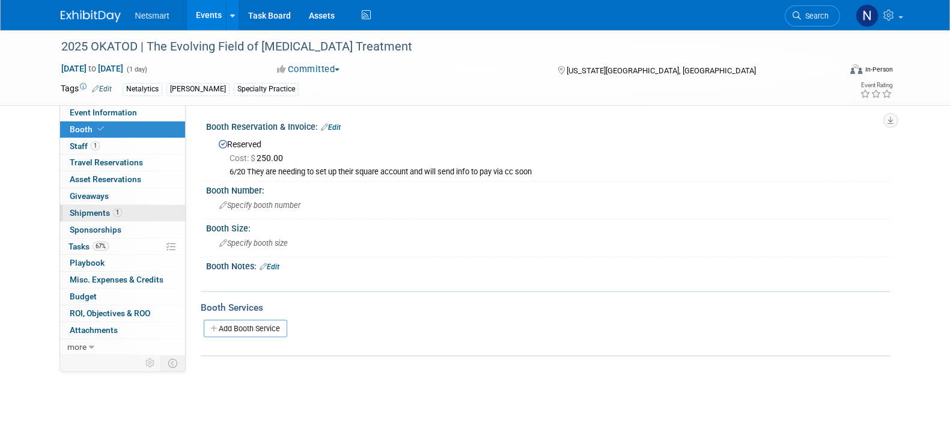
click at [105, 208] on span "Shipments 1" at bounding box center [96, 213] width 52 height 10
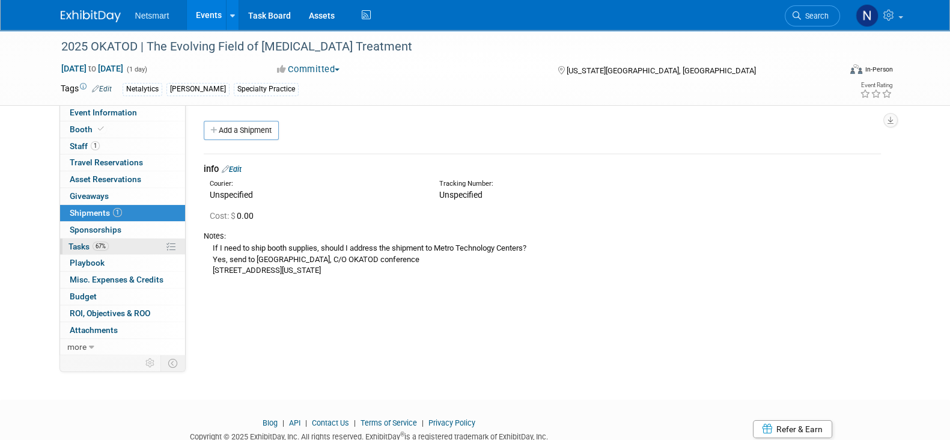
click at [123, 251] on link "67% Tasks 67%" at bounding box center [122, 246] width 125 height 16
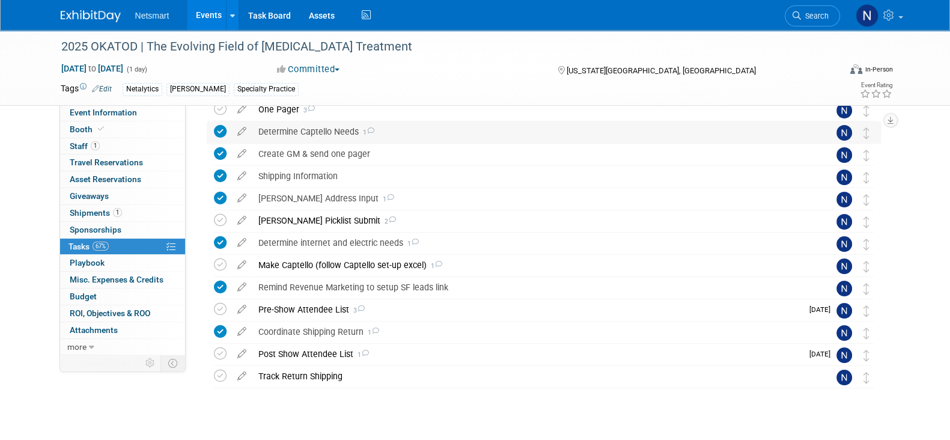
scroll to position [168, 0]
click at [348, 303] on div "Pre-Show Attendee List 3" at bounding box center [527, 308] width 550 height 20
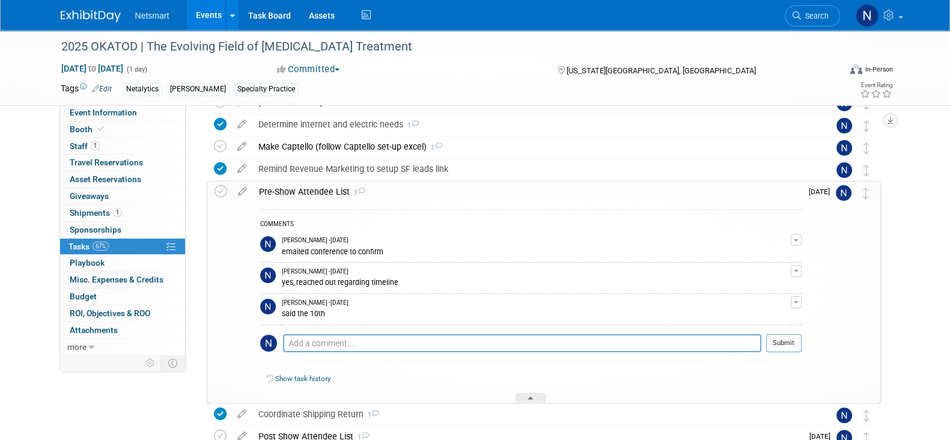
scroll to position [292, 0]
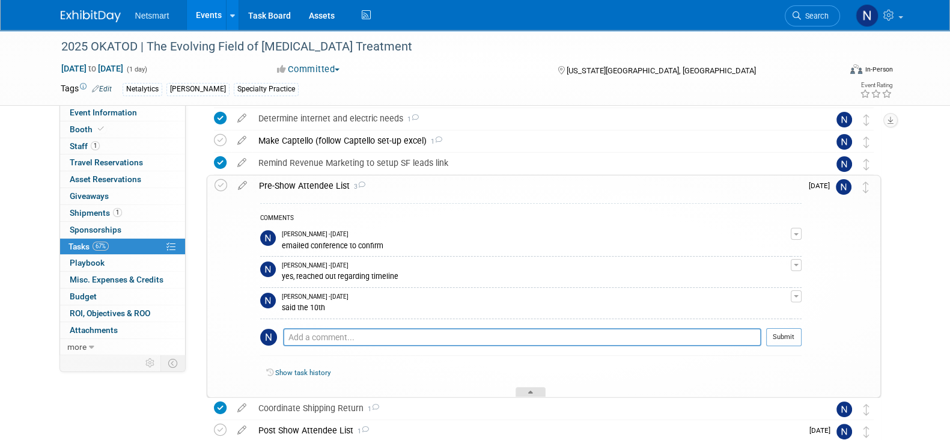
click at [530, 387] on div at bounding box center [530, 392] width 30 height 10
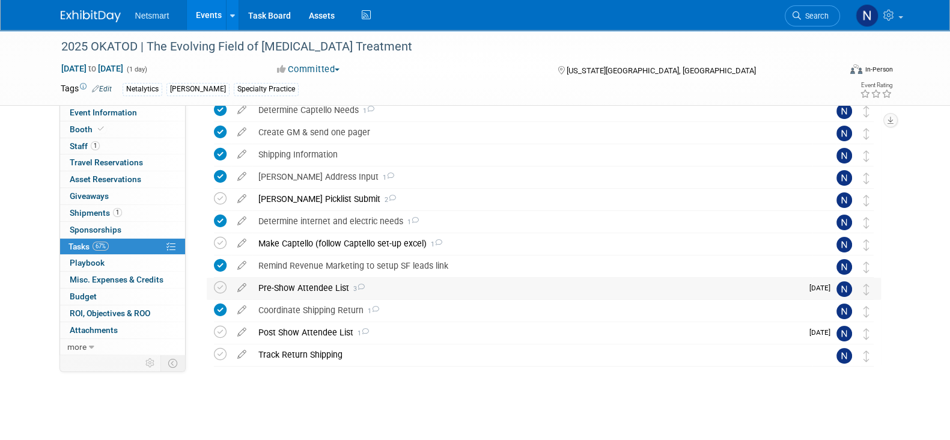
scroll to position [189, 0]
click at [809, 11] on span "Search" at bounding box center [815, 15] width 28 height 9
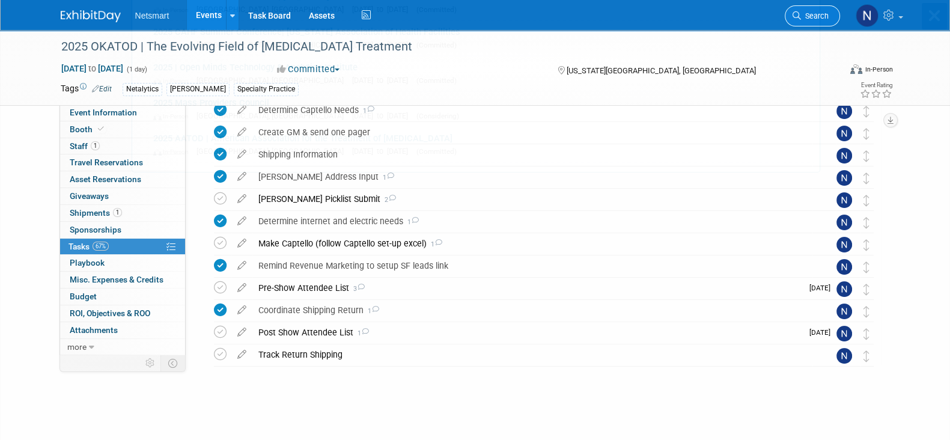
scroll to position [0, 0]
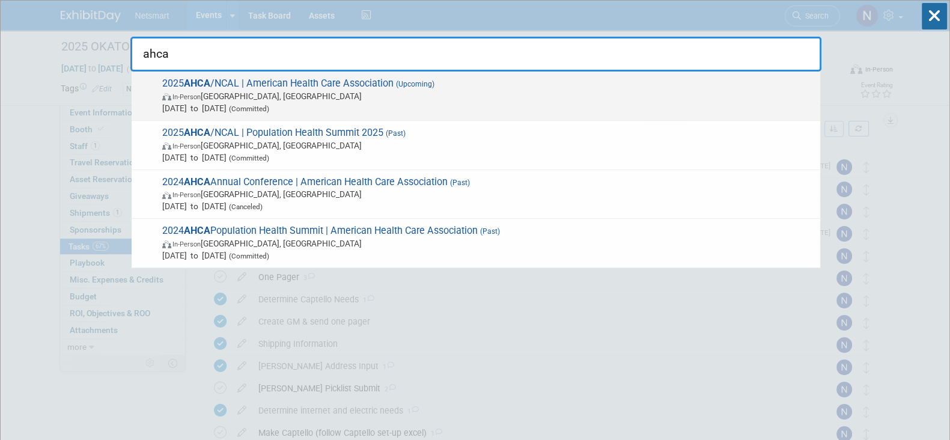
type input "ahca"
click at [333, 90] on span "In-Person Las Vegas, NV" at bounding box center [488, 96] width 652 height 12
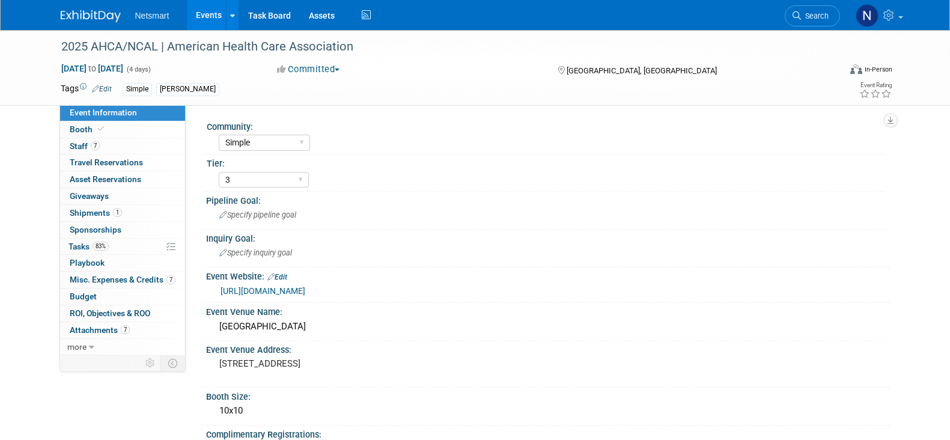
select select "Simple"
select select "3"
select select "No"
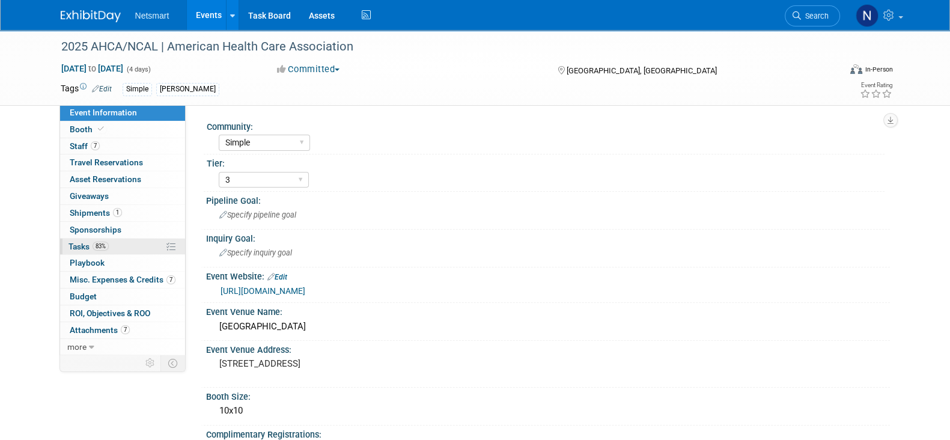
click at [136, 247] on link "83% Tasks 83%" at bounding box center [122, 246] width 125 height 16
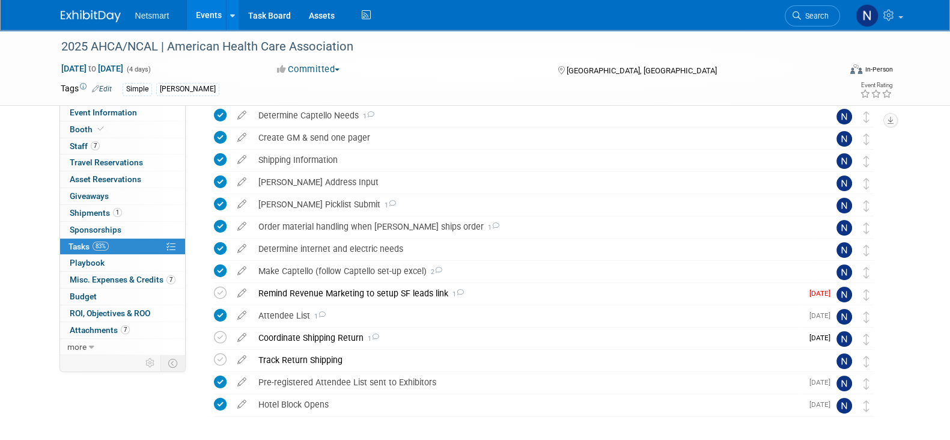
scroll to position [315, 0]
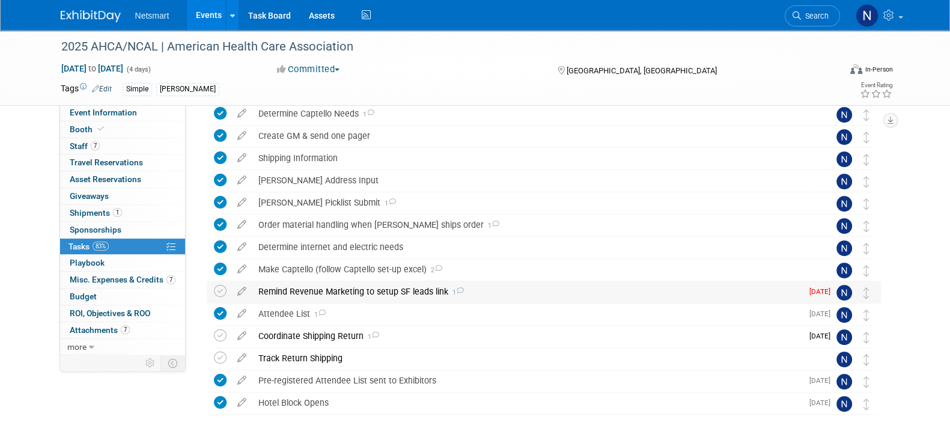
click at [330, 289] on div "Remind Revenue Marketing to setup SF leads link 1" at bounding box center [527, 291] width 550 height 20
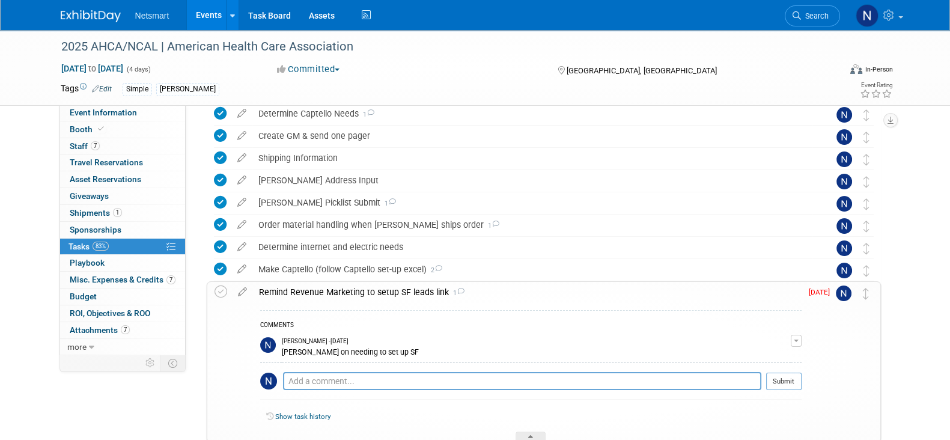
click at [330, 289] on div "Remind Revenue Marketing to setup SF leads link 1" at bounding box center [527, 292] width 548 height 20
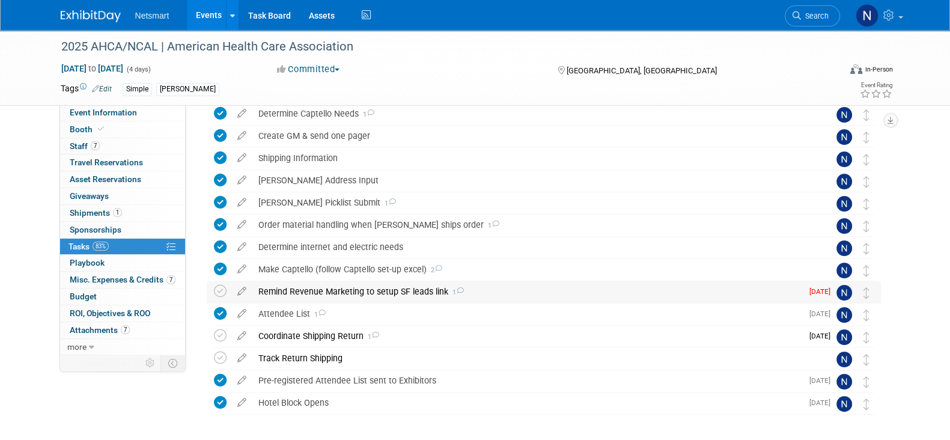
scroll to position [363, 0]
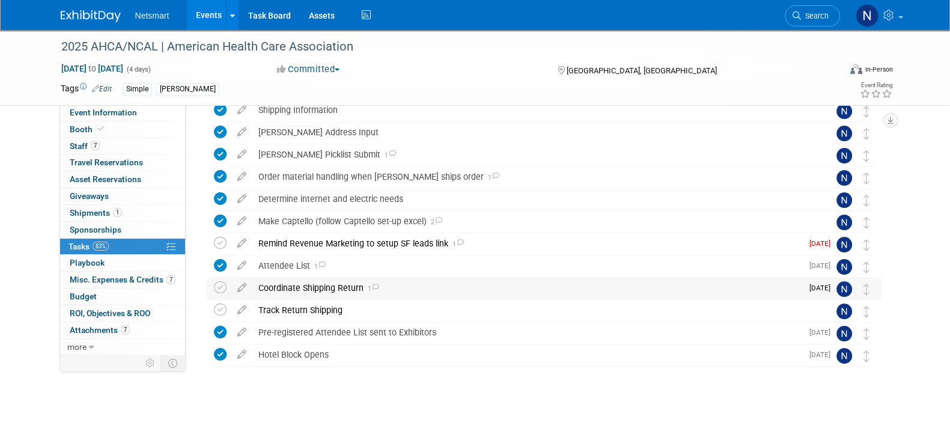
click at [305, 289] on div "Coordinate Shipping Return 1" at bounding box center [527, 287] width 550 height 20
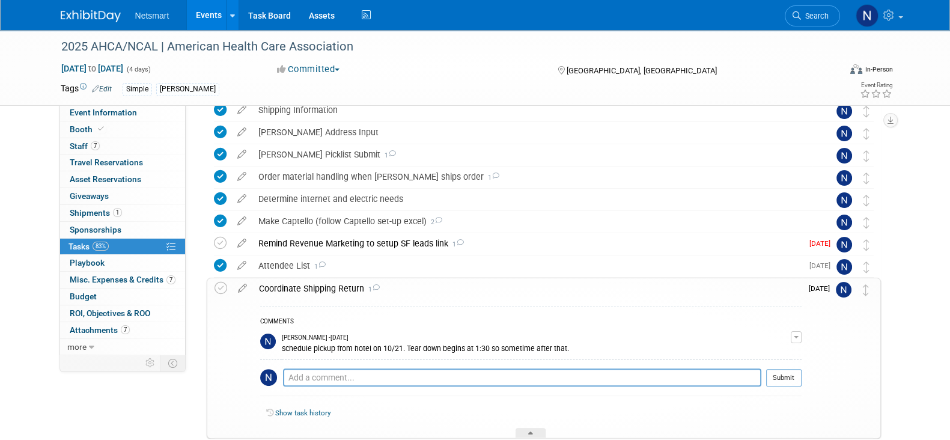
click at [305, 289] on div "Coordinate Shipping Return 1" at bounding box center [527, 288] width 548 height 20
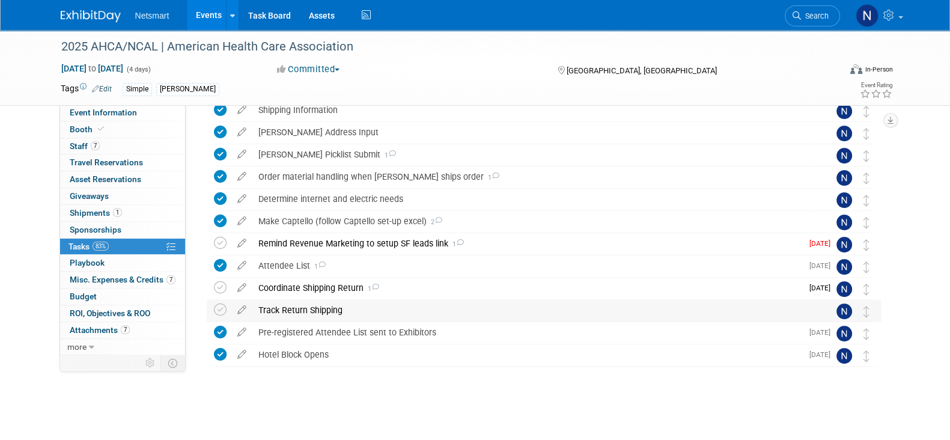
click at [298, 310] on div "Track Return Shipping" at bounding box center [532, 310] width 560 height 20
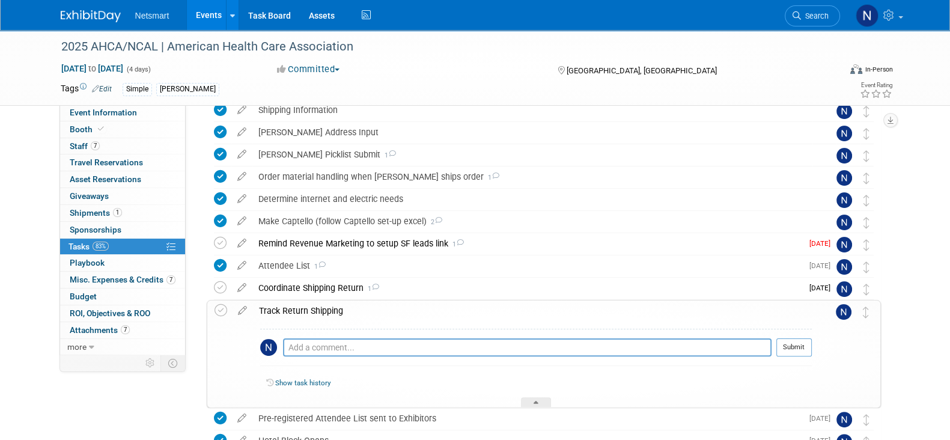
click at [298, 310] on div "Track Return Shipping" at bounding box center [532, 310] width 559 height 20
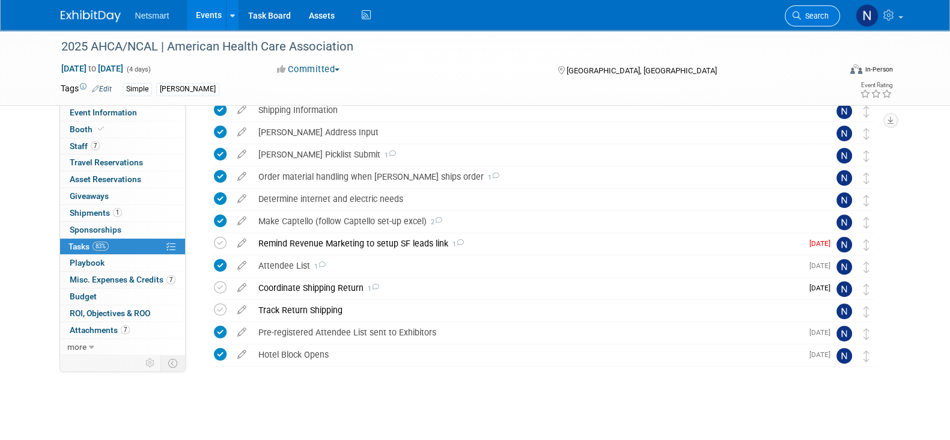
click at [814, 20] on span "Search" at bounding box center [815, 15] width 28 height 9
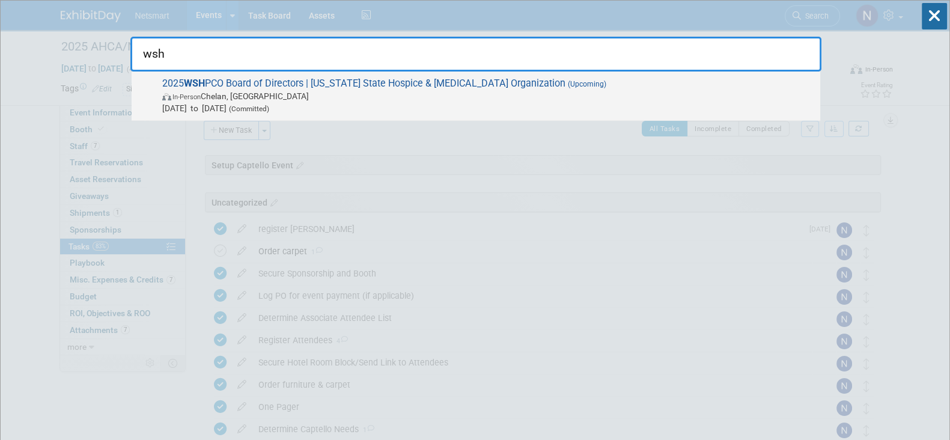
type input "wsh"
click at [491, 91] on span "In-Person [PERSON_NAME], [GEOGRAPHIC_DATA]" at bounding box center [488, 96] width 652 height 12
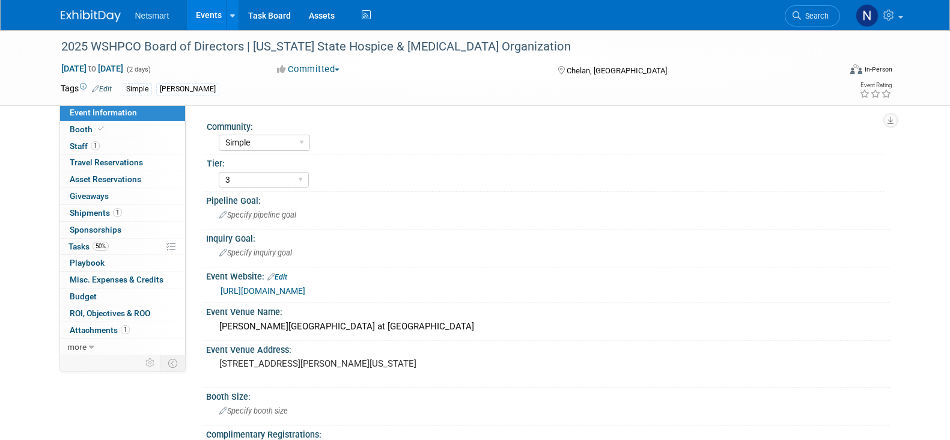
select select "Simple"
select select "3"
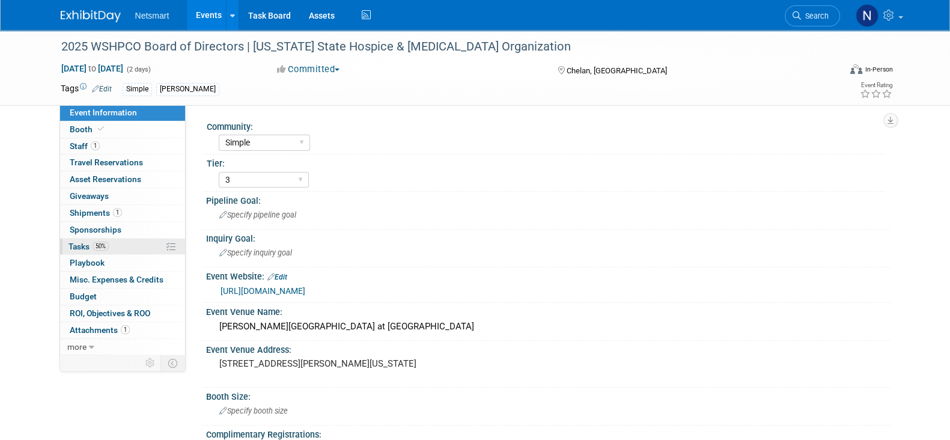
click at [117, 246] on link "50% Tasks 50%" at bounding box center [122, 246] width 125 height 16
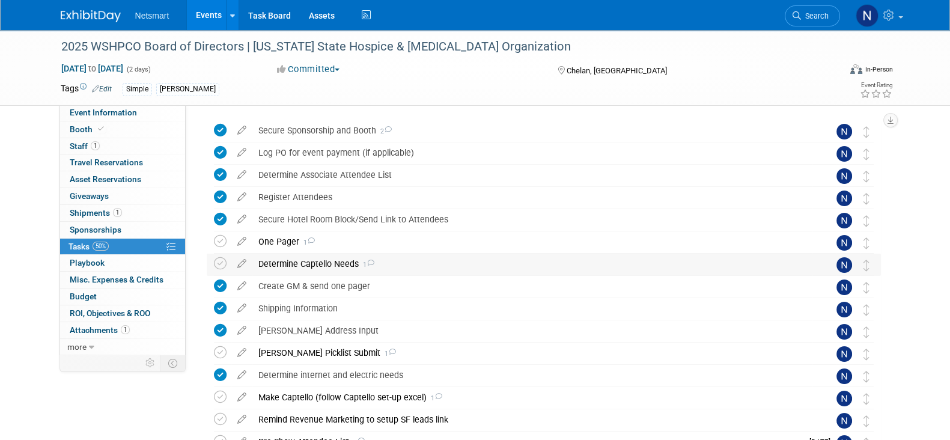
scroll to position [35, 0]
click at [273, 234] on div "One Pager 1" at bounding box center [532, 241] width 560 height 20
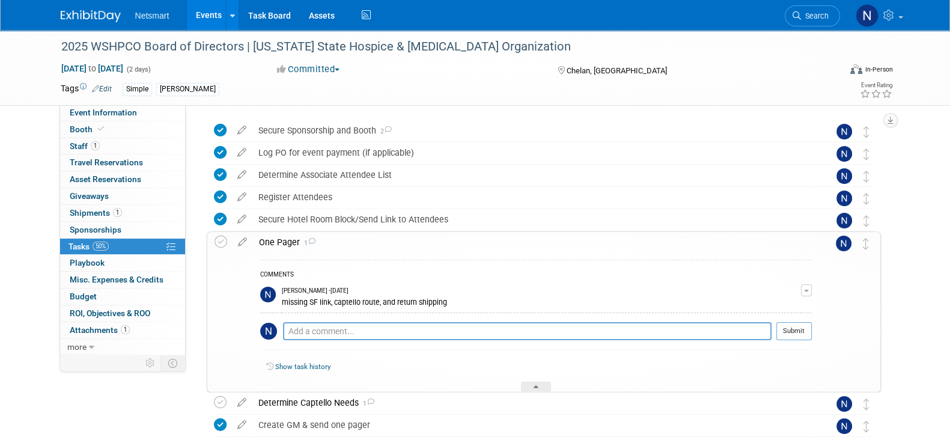
click at [277, 239] on div "One Pager 1" at bounding box center [532, 242] width 559 height 20
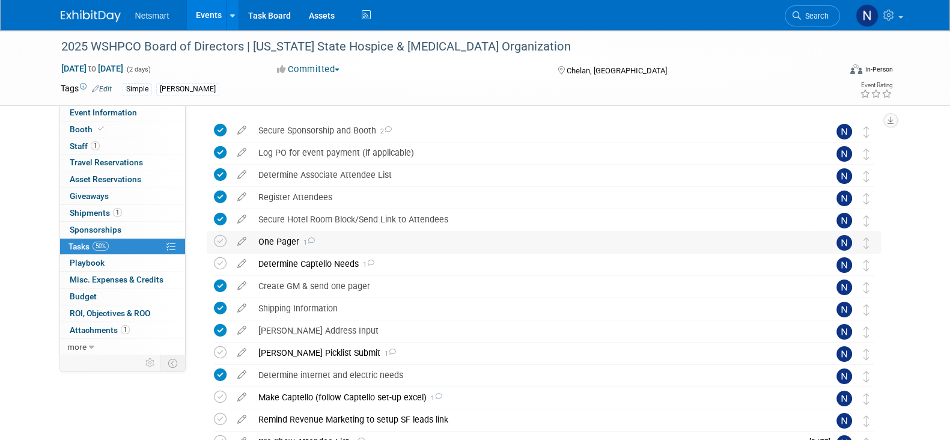
scroll to position [139, 0]
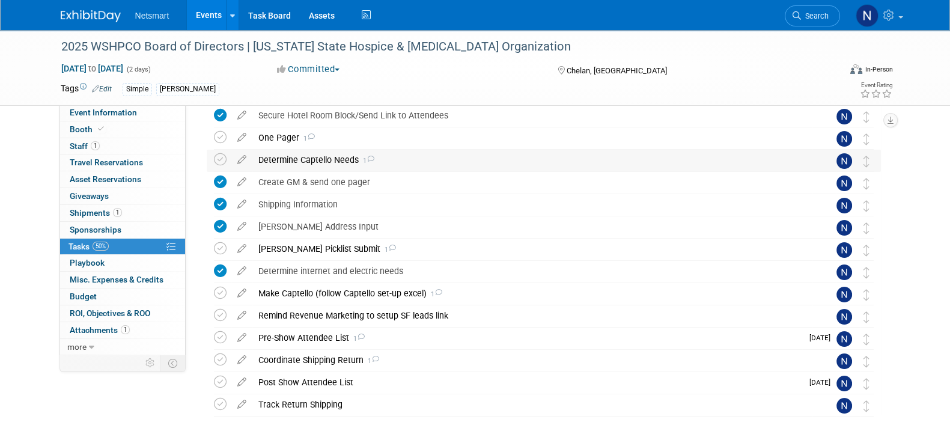
click at [281, 158] on div "Determine Captello Needs 1" at bounding box center [532, 160] width 560 height 20
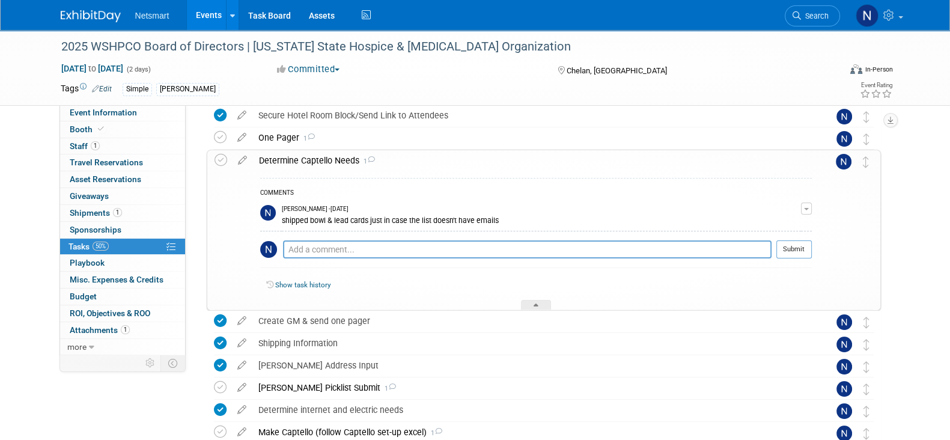
click at [281, 158] on div "Determine Captello Needs 1" at bounding box center [532, 160] width 559 height 20
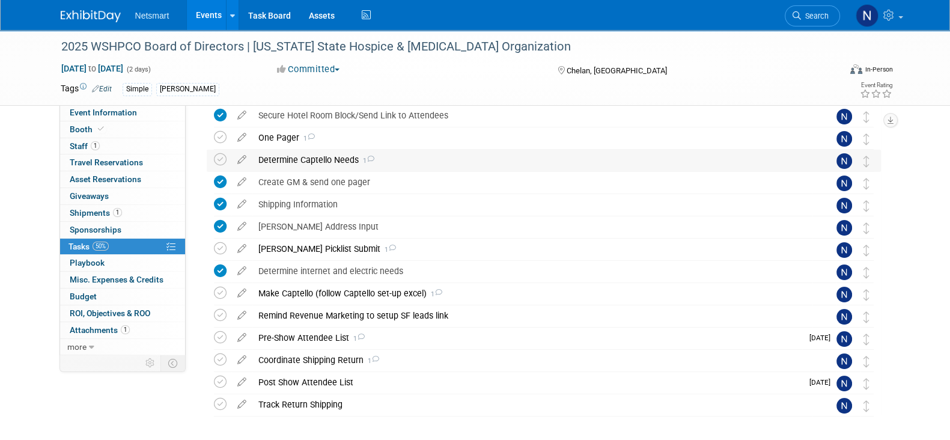
click at [281, 158] on div "Determine Captello Needs 1" at bounding box center [532, 160] width 560 height 20
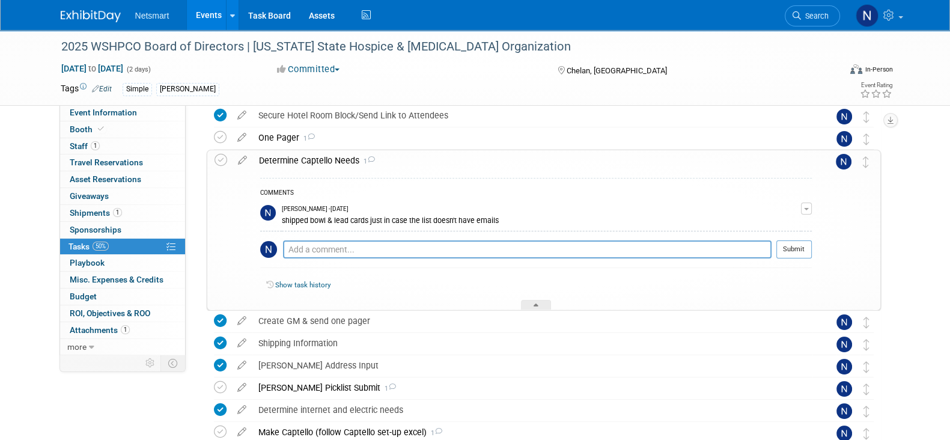
click at [281, 158] on div "Determine Captello Needs 1" at bounding box center [532, 160] width 559 height 20
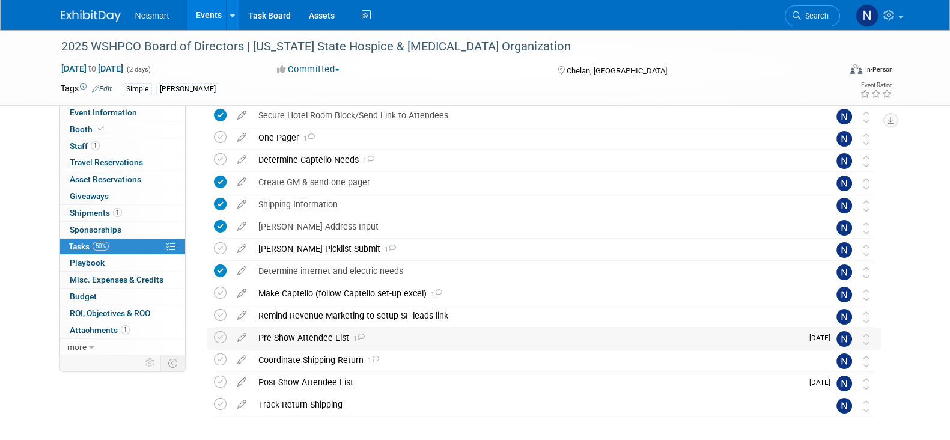
click at [306, 341] on div "Pre-Show Attendee List 1" at bounding box center [527, 337] width 550 height 20
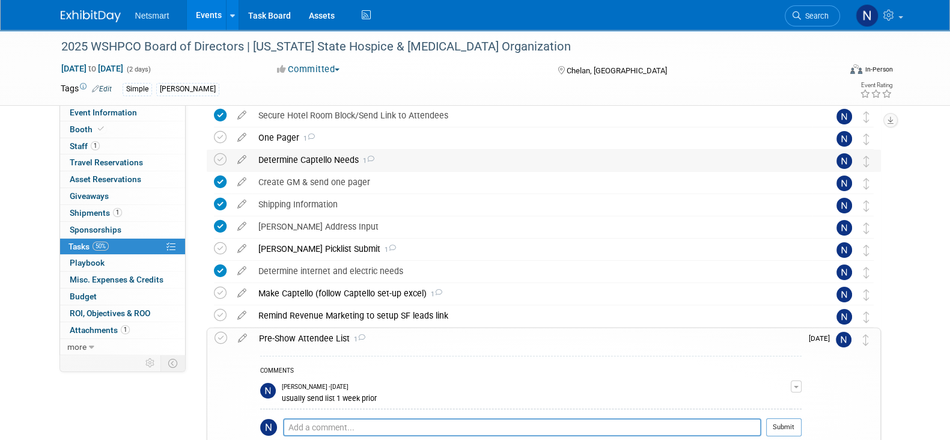
click at [303, 163] on div "Determine Captello Needs 1" at bounding box center [532, 160] width 560 height 20
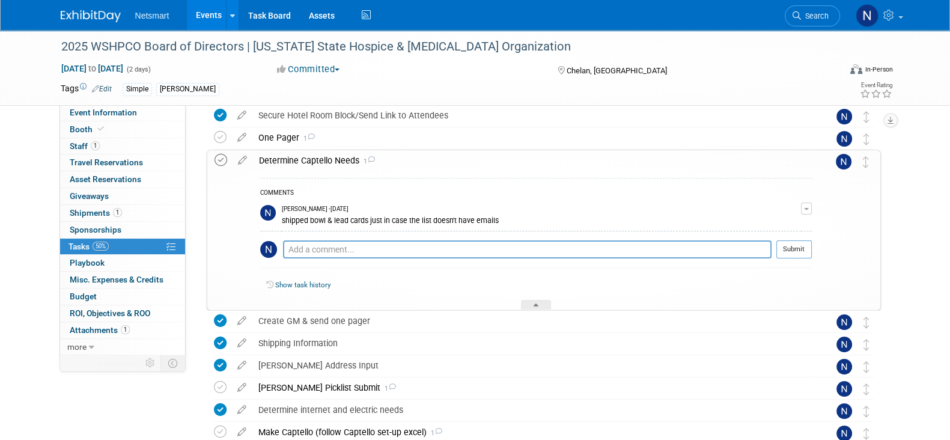
click at [219, 162] on icon at bounding box center [220, 160] width 13 height 13
click at [531, 308] on div at bounding box center [536, 305] width 30 height 10
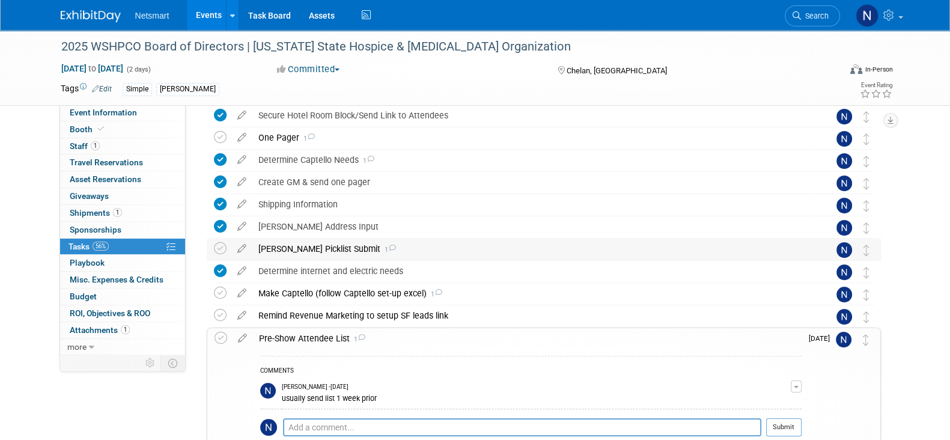
scroll to position [162, 0]
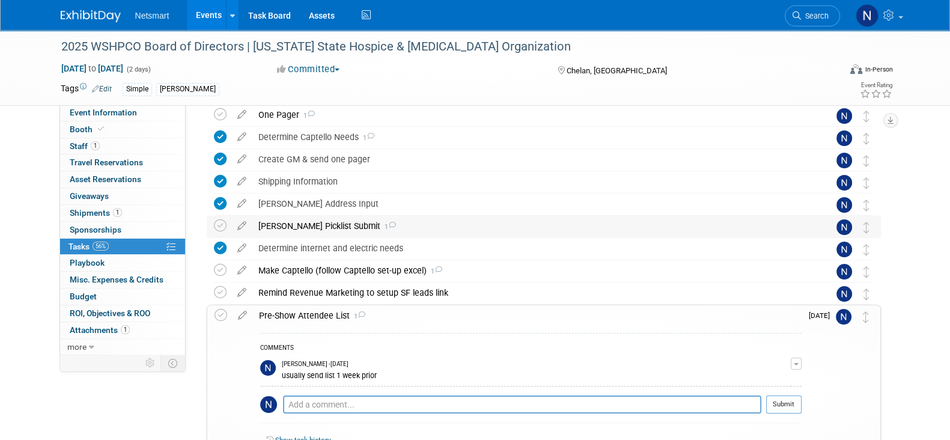
click at [308, 222] on div "[PERSON_NAME] Picklist Submit 1" at bounding box center [532, 226] width 560 height 20
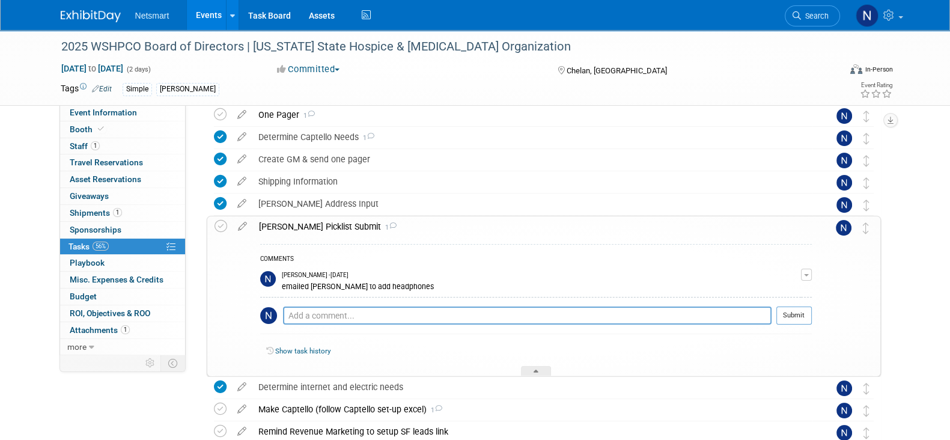
click at [308, 222] on div "[PERSON_NAME] Picklist Submit 1" at bounding box center [532, 226] width 559 height 20
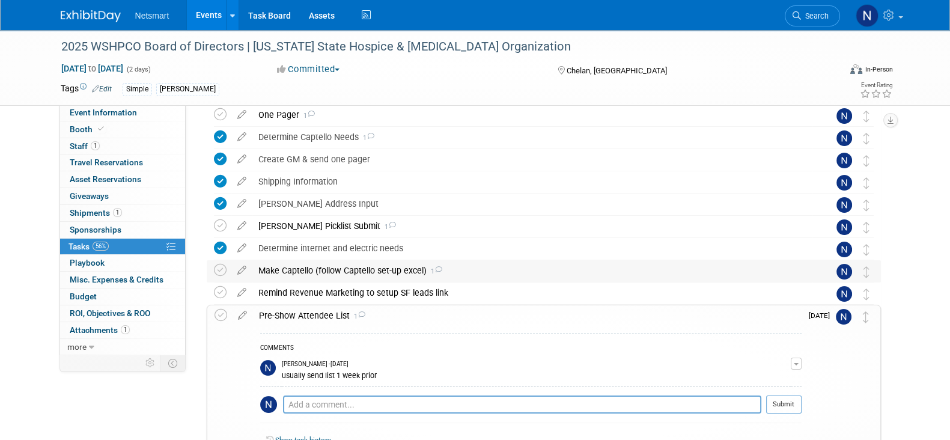
click at [303, 273] on div "Make Captello (follow Captello set-up excel) 1" at bounding box center [532, 270] width 560 height 20
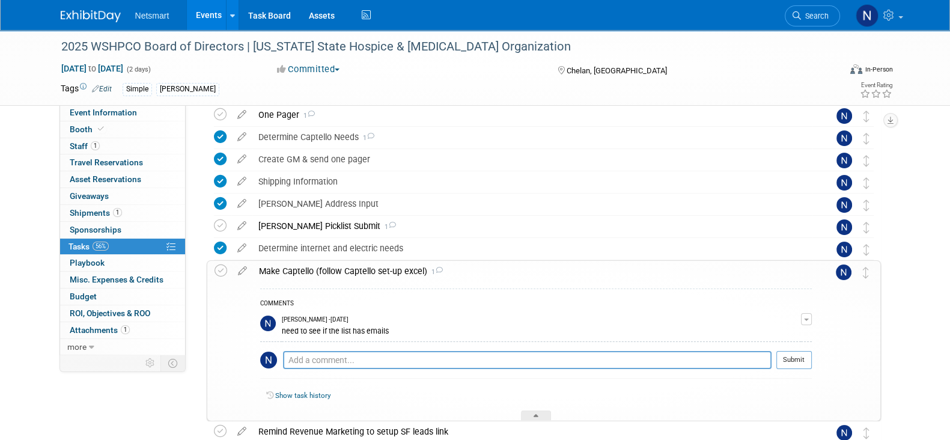
click at [303, 273] on div "Make Captello (follow Captello set-up excel) 1" at bounding box center [532, 271] width 559 height 20
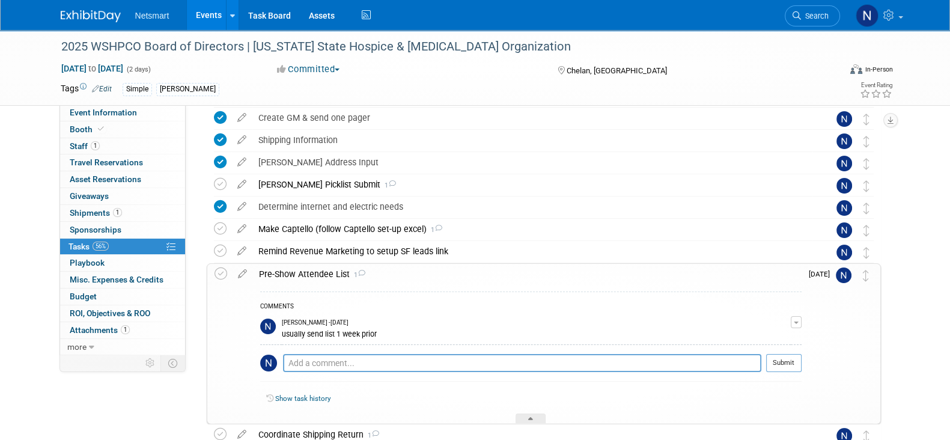
scroll to position [204, 0]
click at [218, 249] on icon at bounding box center [220, 250] width 13 height 13
click at [357, 226] on div "Make Captello (follow Captello set-up excel) 1" at bounding box center [532, 228] width 560 height 20
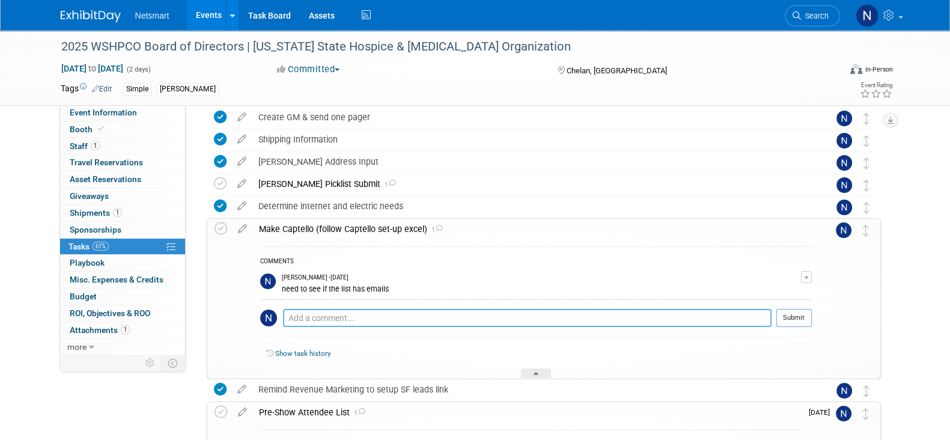
click at [357, 320] on textarea at bounding box center [527, 318] width 488 height 18
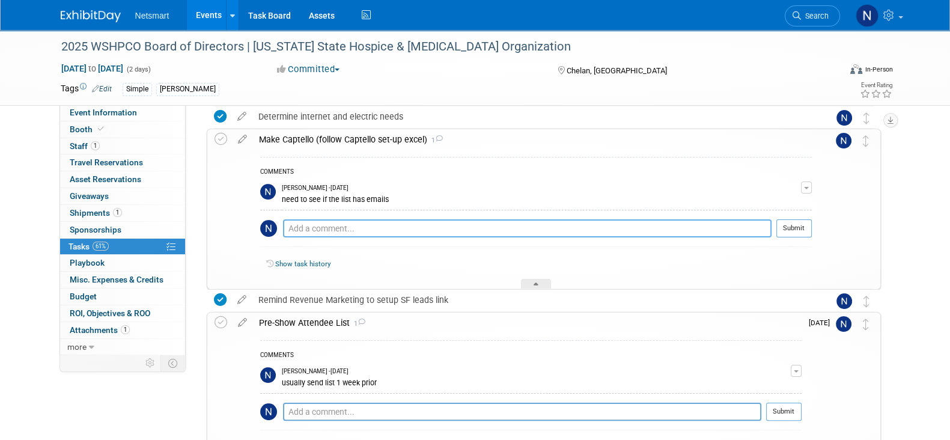
scroll to position [295, 0]
click at [140, 111] on link "Event Information" at bounding box center [122, 113] width 125 height 16
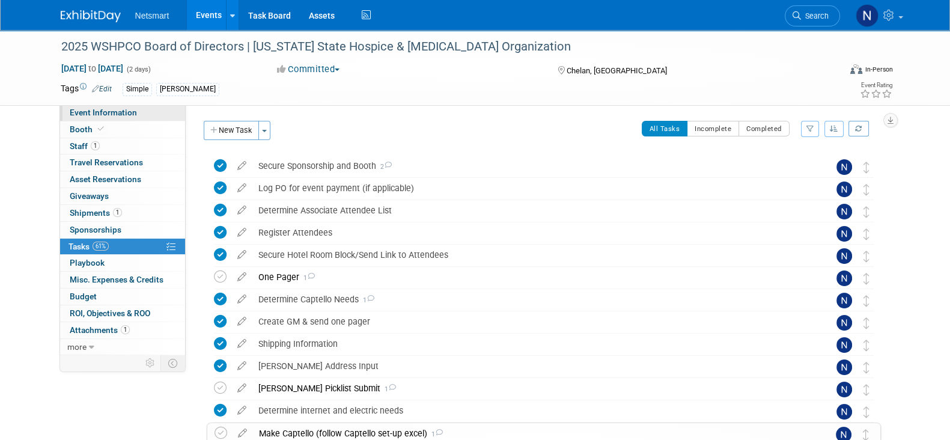
select select "Simple"
select select "3"
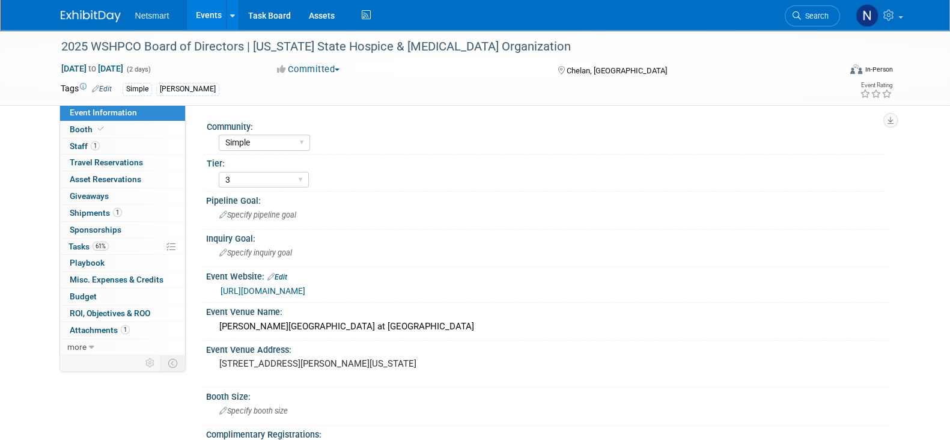
drag, startPoint x: 351, startPoint y: 294, endPoint x: 328, endPoint y: 289, distance: 24.0
click at [328, 289] on div "https://wshpco.org/event/2025Chelan" at bounding box center [550, 291] width 660 height 14
click at [305, 289] on link "https://wshpco.org/event/2025Chelan" at bounding box center [262, 291] width 85 height 10
click at [129, 246] on link "61% Tasks 61%" at bounding box center [122, 246] width 125 height 16
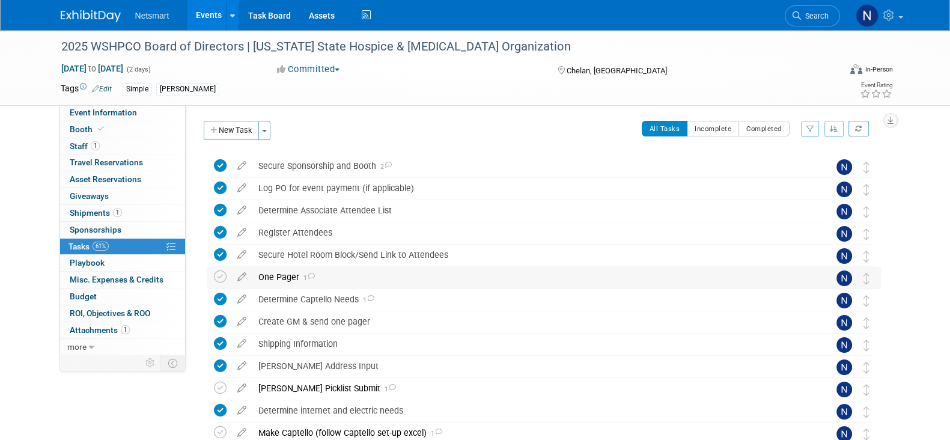
scroll to position [130, 0]
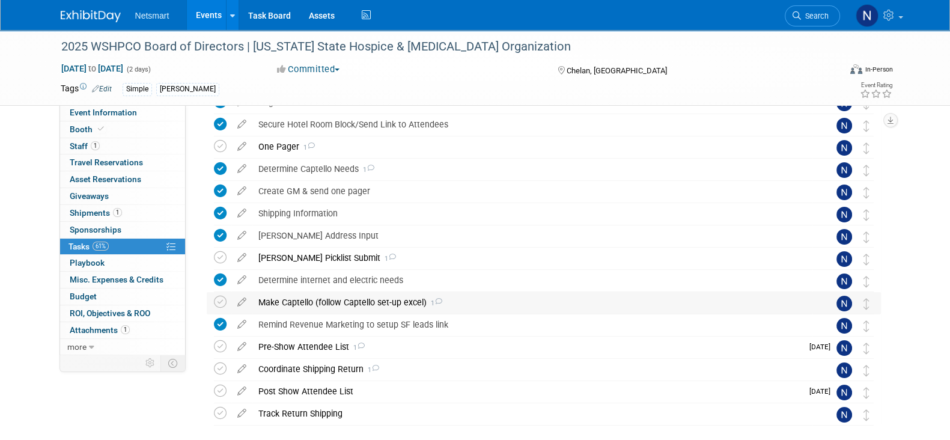
click at [310, 306] on div "Make Captello (follow Captello set-up excel) 1" at bounding box center [532, 302] width 560 height 20
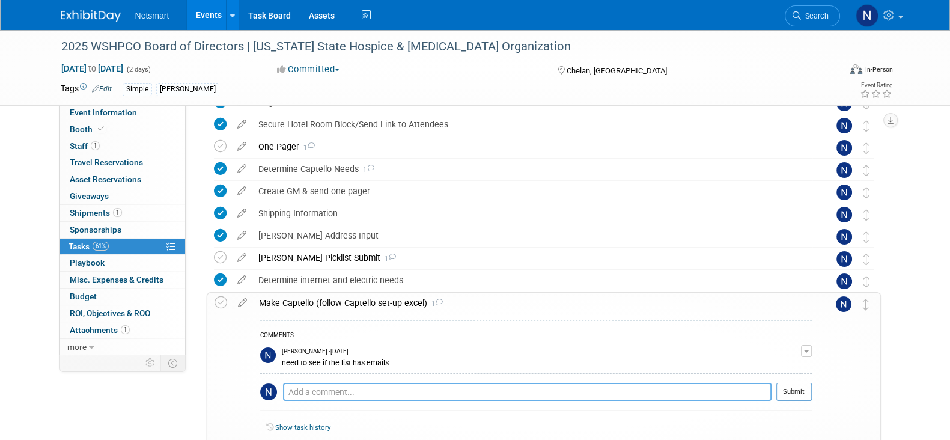
click at [339, 389] on textarea at bounding box center [527, 392] width 488 height 18
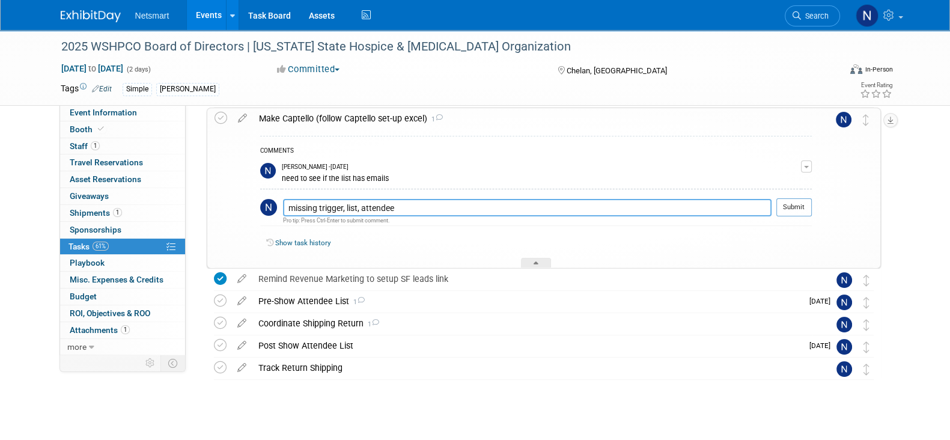
scroll to position [319, 0]
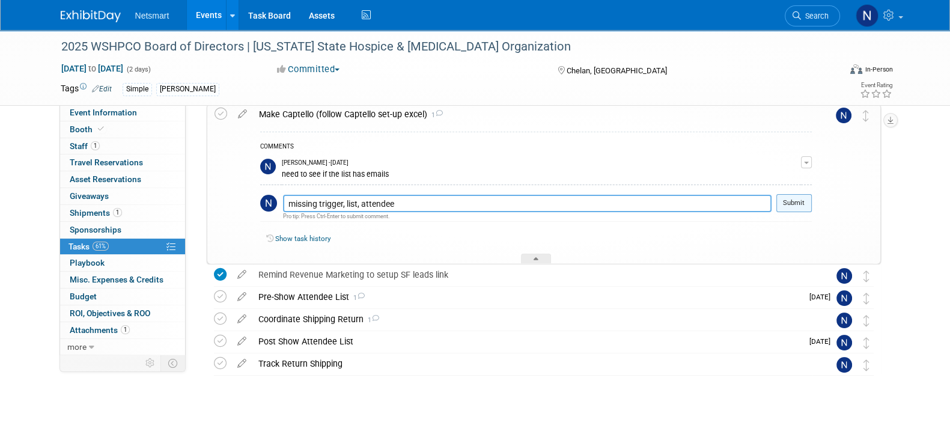
type textarea "missing trigger, list, attendee"
click at [799, 199] on button "Submit" at bounding box center [793, 203] width 35 height 18
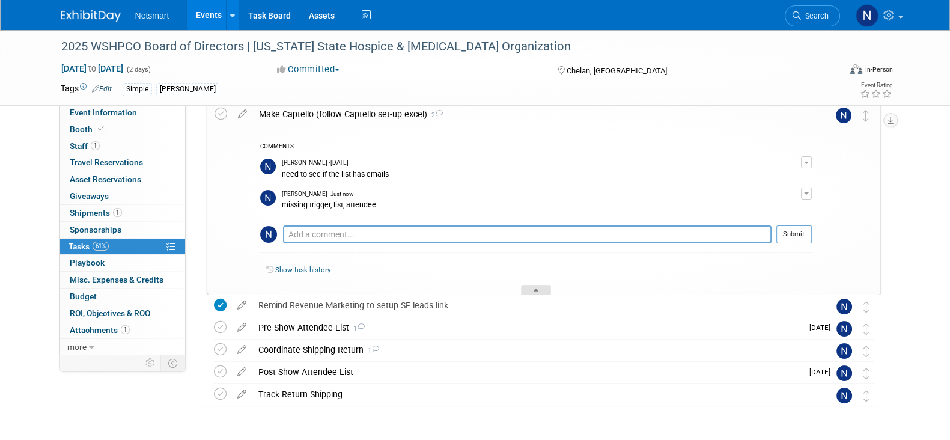
click at [536, 291] on icon at bounding box center [535, 291] width 5 height 7
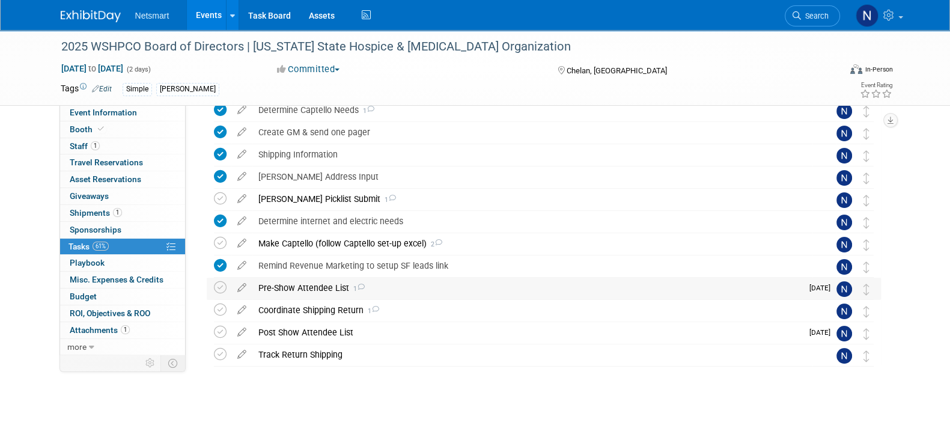
click at [317, 289] on div "Pre-Show Attendee List 1" at bounding box center [527, 287] width 550 height 20
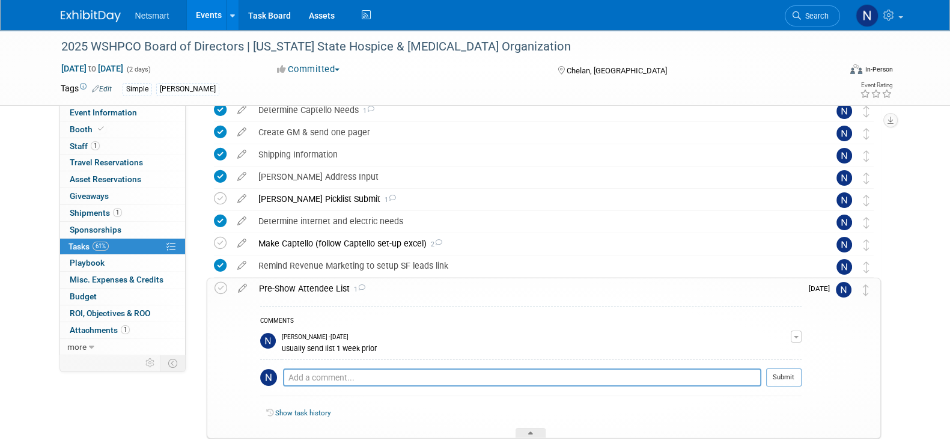
click at [317, 289] on div "Pre-Show Attendee List 1" at bounding box center [527, 288] width 548 height 20
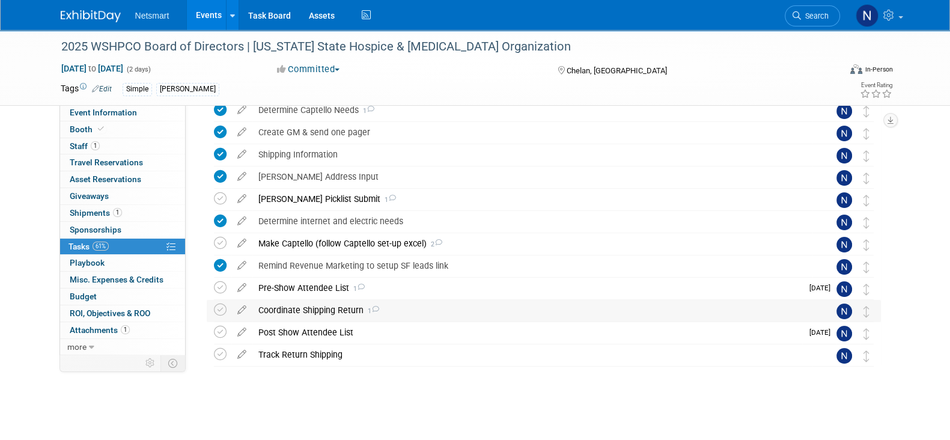
click at [317, 308] on div "Coordinate Shipping Return 1" at bounding box center [532, 310] width 560 height 20
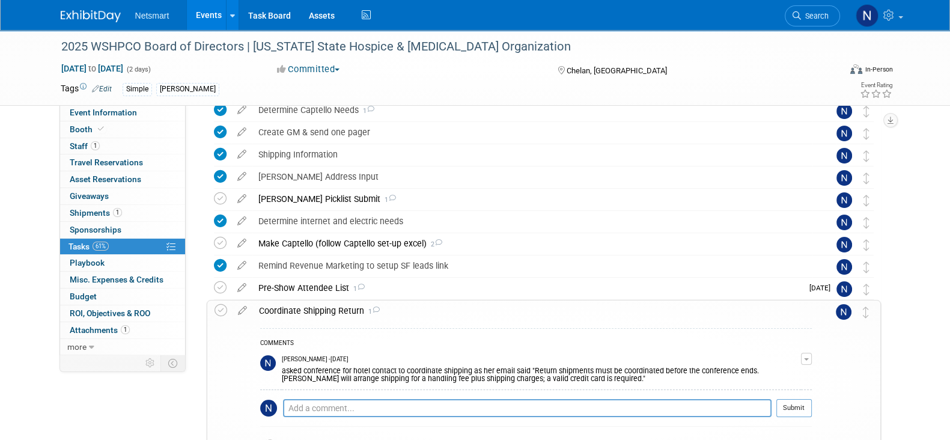
click at [317, 308] on div "Coordinate Shipping Return 1" at bounding box center [532, 310] width 559 height 20
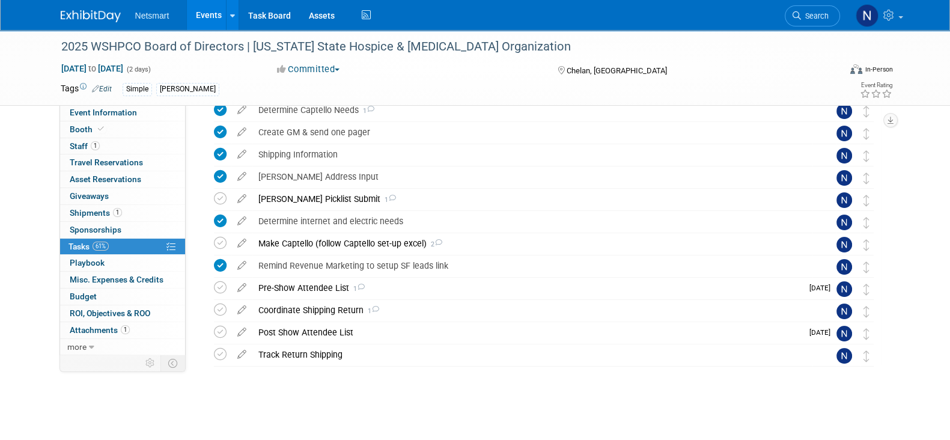
click at [309, 390] on div "2025 WSHPCO Board of Directors | Washington State Hospice & Palliative Care Org…" at bounding box center [541, 190] width 680 height 449
click at [805, 13] on span "Search" at bounding box center [815, 15] width 28 height 9
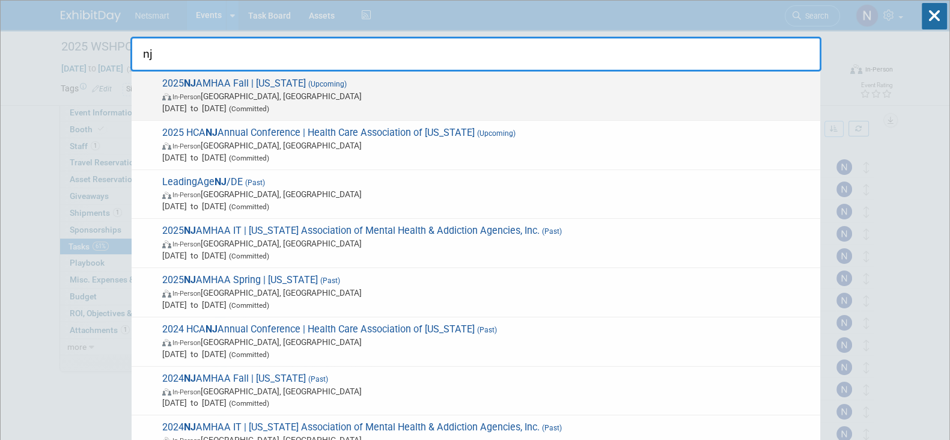
type input "nj"
click at [354, 86] on span "2025 NJ AMHAA Fall | New Jersey (Upcoming) In-Person Edison, NJ Oct 21, 2025 to…" at bounding box center [486, 95] width 655 height 37
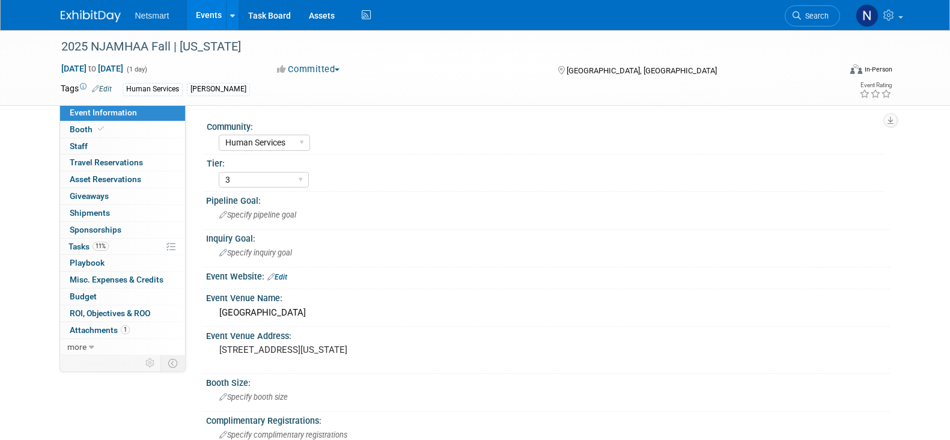
select select "Human Services"
select select "3"
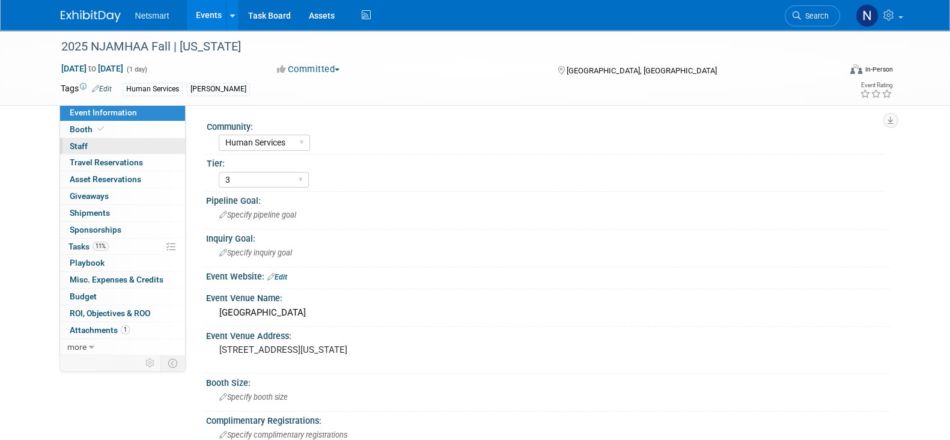
click at [142, 139] on link "0 Staff 0" at bounding box center [122, 146] width 125 height 16
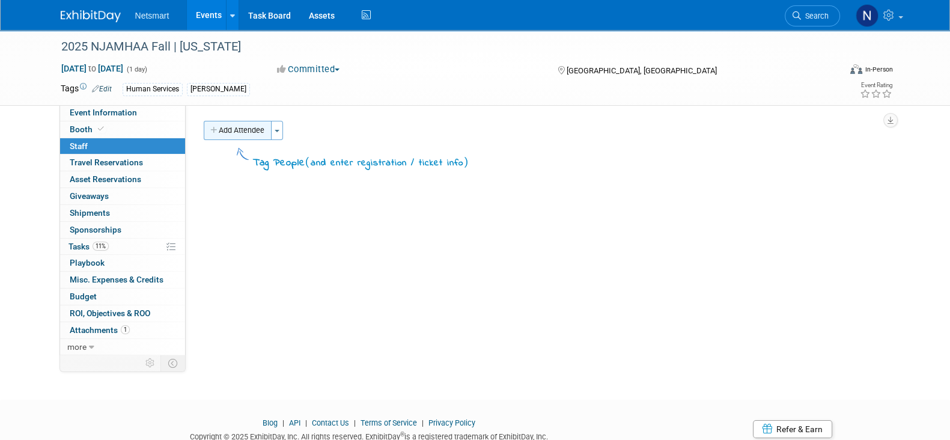
click at [250, 135] on button "Add Attendee" at bounding box center [238, 130] width 68 height 19
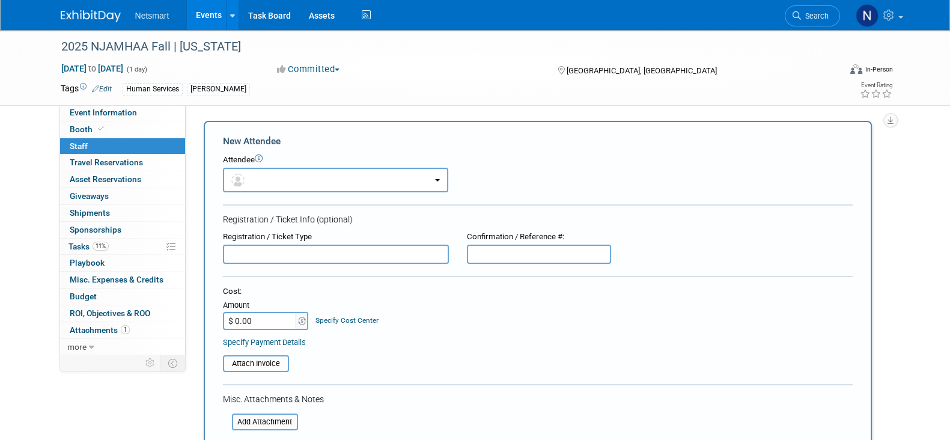
click at [292, 193] on form "New Attendee Attendee <img src="[URL][DOMAIN_NAME]" style="width: 22px; height:…" at bounding box center [537, 355] width 629 height 441
click at [282, 178] on button "button" at bounding box center [335, 180] width 225 height 25
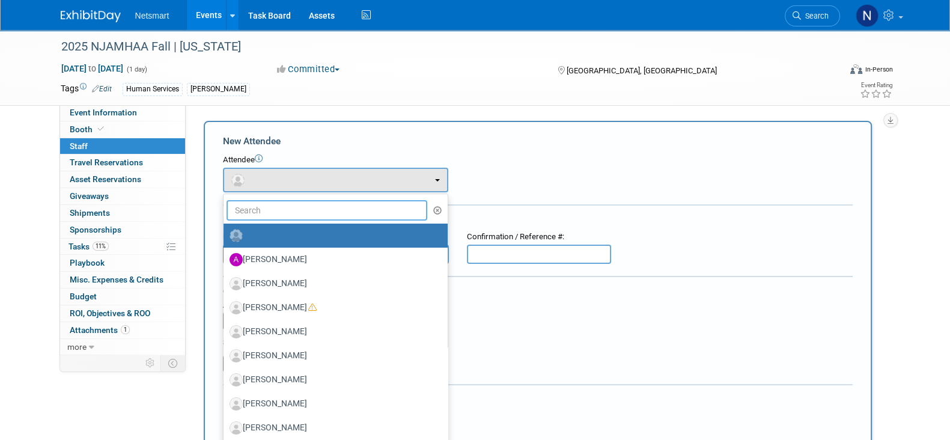
click at [294, 219] on input "text" at bounding box center [326, 210] width 201 height 20
type input "dav"
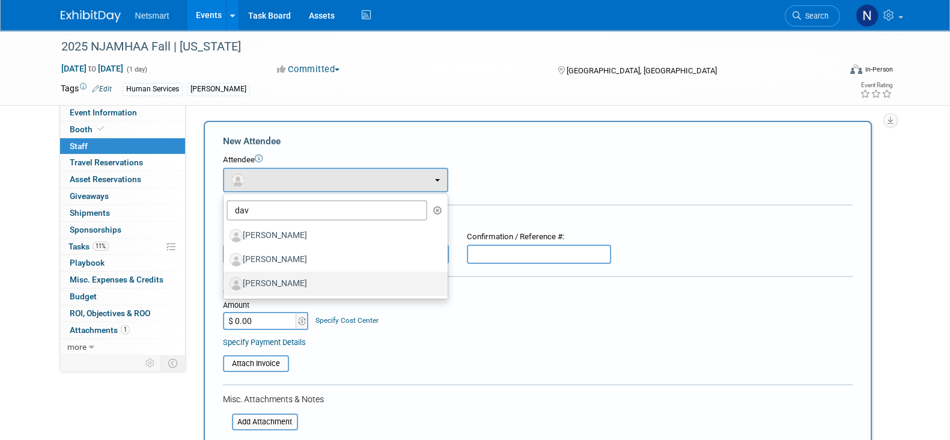
click at [294, 282] on label "[PERSON_NAME]" at bounding box center [332, 283] width 206 height 19
click at [225, 282] on input "[PERSON_NAME]" at bounding box center [221, 282] width 8 height 8
select select "cc5eebcd-3dad-4859-83a2-057d9b4ffa5d"
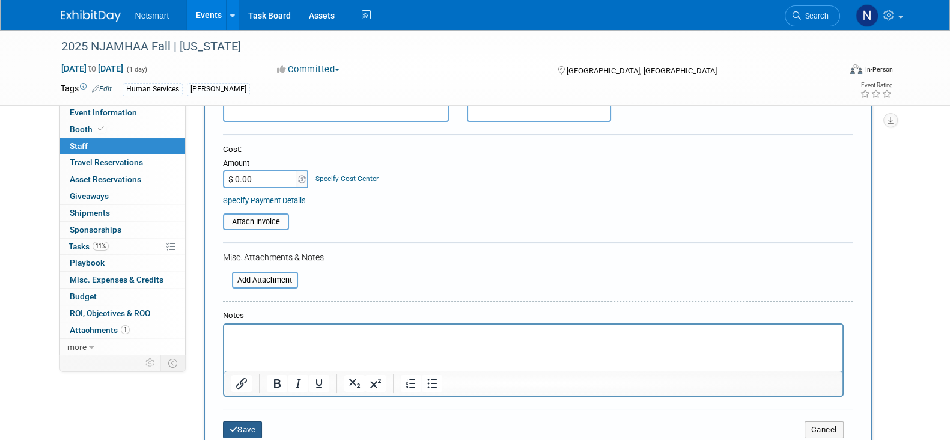
click at [252, 422] on button "Save" at bounding box center [243, 429] width 40 height 17
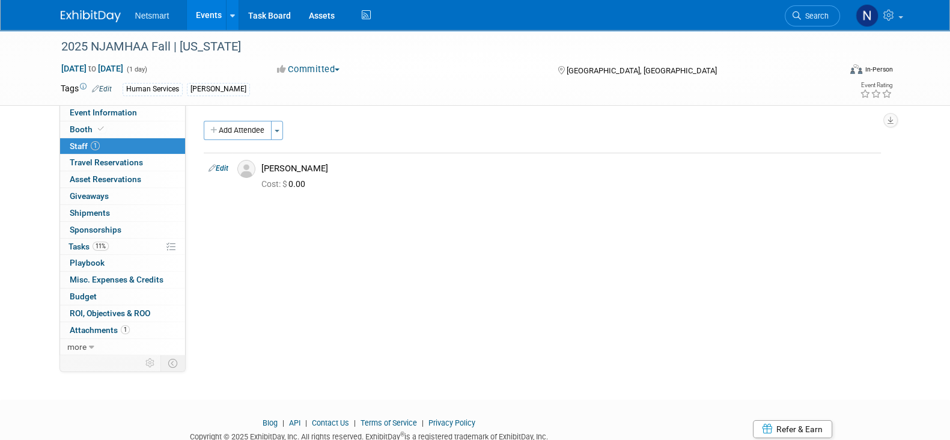
click at [261, 120] on div "Community: Human Services Post Acute Public Sector CareDimensions Specialty Pra…" at bounding box center [538, 229] width 704 height 249
click at [254, 131] on button "Add Attendee" at bounding box center [238, 130] width 68 height 19
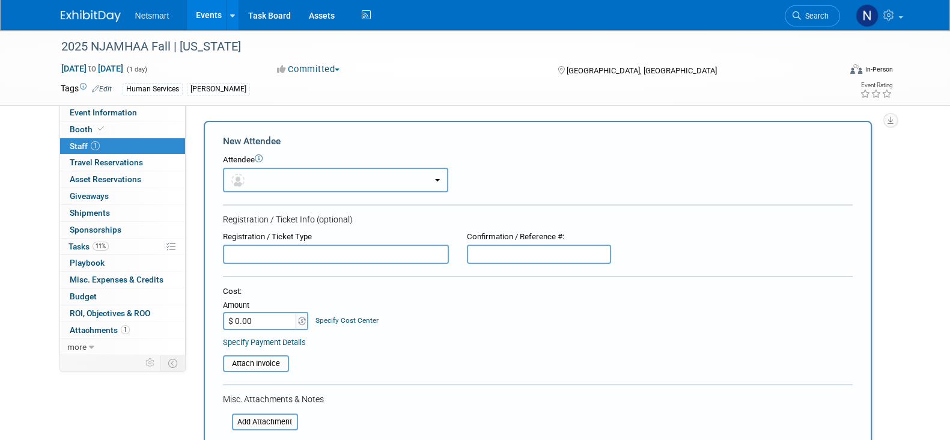
click at [266, 184] on button "button" at bounding box center [335, 180] width 225 height 25
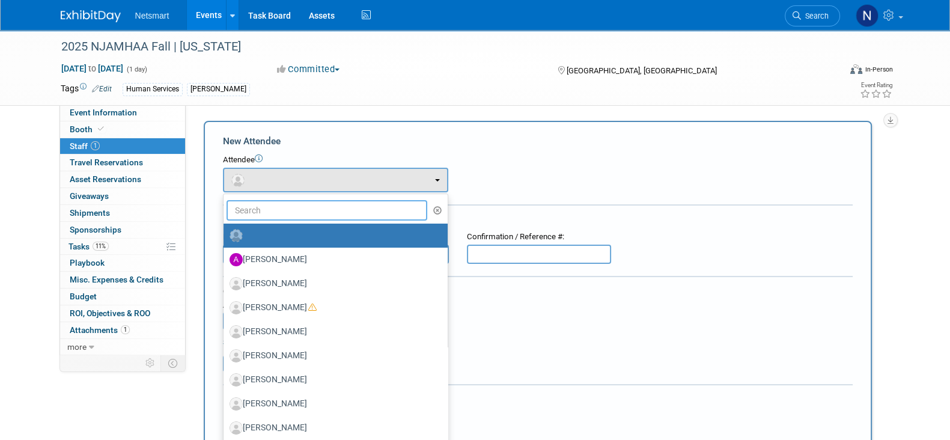
click at [273, 213] on input "text" at bounding box center [326, 210] width 201 height 20
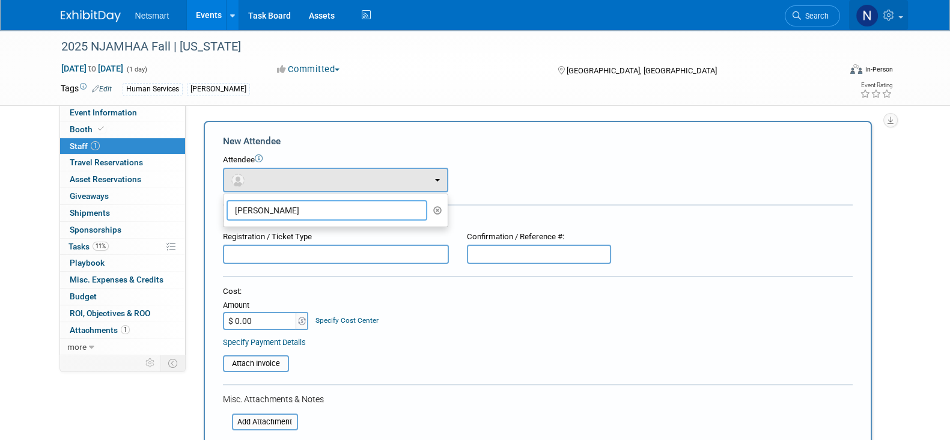
type input "[PERSON_NAME]"
click at [891, 8] on link at bounding box center [878, 15] width 59 height 30
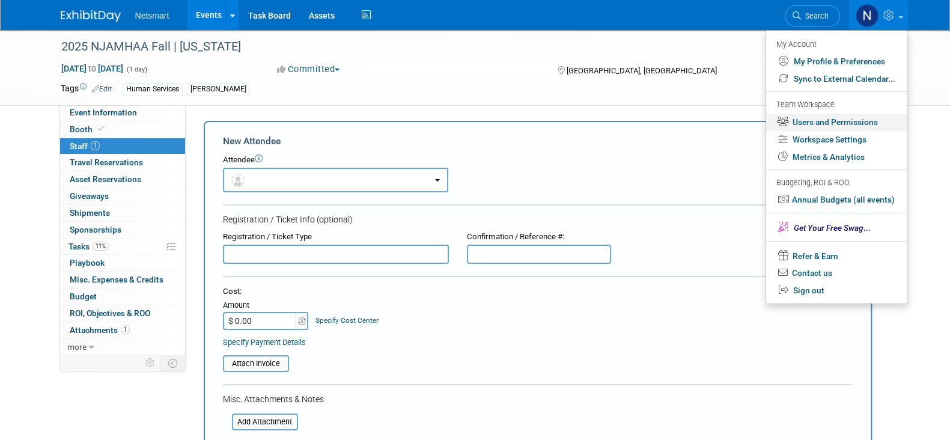
click at [812, 121] on link "Users and Permissions" at bounding box center [836, 122] width 141 height 17
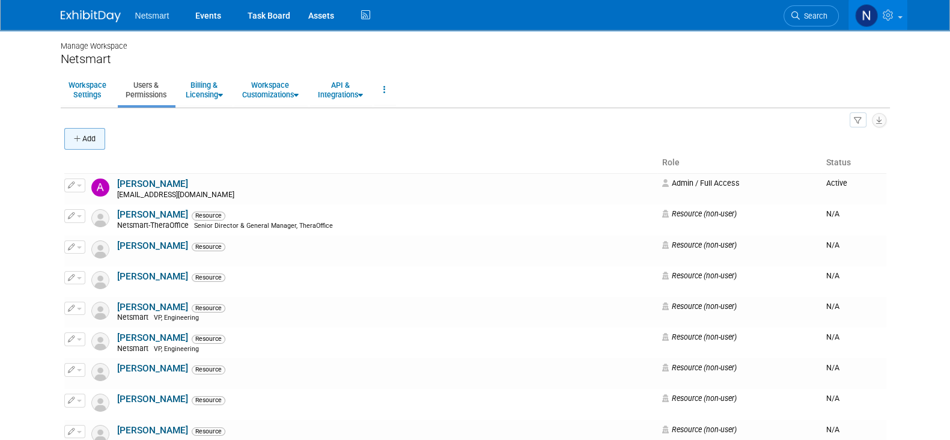
click at [65, 130] on button "Add" at bounding box center [84, 139] width 41 height 22
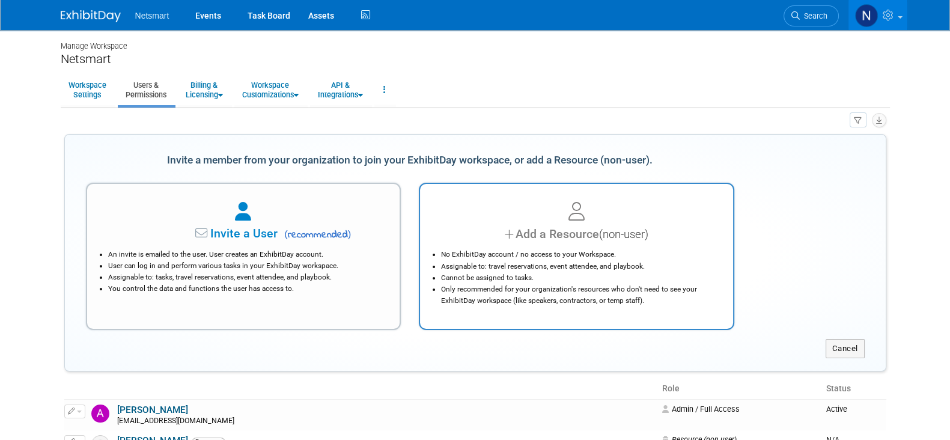
click at [498, 246] on div "No ExhibitDay account / no access to your Workspace. Assignable to: travel rese…" at bounding box center [576, 274] width 283 height 63
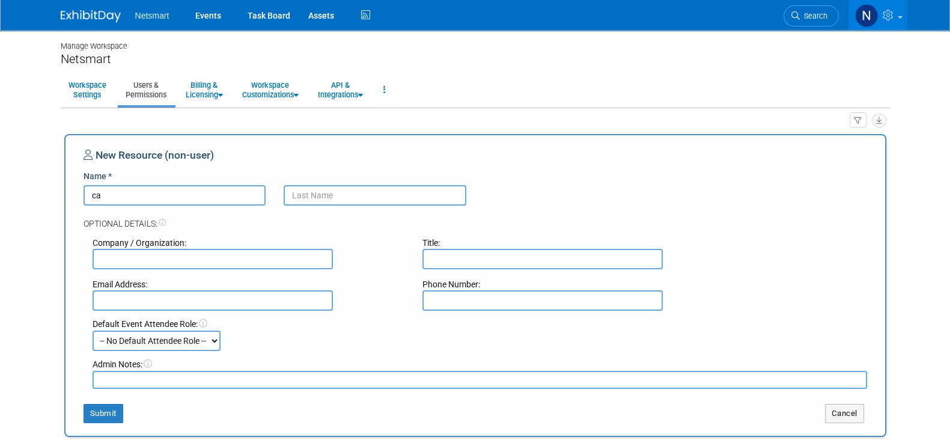
type input "c"
type input "Carla"
click at [324, 201] on input "text" at bounding box center [374, 195] width 183 height 20
click at [925, 208] on body "Netsmart Events Task Board Assets" at bounding box center [475, 220] width 950 height 440
click at [459, 265] on input "text" at bounding box center [542, 259] width 240 height 20
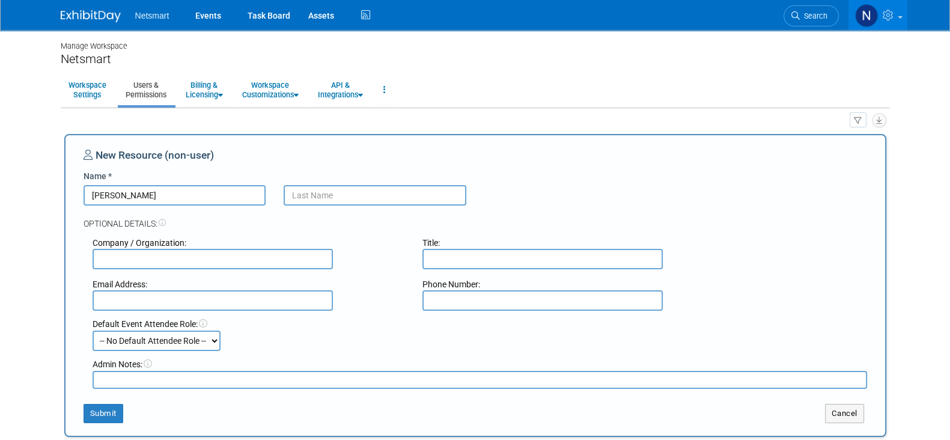
click at [375, 196] on input "text" at bounding box center [374, 195] width 183 height 20
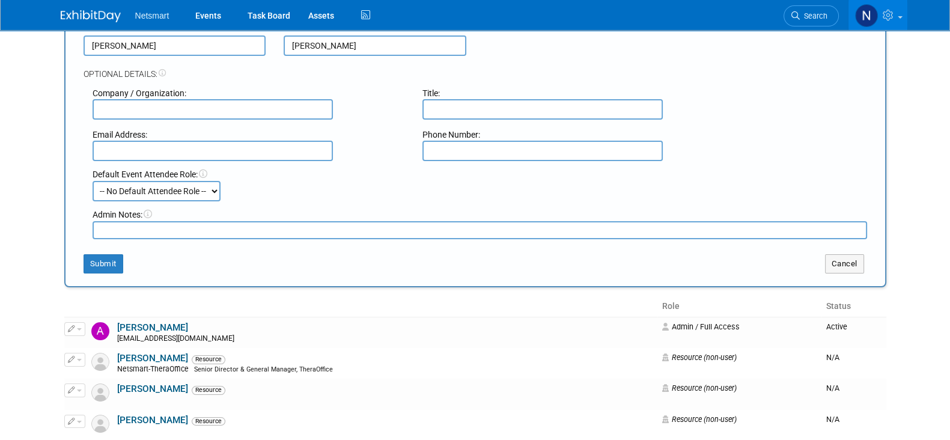
scroll to position [163, 0]
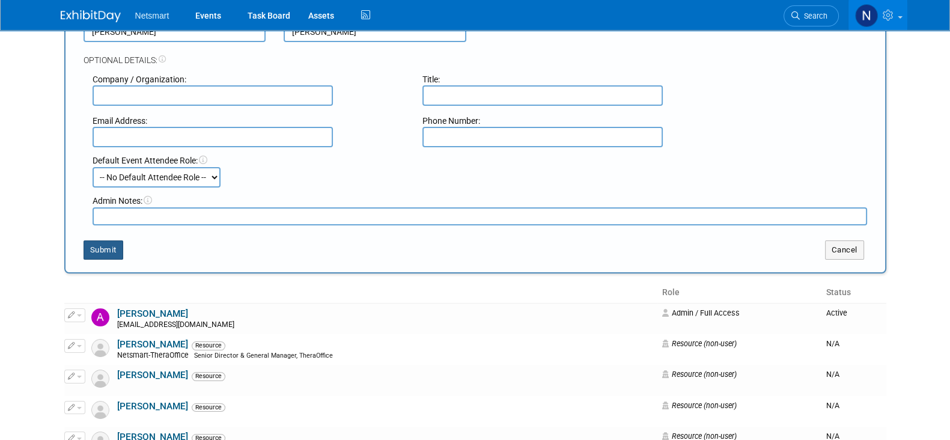
type input "Jallo"
click at [105, 243] on button "Submit" at bounding box center [103, 249] width 40 height 19
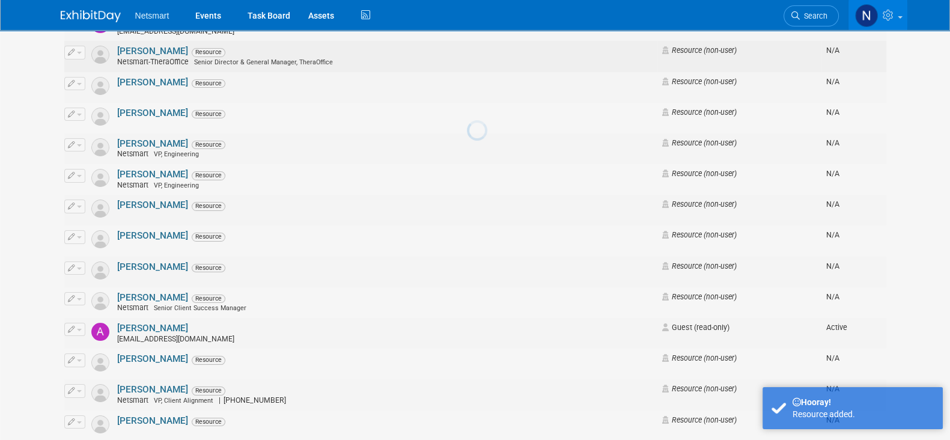
scroll to position [0, 0]
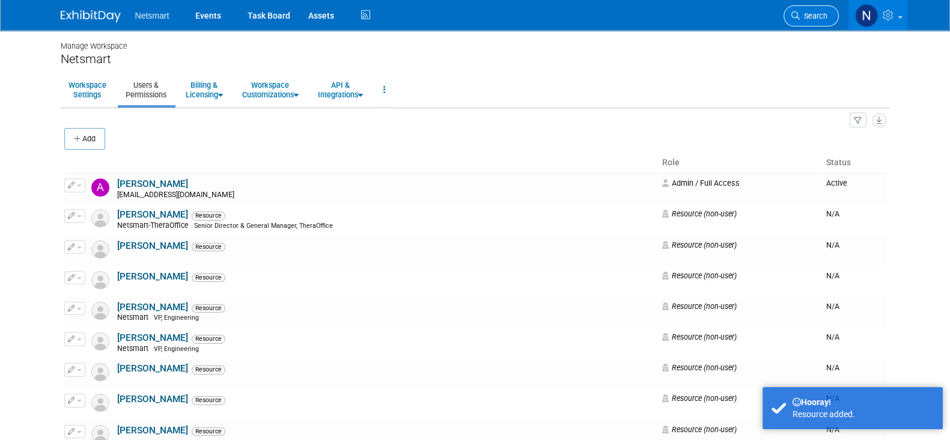
click at [807, 14] on span "Search" at bounding box center [813, 15] width 28 height 9
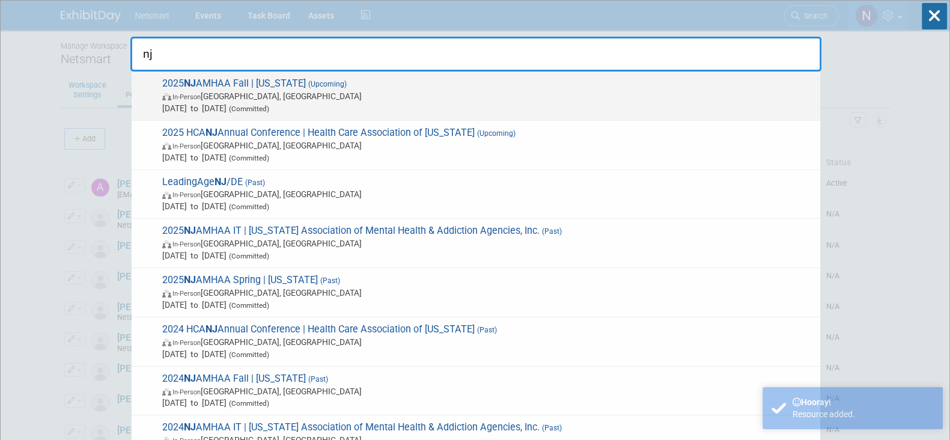
type input "nj"
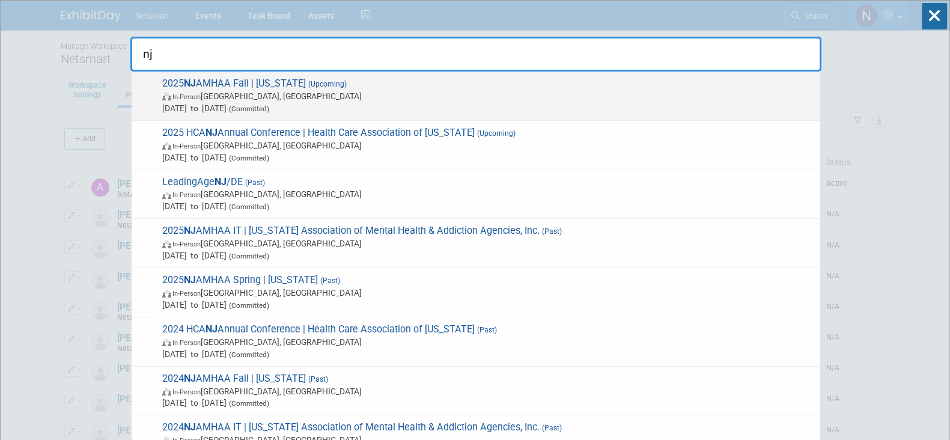
click at [331, 88] on span "2025 NJ AMHAA Fall | New Jersey (Upcoming) In-Person Edison, NJ Oct 21, 2025 to…" at bounding box center [486, 95] width 655 height 37
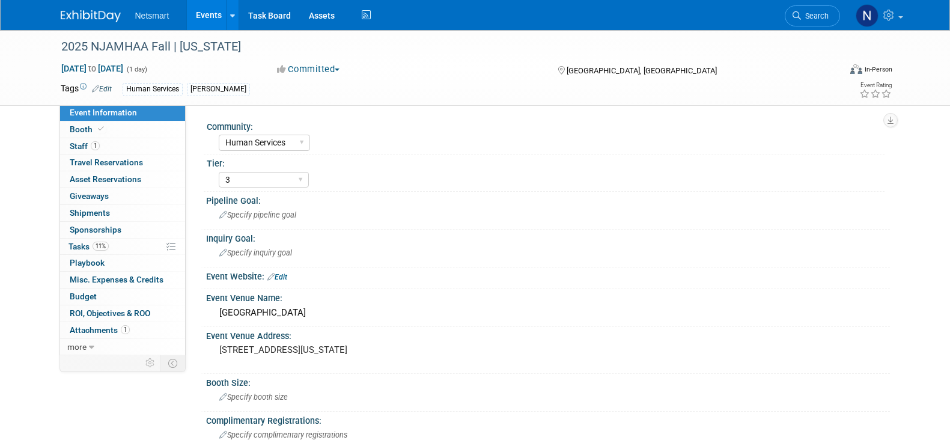
select select "Human Services"
select select "3"
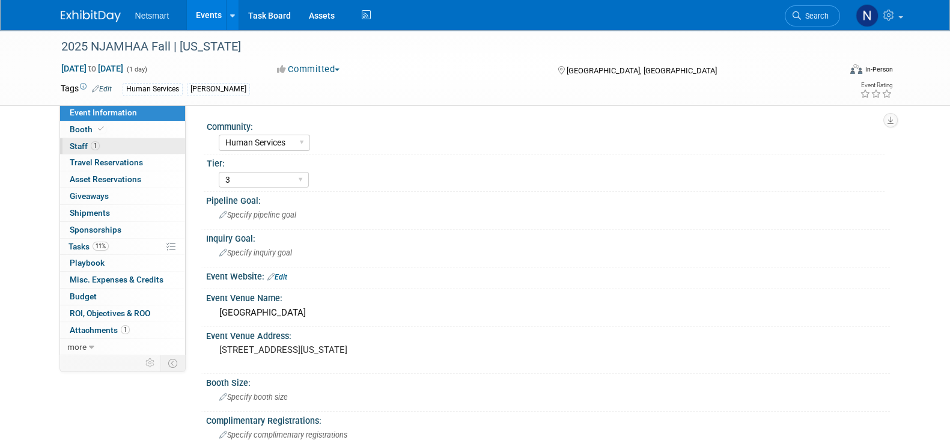
click at [167, 145] on link "1 Staff 1" at bounding box center [122, 146] width 125 height 16
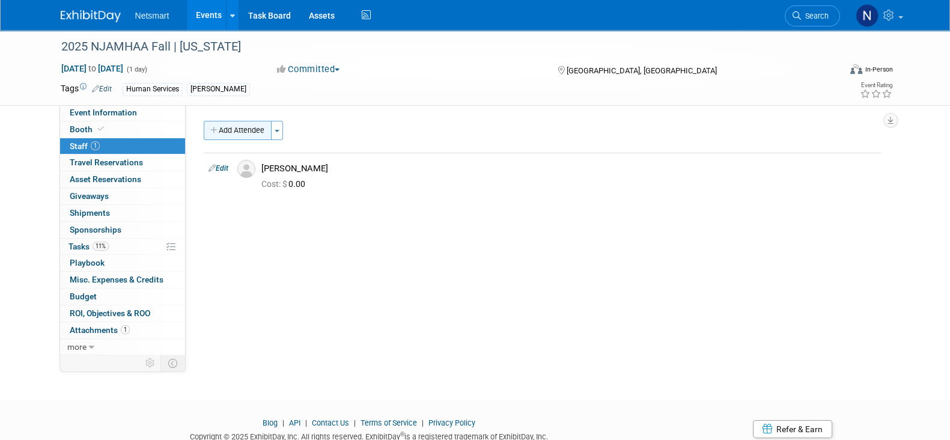
click at [240, 126] on button "Add Attendee" at bounding box center [238, 130] width 68 height 19
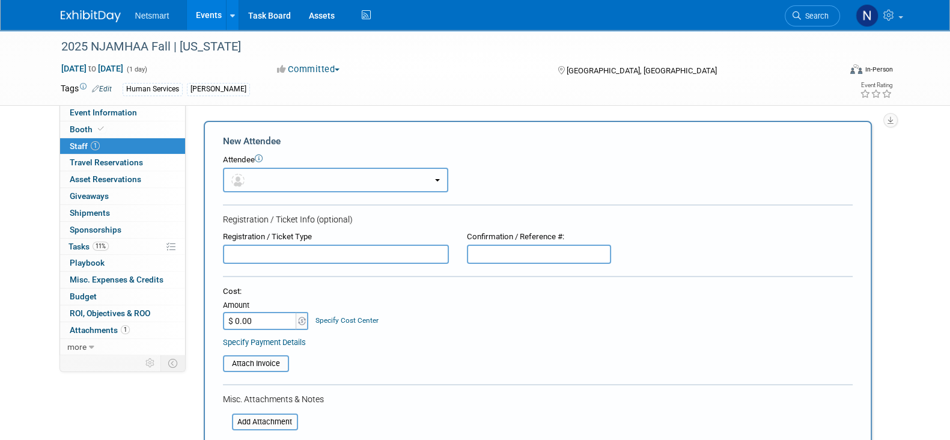
click at [279, 181] on button "button" at bounding box center [335, 180] width 225 height 25
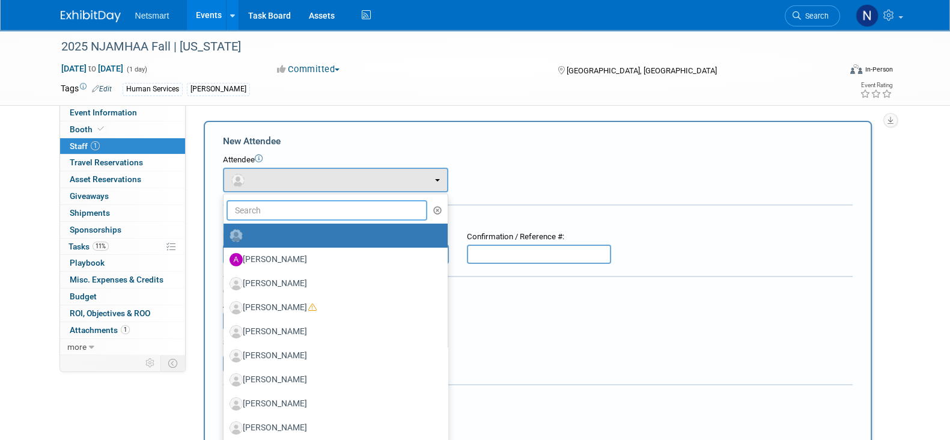
click at [298, 211] on input "text" at bounding box center [326, 210] width 201 height 20
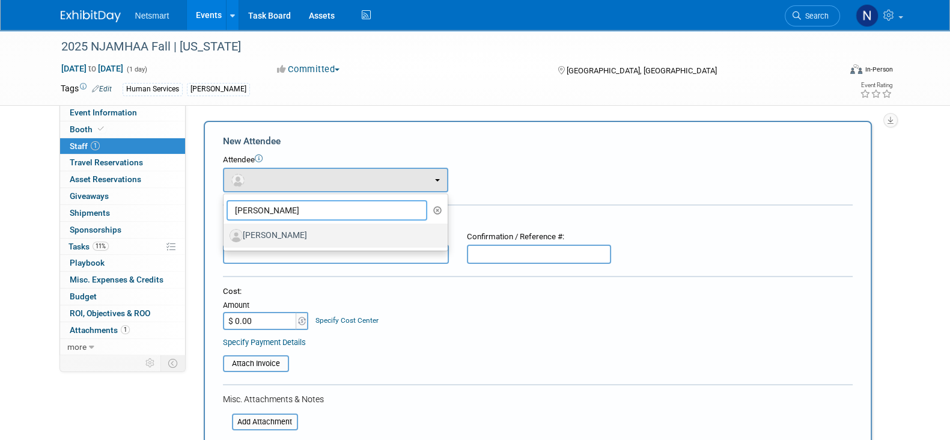
type input "[PERSON_NAME]"
click at [298, 235] on label "[PERSON_NAME]" at bounding box center [332, 235] width 206 height 19
click at [225, 235] on input "[PERSON_NAME]" at bounding box center [221, 234] width 8 height 8
select select "514dd3a6-eb5e-4c05-a353-32a3a58088d8"
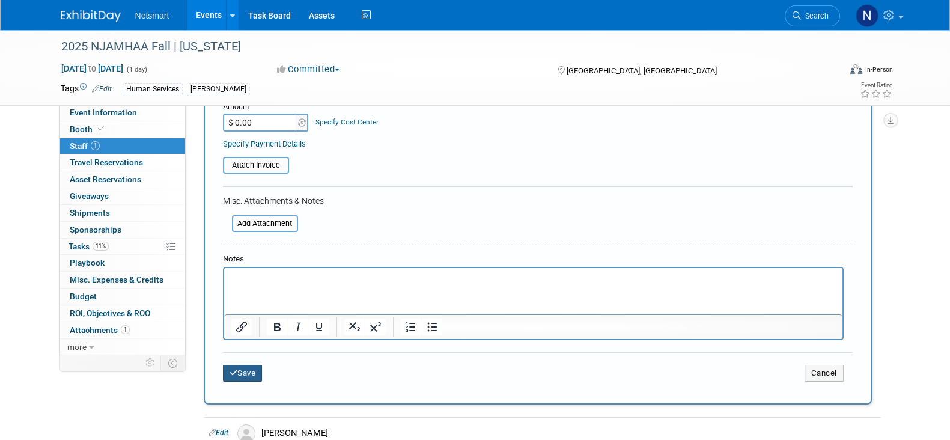
click at [252, 367] on button "Save" at bounding box center [243, 373] width 40 height 17
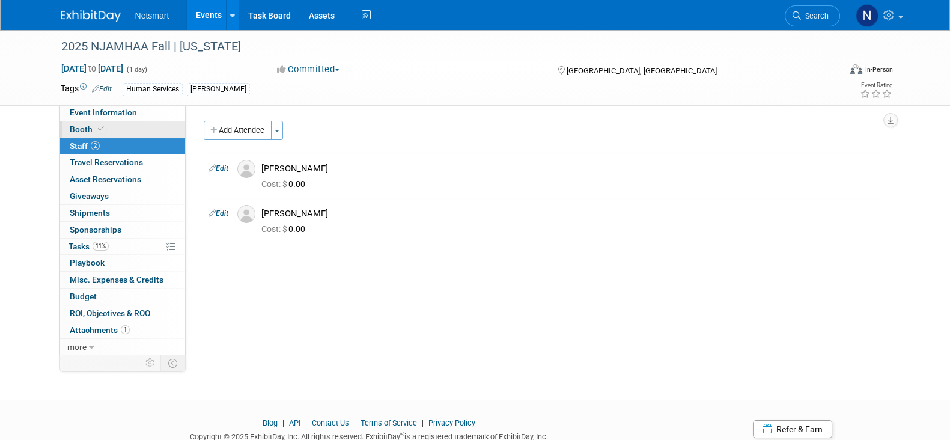
click at [99, 127] on icon at bounding box center [101, 129] width 6 height 7
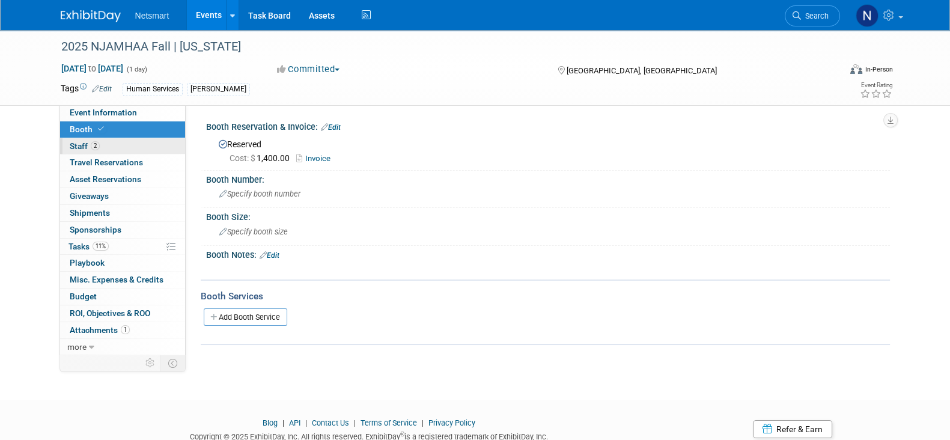
click at [90, 151] on link "2 Staff 2" at bounding box center [122, 146] width 125 height 16
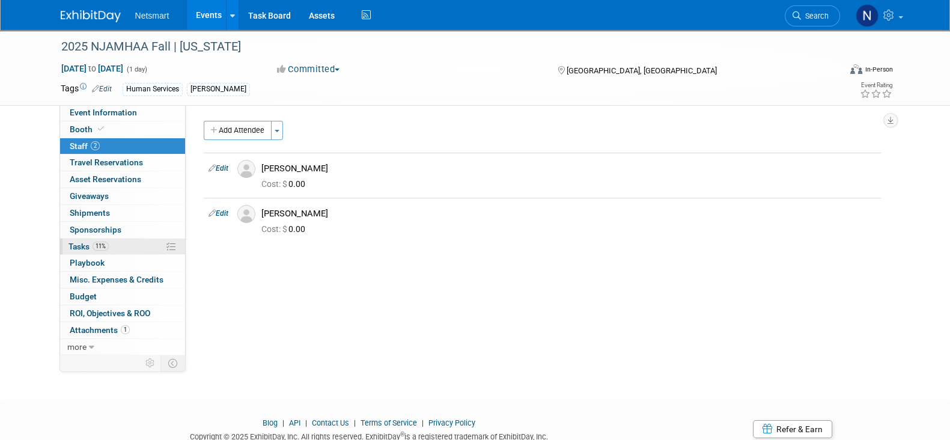
click at [134, 241] on link "11% Tasks 11%" at bounding box center [122, 246] width 125 height 16
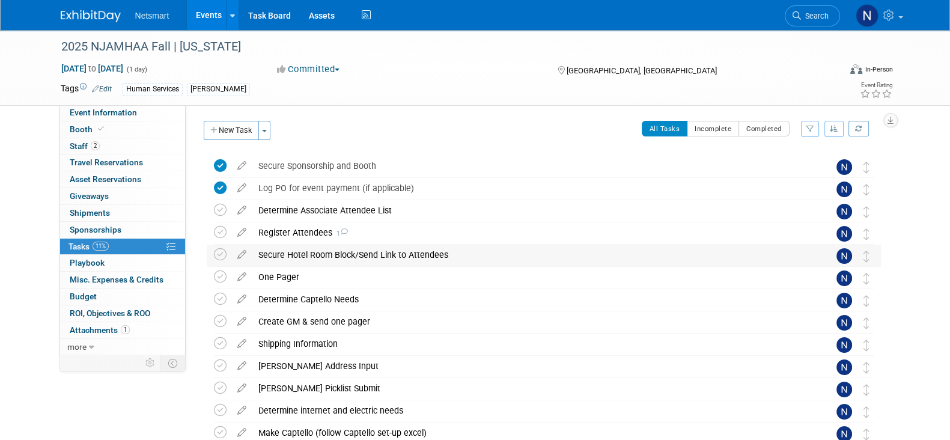
scroll to position [22, 0]
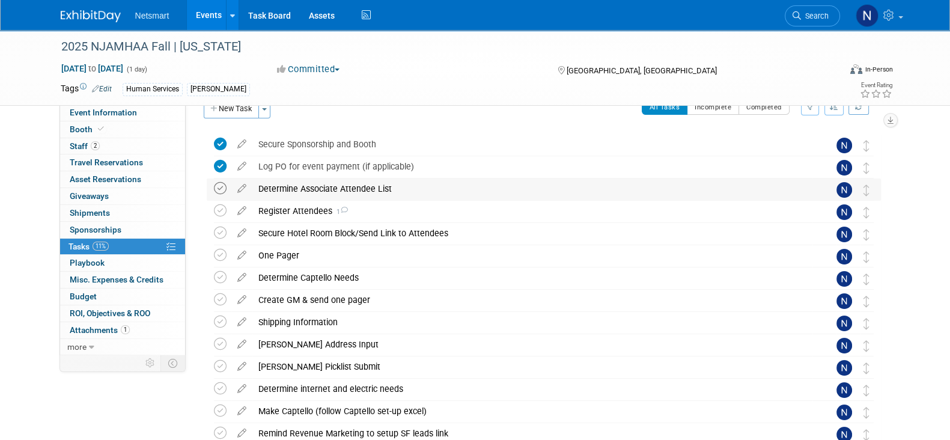
click at [222, 187] on icon at bounding box center [220, 188] width 13 height 13
click at [300, 211] on div "Register Attendees 1" at bounding box center [532, 211] width 560 height 20
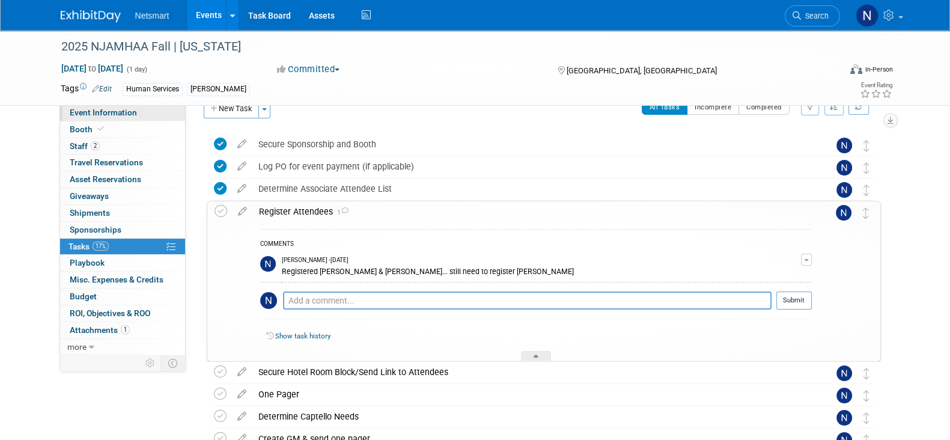
click at [142, 108] on link "Event Information" at bounding box center [122, 113] width 125 height 16
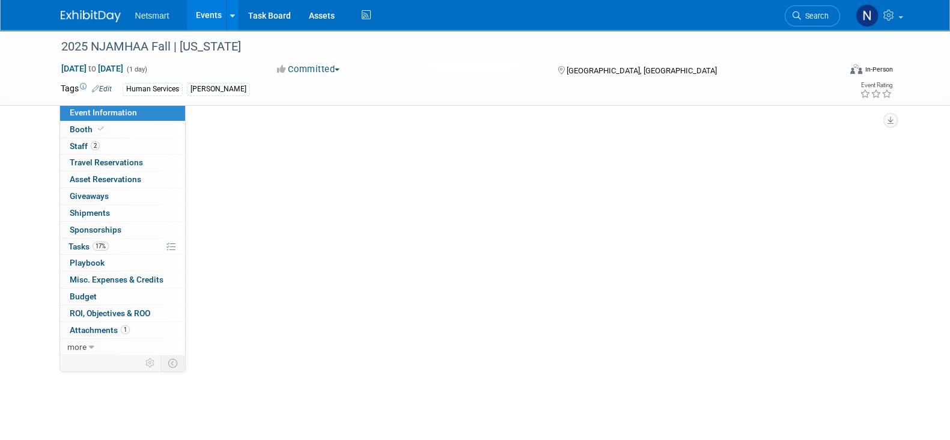
scroll to position [0, 0]
select select "Human Services"
select select "3"
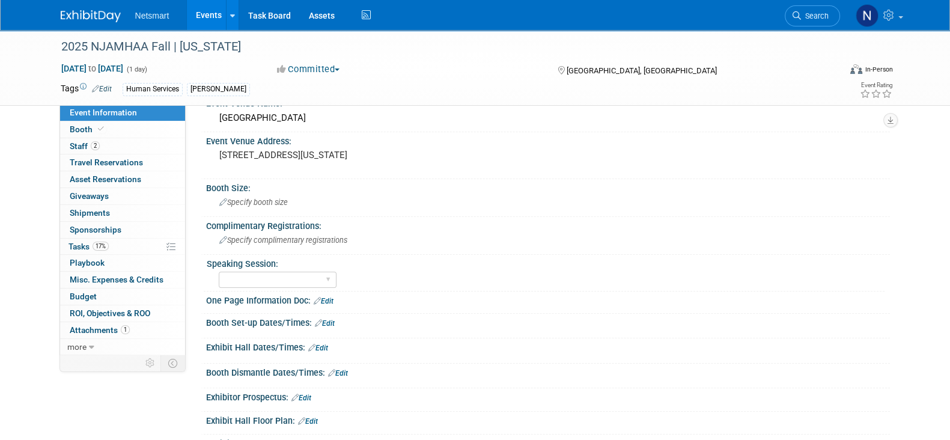
scroll to position [276, 0]
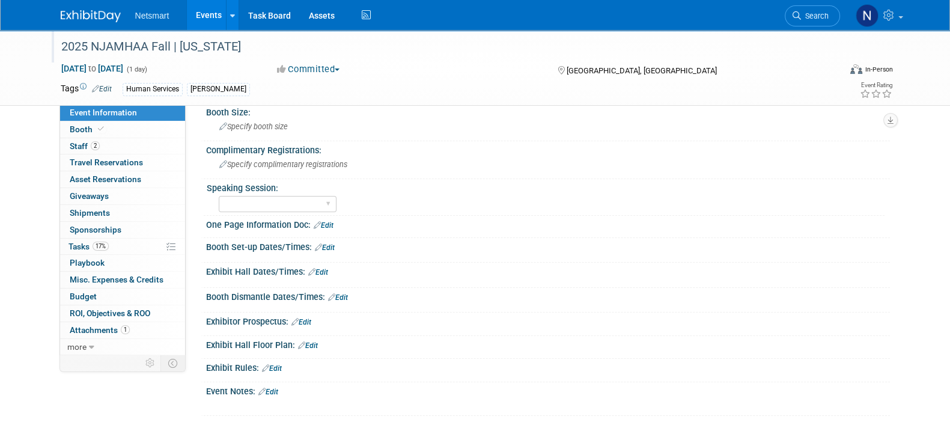
click at [118, 40] on div "2025 NJAMHAA Fall | [US_STATE]" at bounding box center [439, 47] width 765 height 22
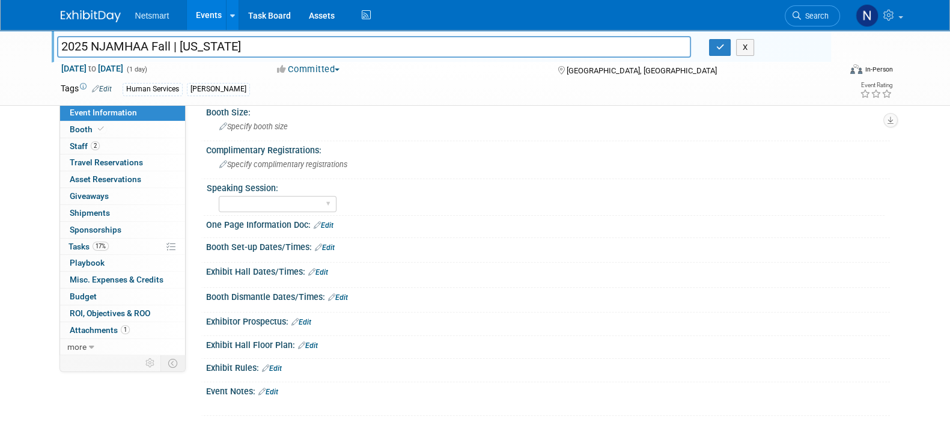
click at [118, 40] on input "2025 NJAMHAA Fall | [US_STATE]" at bounding box center [374, 46] width 634 height 21
click at [717, 49] on icon "button" at bounding box center [719, 47] width 8 height 8
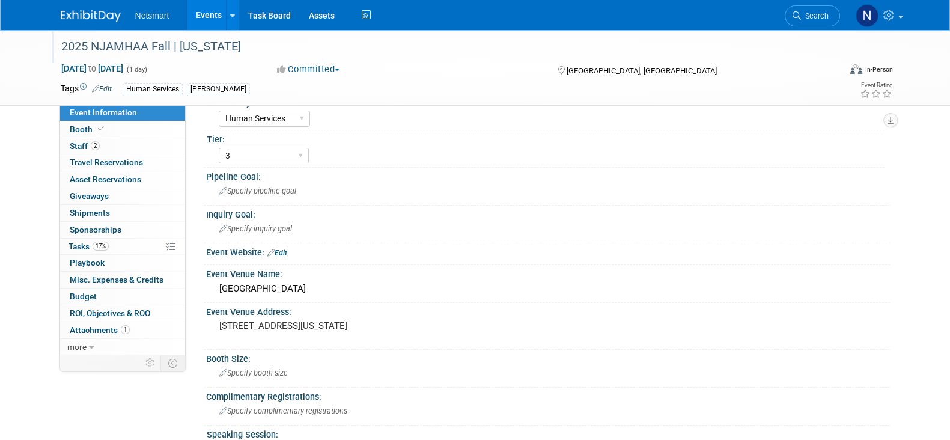
scroll to position [0, 0]
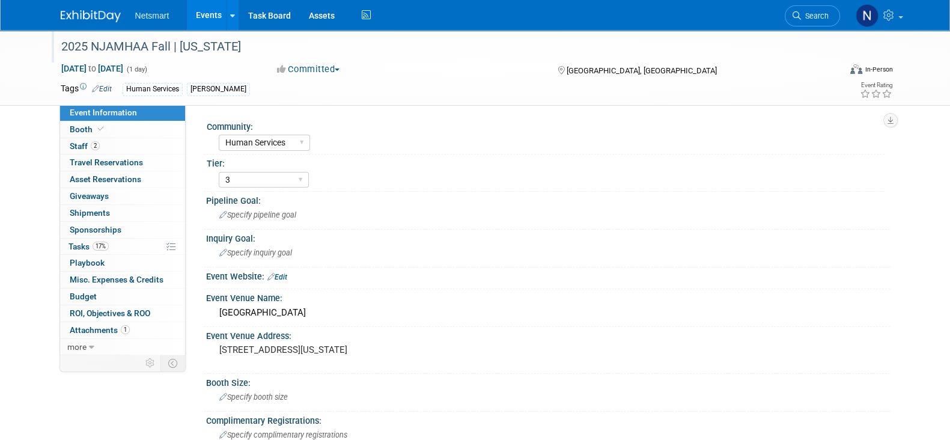
click at [282, 274] on link "Edit" at bounding box center [277, 277] width 20 height 8
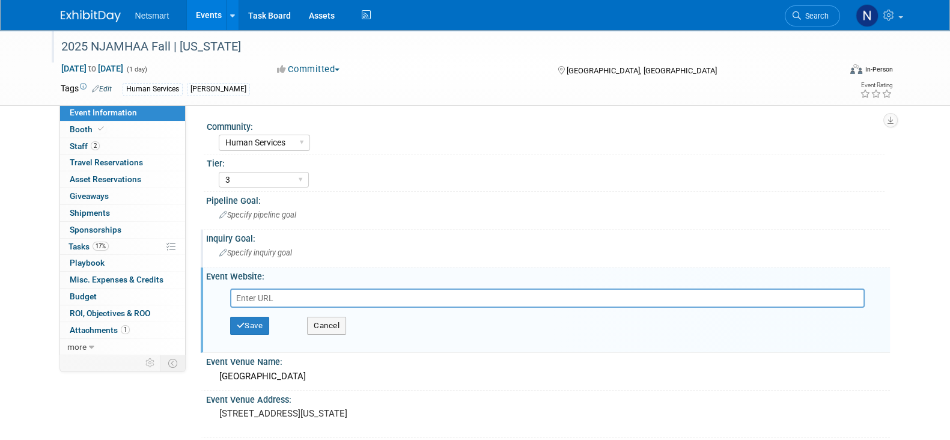
paste input "[URL][DOMAIN_NAME]"
type input "[URL][DOMAIN_NAME]"
click at [264, 323] on button "Save" at bounding box center [250, 326] width 40 height 18
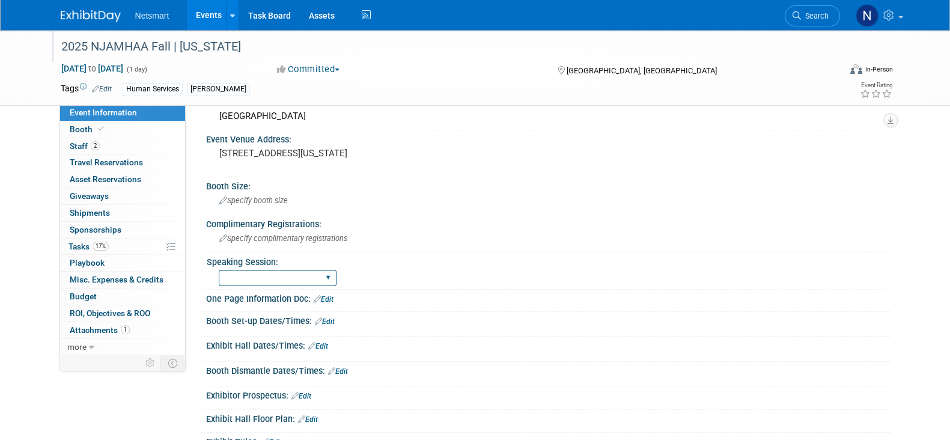
scroll to position [264, 0]
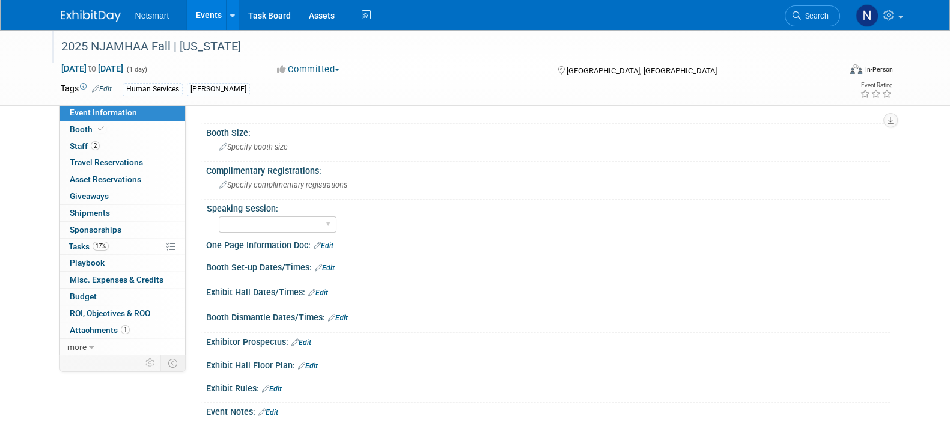
click at [331, 271] on link "Edit" at bounding box center [325, 268] width 20 height 8
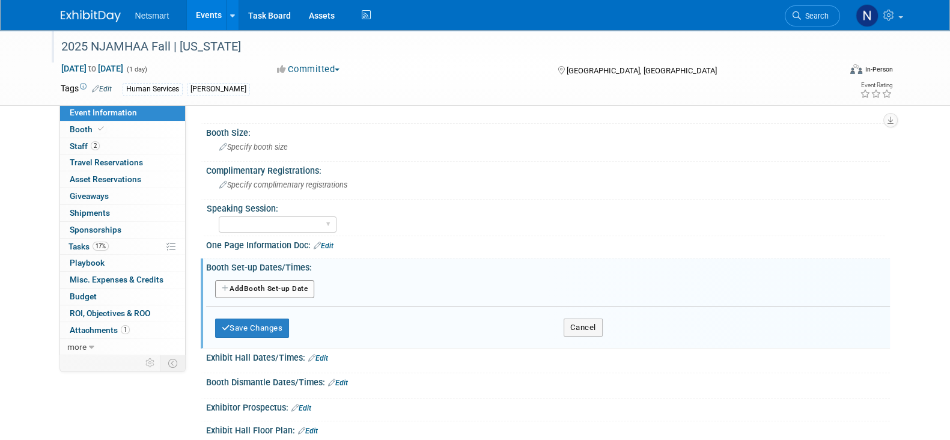
click at [283, 291] on button "Add Another Booth Set-up Date" at bounding box center [265, 289] width 100 height 18
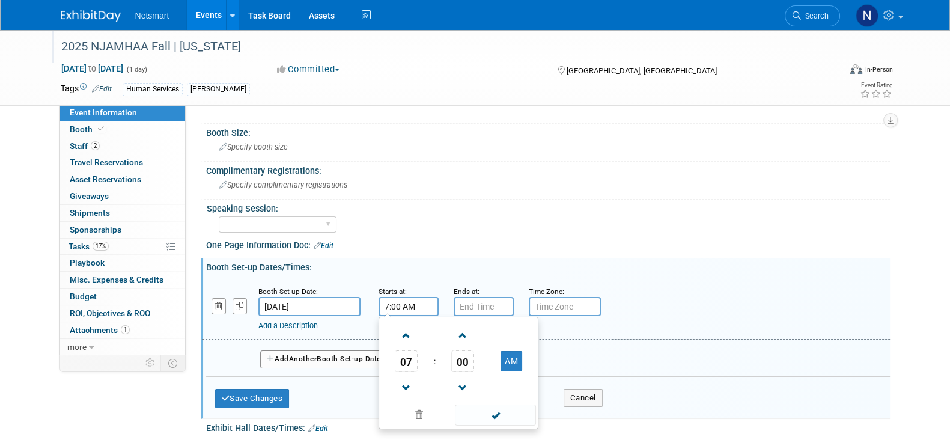
click at [379, 315] on input "7:00 AM" at bounding box center [408, 306] width 60 height 19
click at [416, 384] on link at bounding box center [406, 387] width 23 height 31
click at [413, 372] on span "06" at bounding box center [406, 361] width 23 height 22
click at [486, 371] on td "06" at bounding box center [477, 368] width 38 height 32
click at [459, 367] on span "00" at bounding box center [462, 361] width 23 height 22
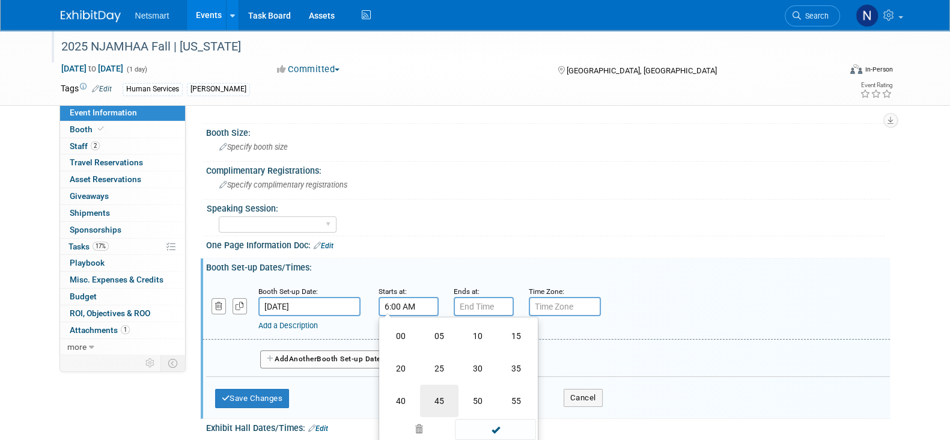
click at [431, 403] on td "45" at bounding box center [439, 400] width 38 height 32
type input "6:45 AM"
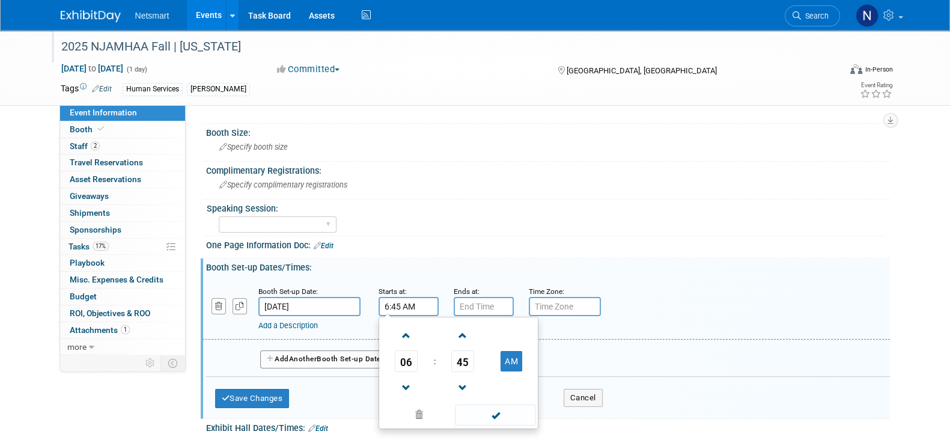
click at [479, 297] on div "Ends at:" at bounding box center [481, 291] width 57 height 12
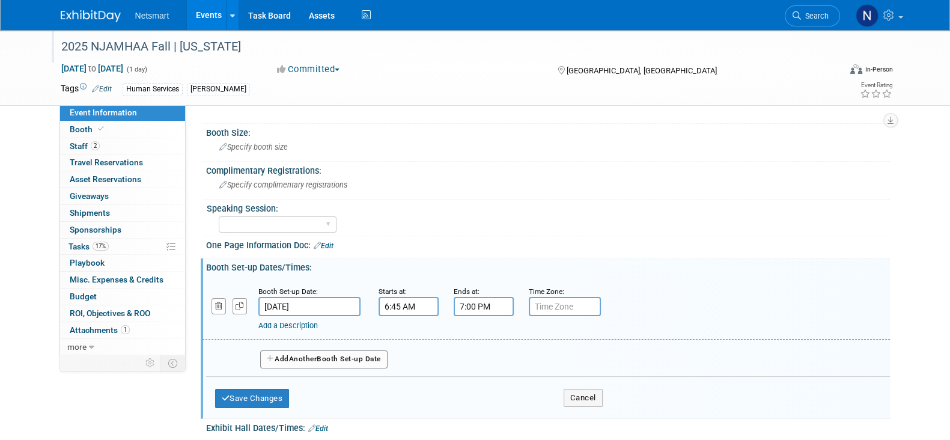
click at [480, 309] on input "7:00 PM" at bounding box center [483, 306] width 60 height 19
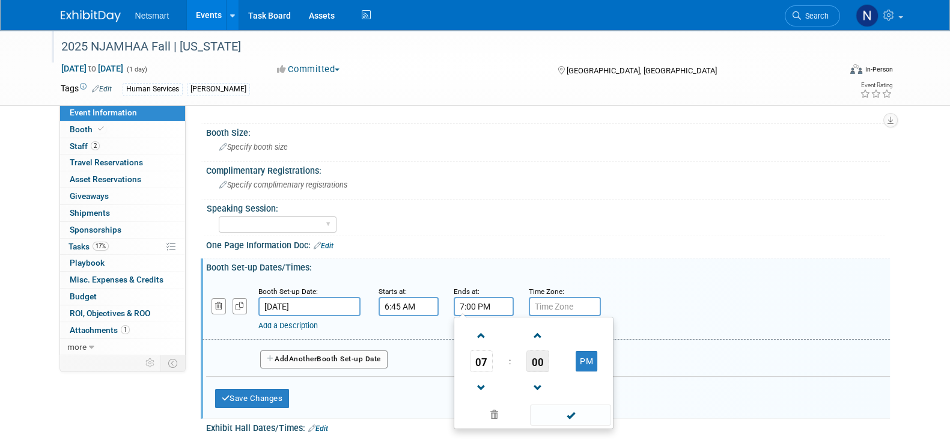
click at [541, 372] on span "00" at bounding box center [537, 361] width 23 height 22
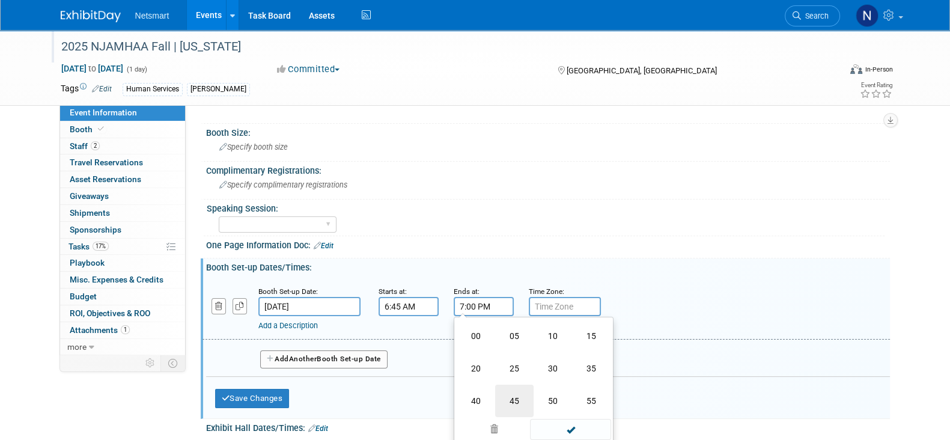
click at [514, 410] on td "45" at bounding box center [514, 400] width 38 height 32
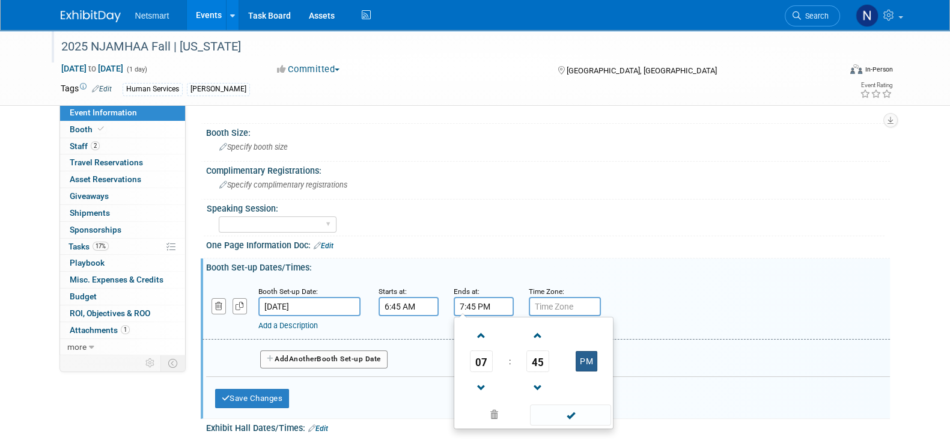
click at [581, 365] on button "PM" at bounding box center [586, 361] width 22 height 20
type input "7:45 AM"
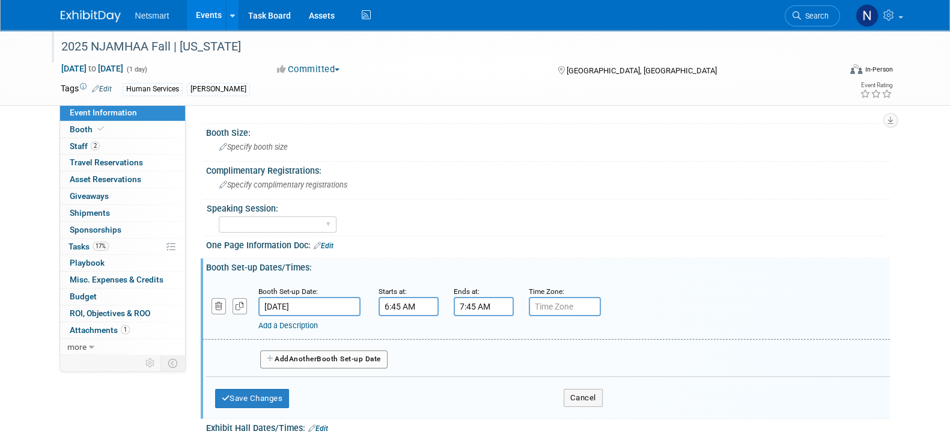
click at [520, 232] on div "Yes No Submitted, Not Accepted" at bounding box center [551, 222] width 665 height 19
click at [260, 398] on button "Save Changes" at bounding box center [252, 398] width 74 height 19
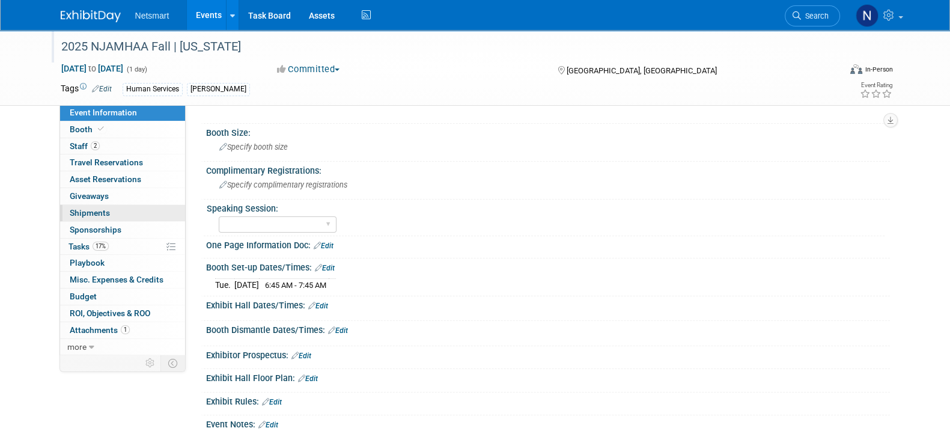
click at [100, 210] on span "Shipments 0" at bounding box center [90, 213] width 40 height 10
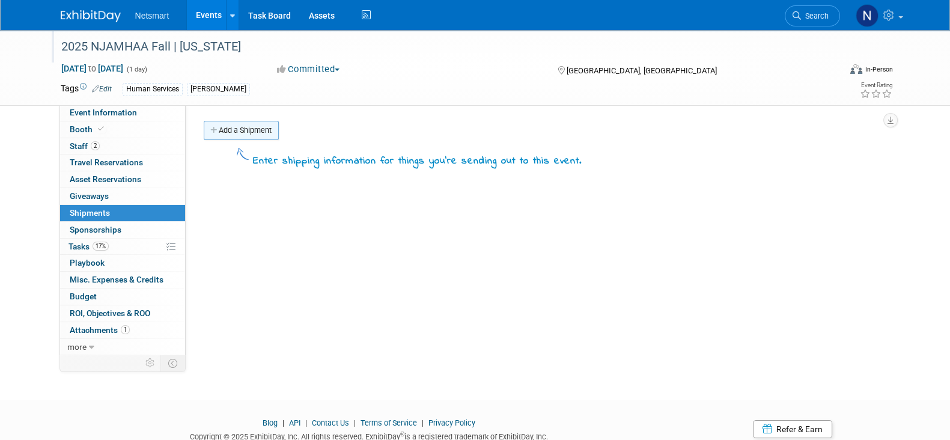
click at [231, 139] on link "Add a Shipment" at bounding box center [241, 130] width 75 height 19
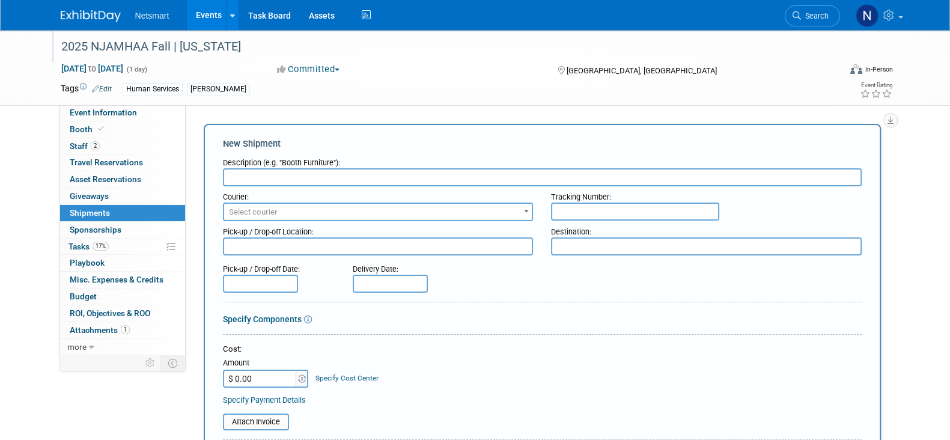
click at [260, 165] on div "Description (e.g. "Booth Furniture"):" at bounding box center [542, 160] width 638 height 16
click at [261, 172] on input "text" at bounding box center [542, 177] width 638 height 18
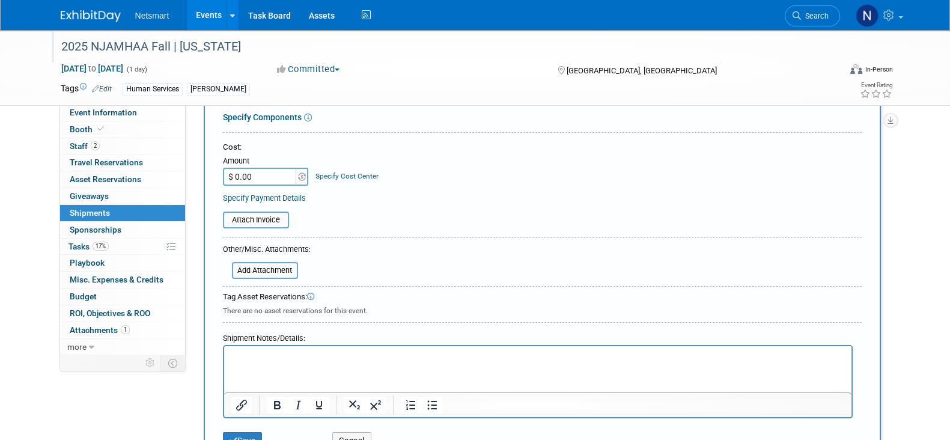
scroll to position [202, 0]
type input "info"
click at [271, 362] on html at bounding box center [536, 353] width 627 height 17
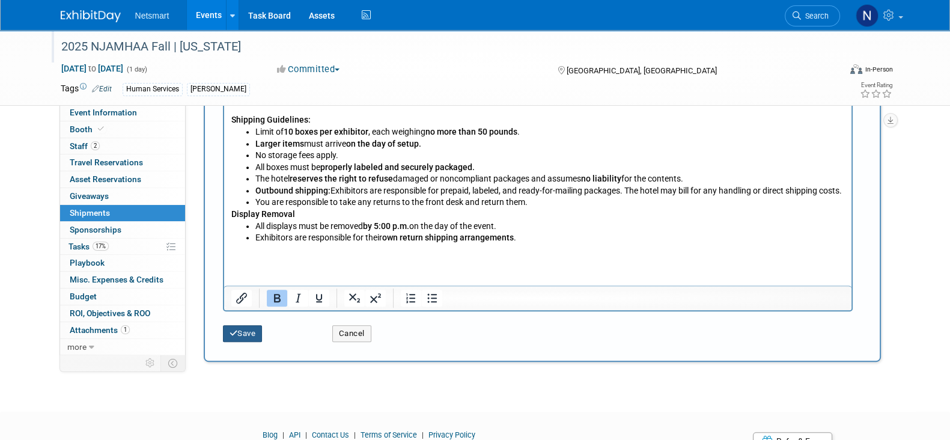
click at [255, 327] on button "Save" at bounding box center [243, 333] width 40 height 17
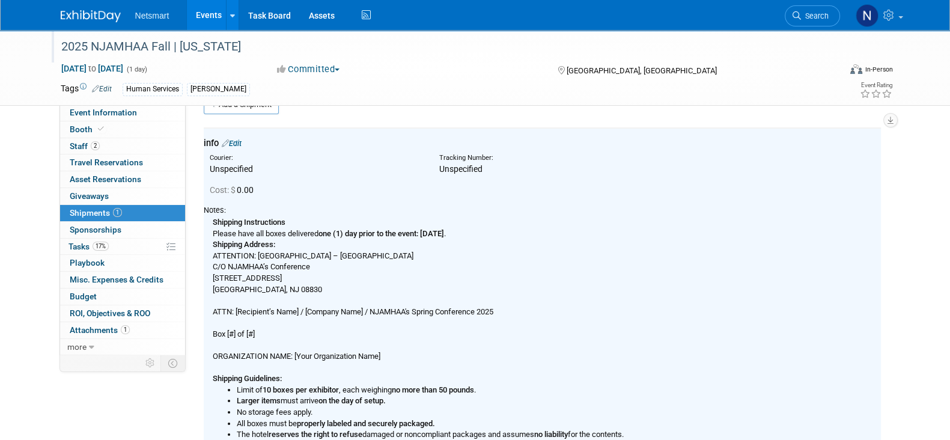
scroll to position [0, 0]
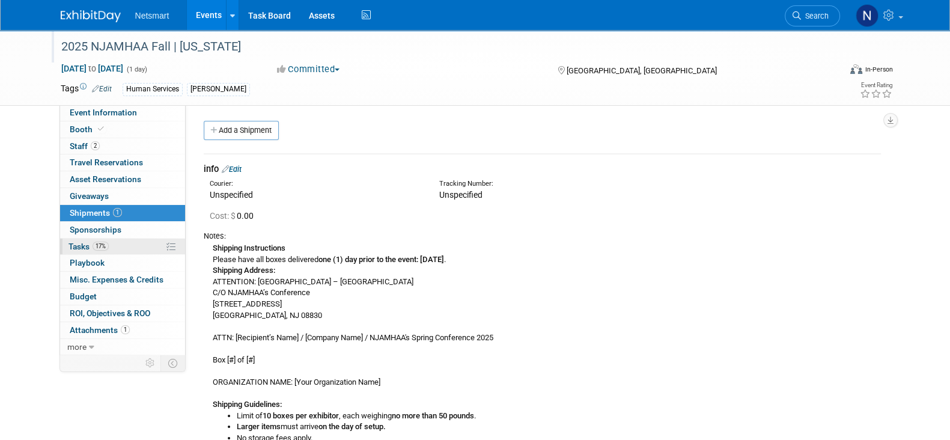
click at [112, 241] on link "17% Tasks 17%" at bounding box center [122, 246] width 125 height 16
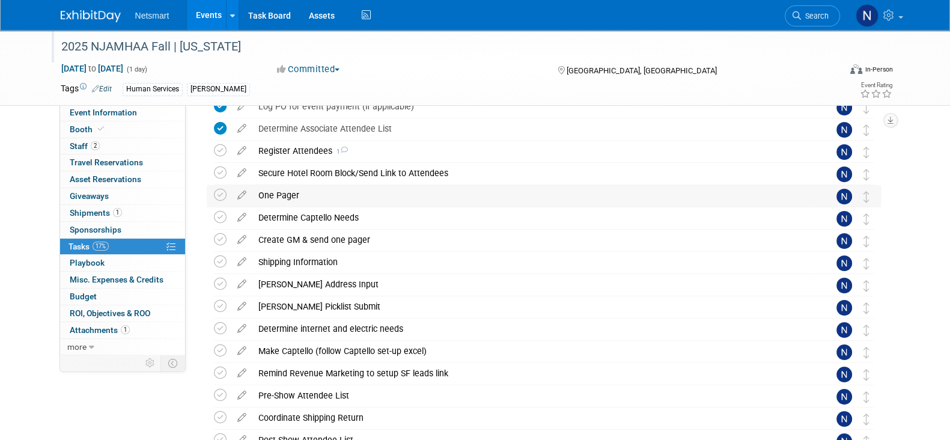
scroll to position [82, 0]
click at [219, 261] on icon at bounding box center [220, 261] width 13 height 13
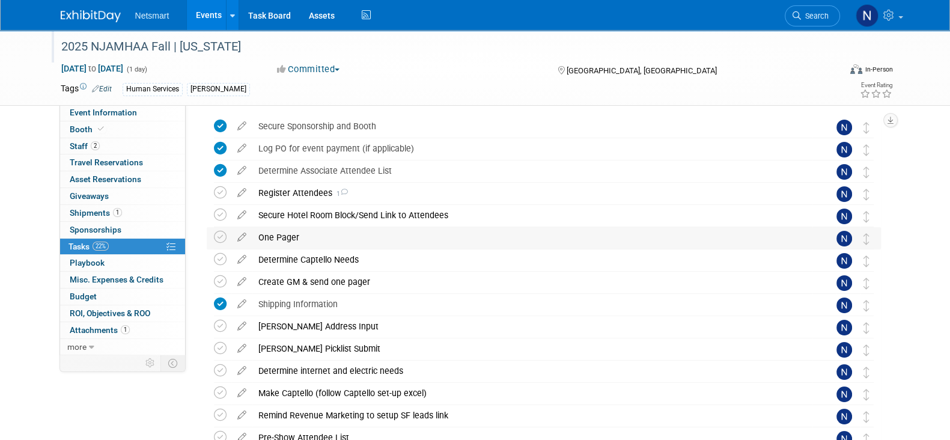
scroll to position [41, 0]
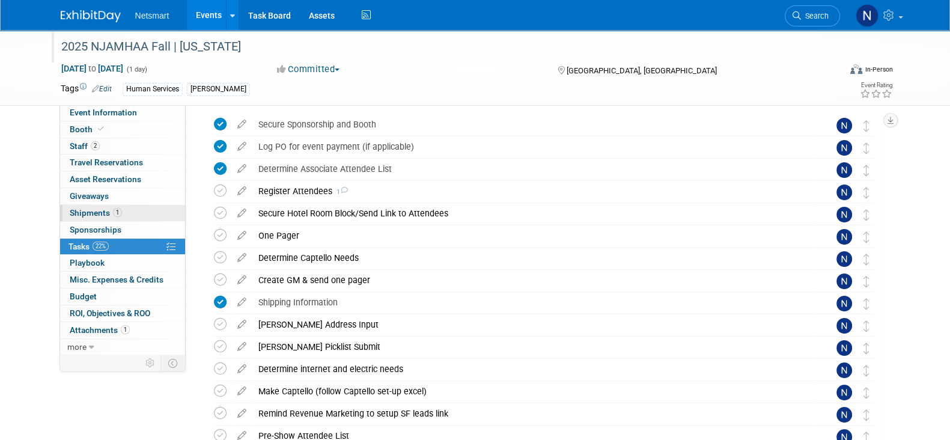
click at [95, 217] on span "Shipments 1" at bounding box center [96, 213] width 52 height 10
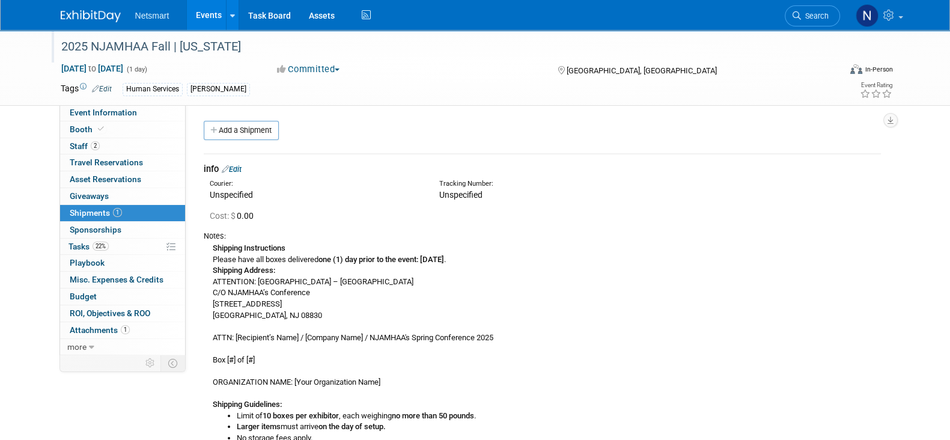
scroll to position [50, 0]
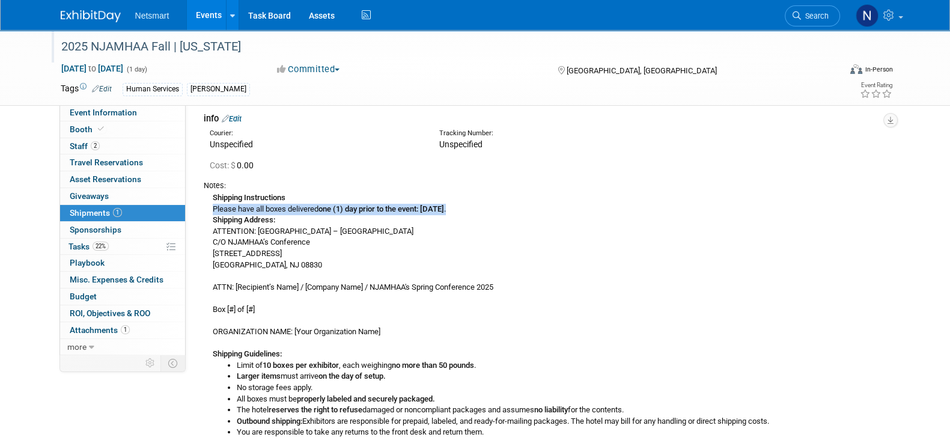
drag, startPoint x: 210, startPoint y: 208, endPoint x: 572, endPoint y: 205, distance: 362.2
click at [572, 205] on div "Shipping Instructions Please have all boxes delivered one (1) day prior to the …" at bounding box center [542, 334] width 677 height 286
copy div "Please have all boxes delivered one (1) day prior to the event: [DATE] ."
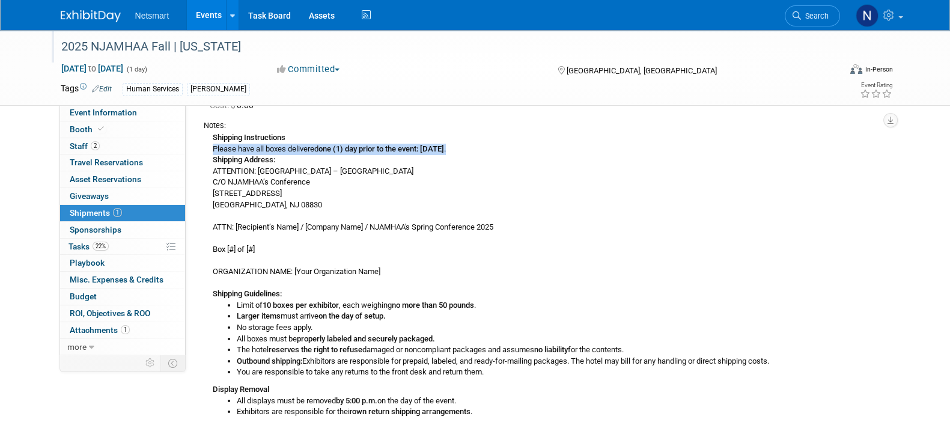
scroll to position [65, 0]
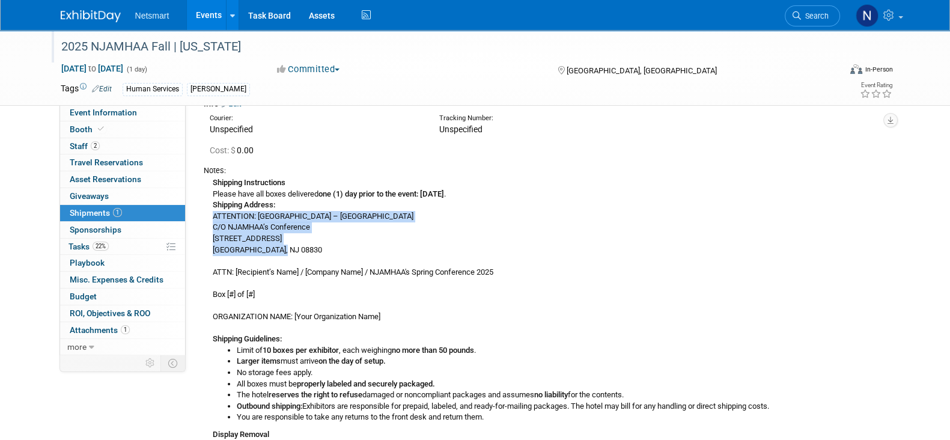
drag, startPoint x: 211, startPoint y: 214, endPoint x: 274, endPoint y: 247, distance: 71.5
click at [274, 247] on div "Shipping Instructions Please have all boxes delivered one (1) day prior to the …" at bounding box center [542, 319] width 677 height 286
copy div "ATTENTION: [GEOGRAPHIC_DATA] – [GEOGRAPHIC_DATA] C/O NJAMHAA’s Conference [STRE…"
click at [114, 245] on link "22% Tasks 22%" at bounding box center [122, 246] width 125 height 16
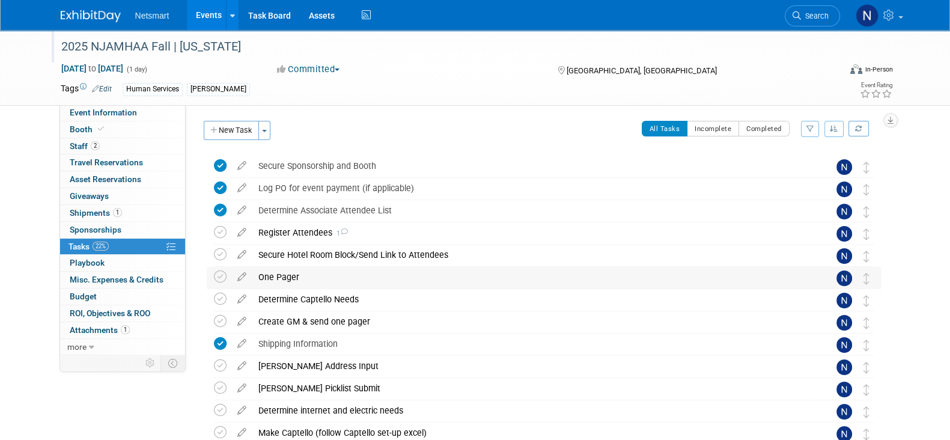
scroll to position [108, 0]
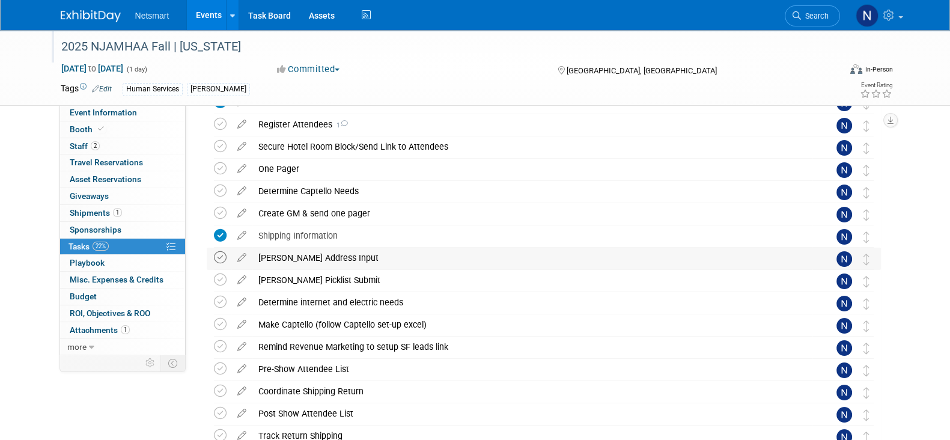
click at [220, 258] on icon at bounding box center [220, 257] width 13 height 13
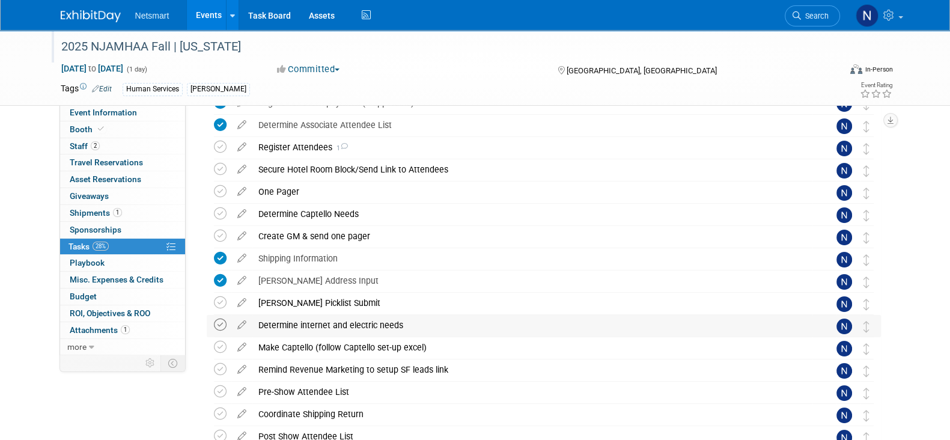
click at [218, 324] on icon at bounding box center [220, 324] width 13 height 13
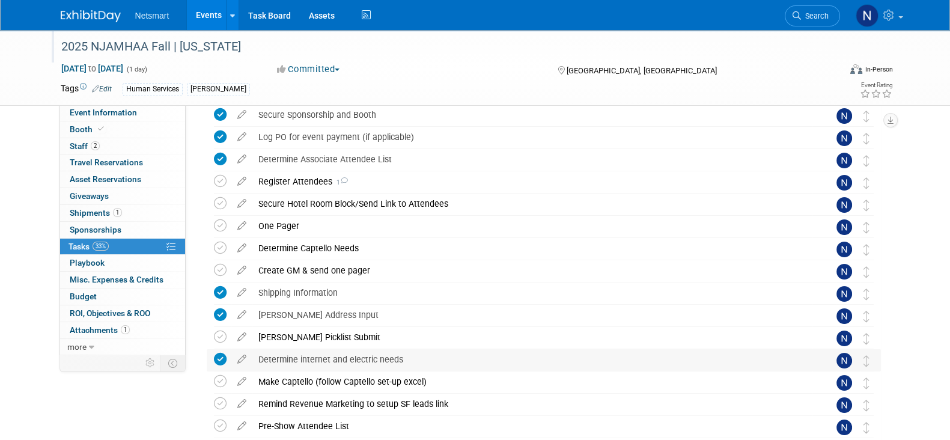
scroll to position [29, 0]
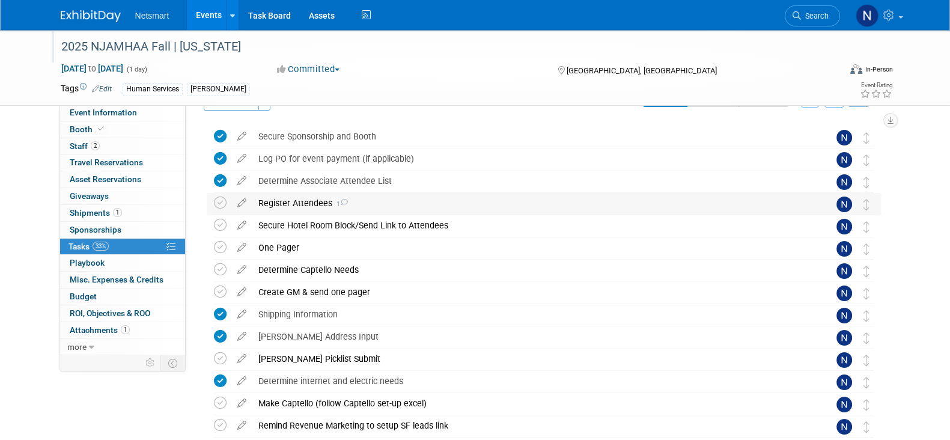
click at [282, 199] on div "Register Attendees 1" at bounding box center [532, 203] width 560 height 20
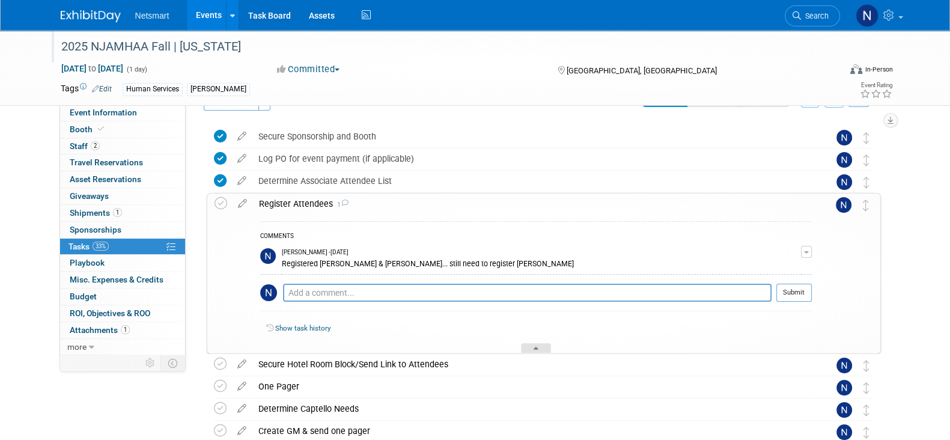
click at [530, 343] on div at bounding box center [536, 348] width 30 height 10
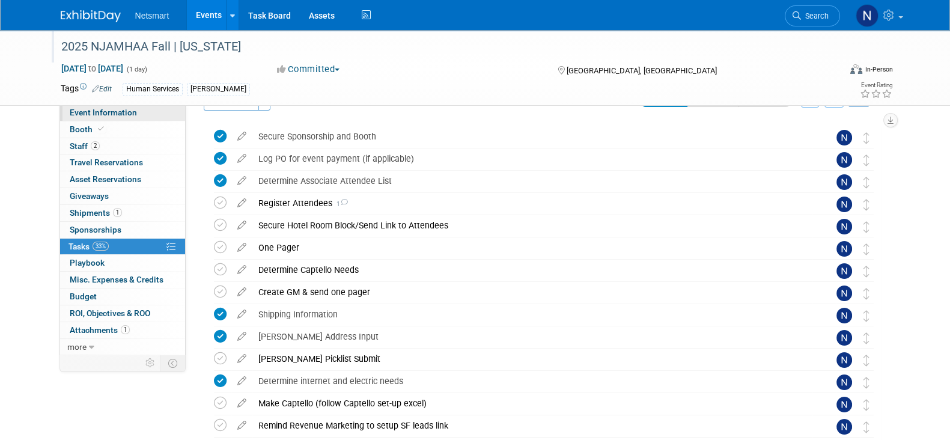
click at [147, 115] on link "Event Information" at bounding box center [122, 113] width 125 height 16
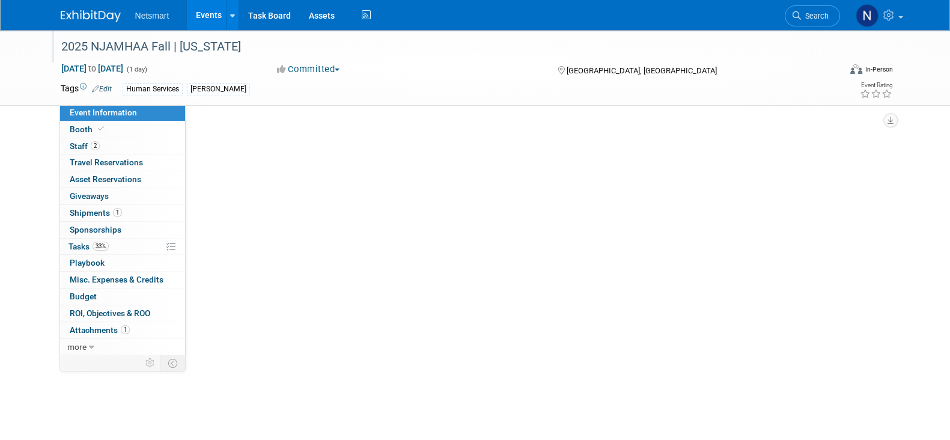
scroll to position [0, 0]
select select "Human Services"
select select "3"
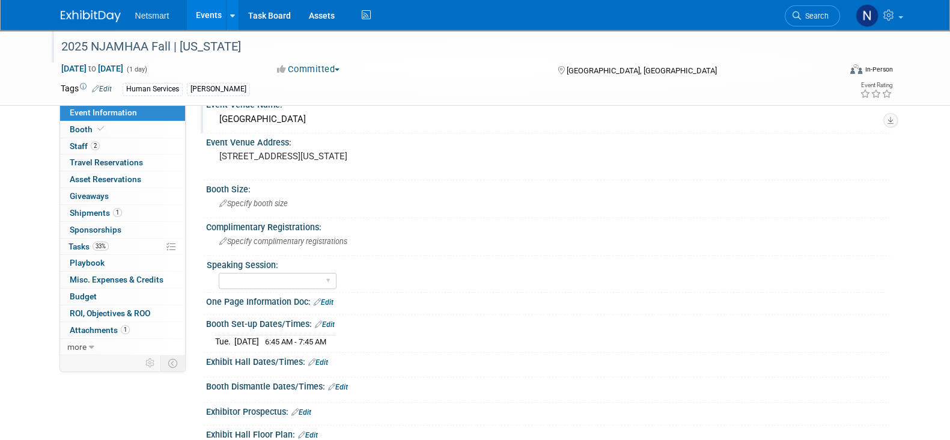
scroll to position [256, 0]
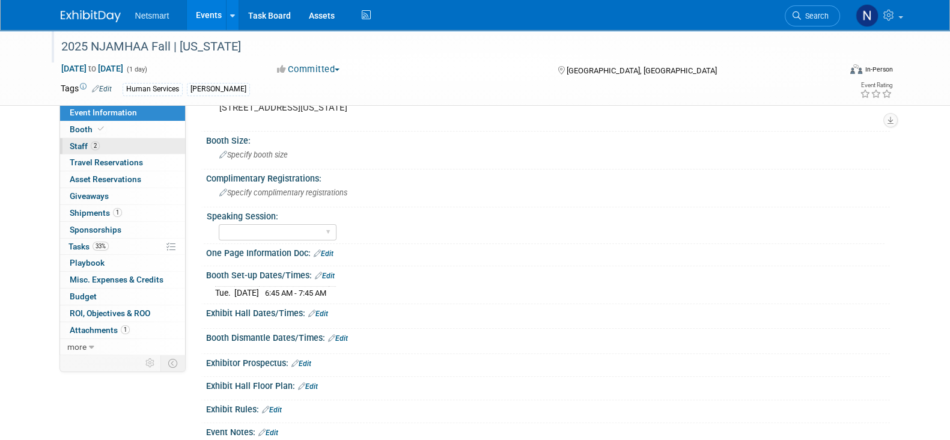
click at [147, 144] on link "2 Staff 2" at bounding box center [122, 146] width 125 height 16
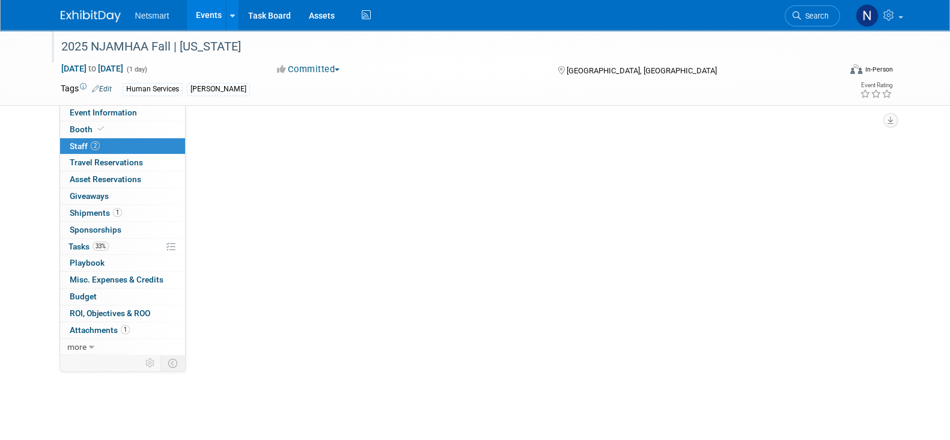
scroll to position [0, 0]
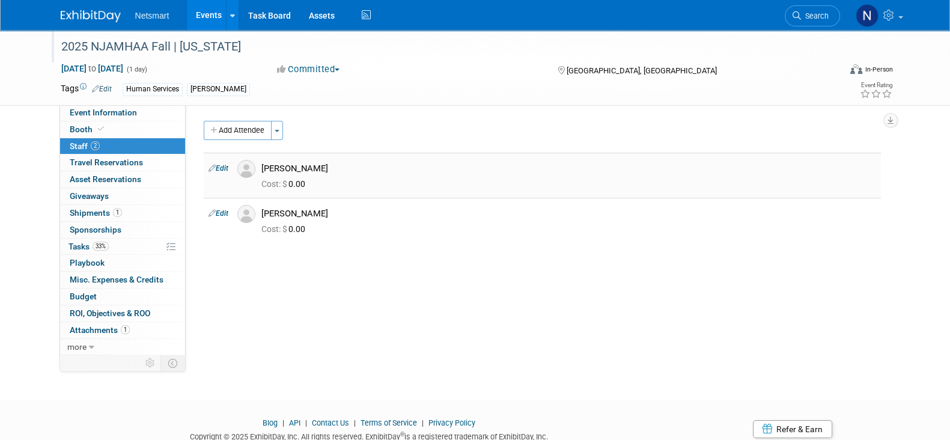
drag, startPoint x: 318, startPoint y: 168, endPoint x: 261, endPoint y: 166, distance: 57.1
click at [261, 166] on div "[PERSON_NAME]" at bounding box center [568, 167] width 632 height 14
copy div "[PERSON_NAME]"
click at [90, 208] on span "Shipments 1" at bounding box center [96, 213] width 52 height 10
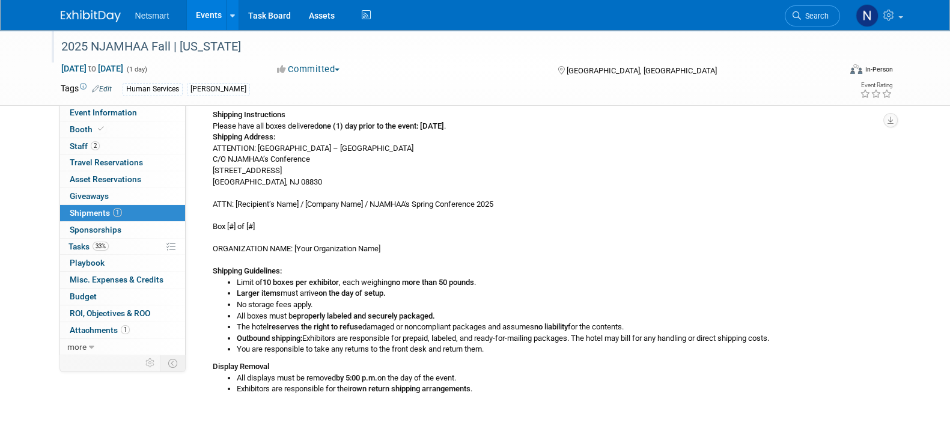
scroll to position [106, 0]
